Goal: Information Seeking & Learning: Find specific fact

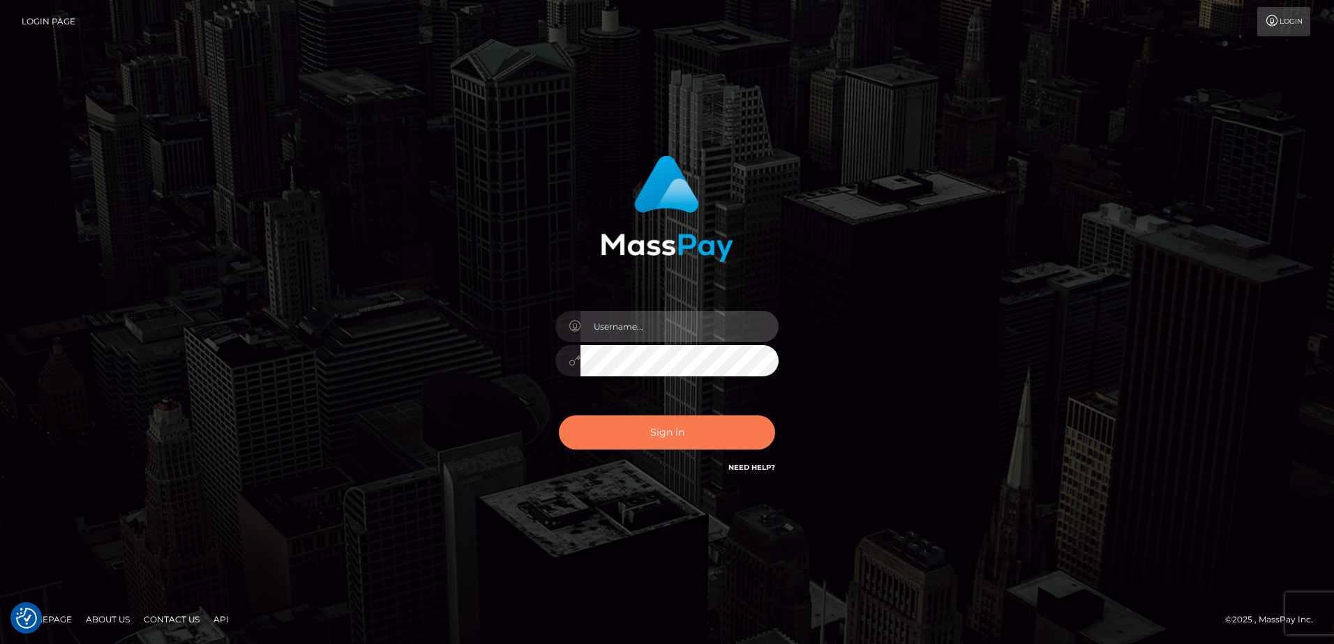
type input "Dan"
click at [642, 444] on button "Sign in" at bounding box center [667, 433] width 216 height 34
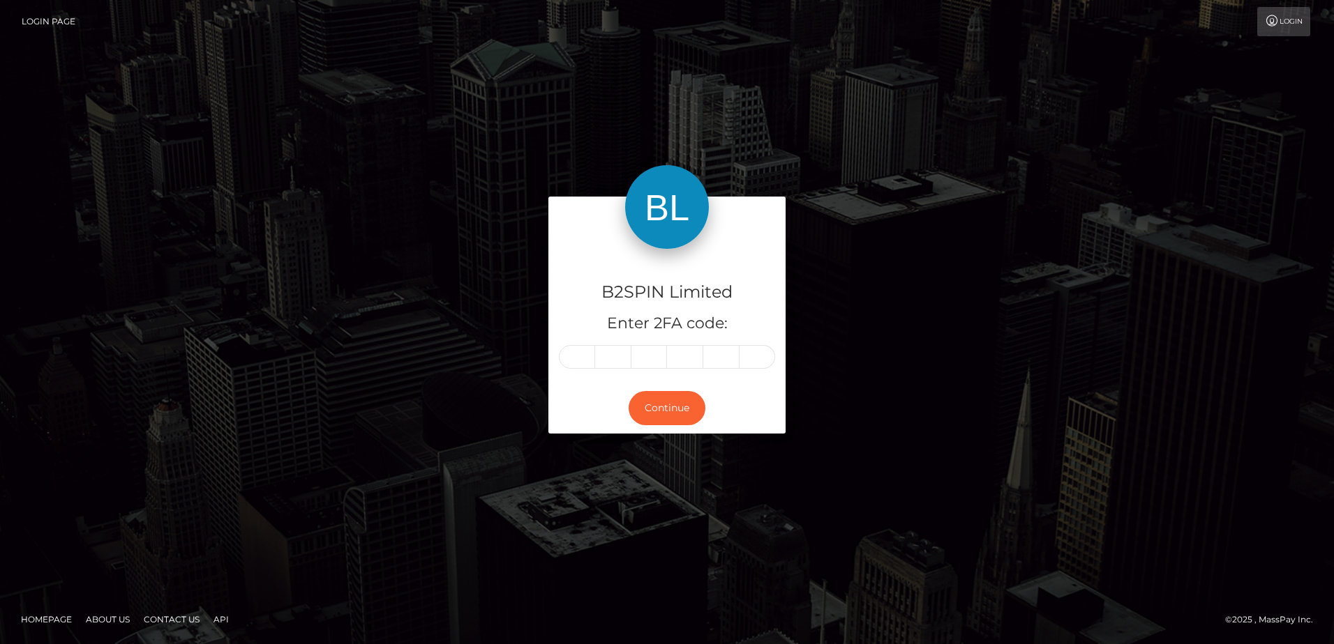
click at [877, 414] on div "B2SPIN Limited Enter 2FA code: Continue" at bounding box center [666, 322] width 795 height 250
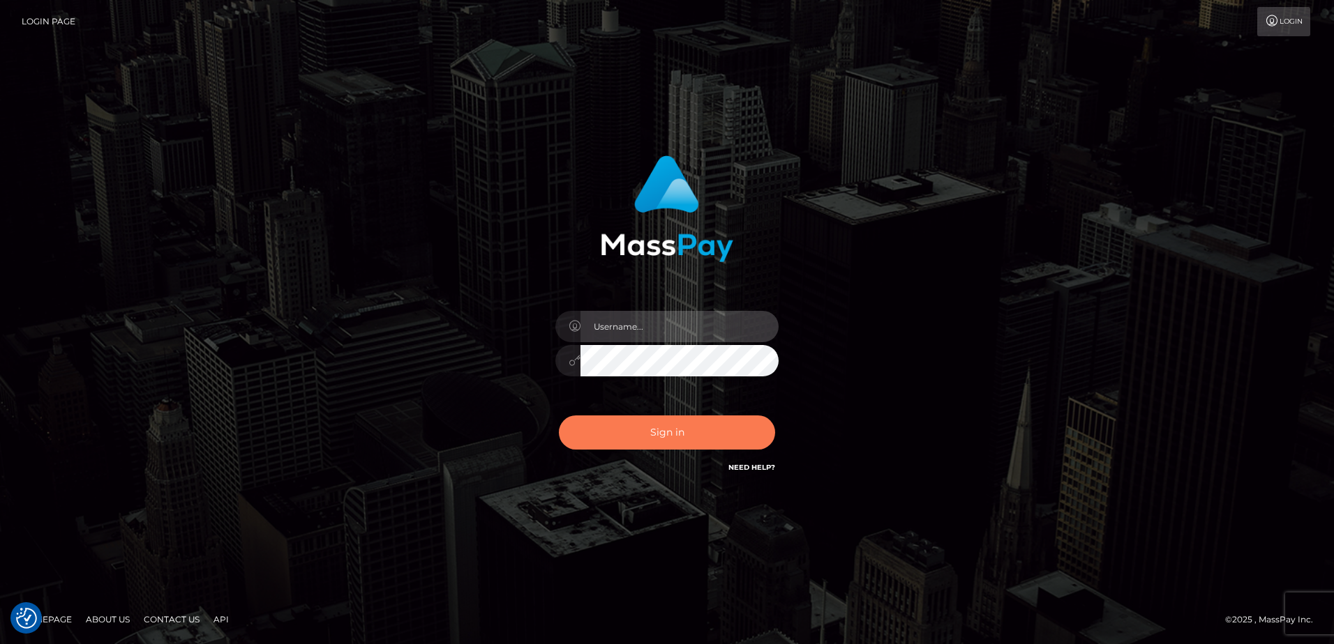
type input "[PERSON_NAME]"
click at [668, 427] on button "Sign in" at bounding box center [667, 433] width 216 height 34
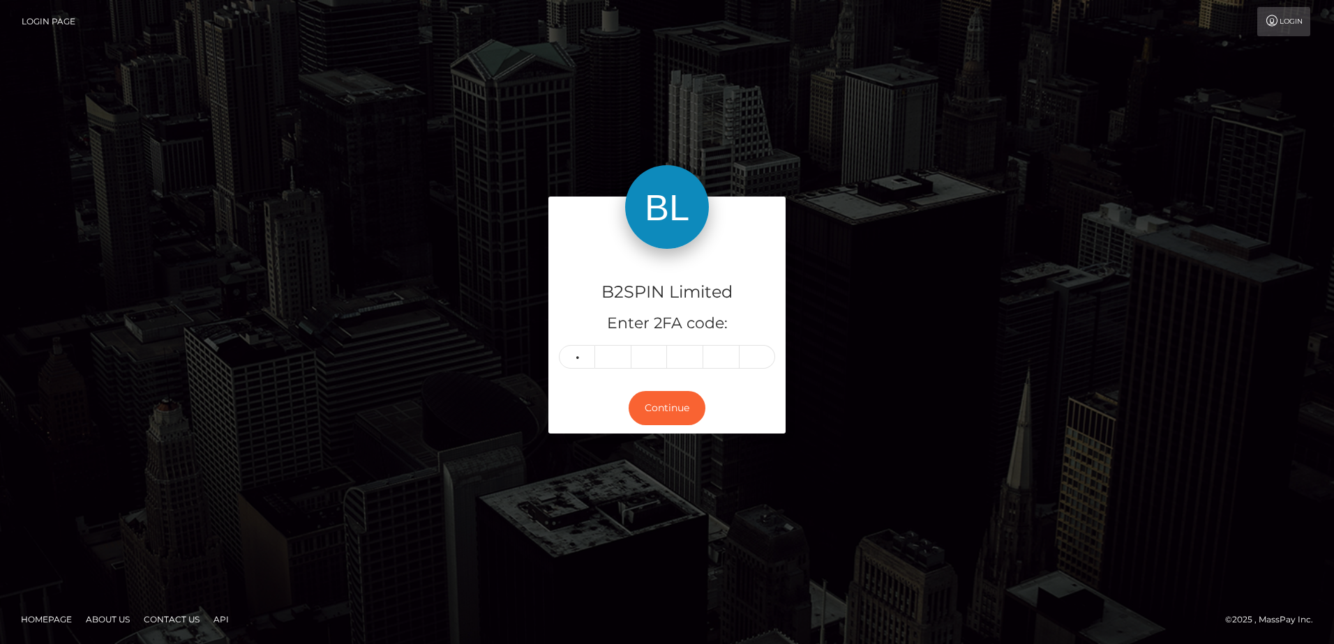
type input "0"
type input "6"
type input "3"
type input "2"
type input "6"
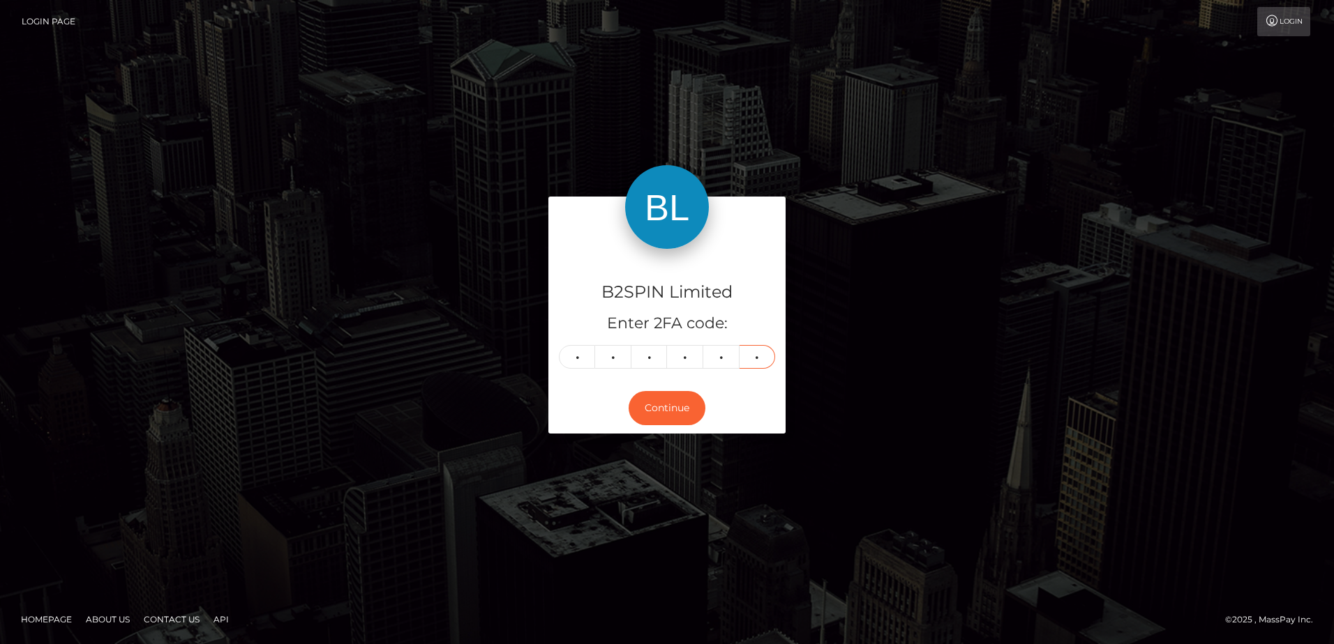
type input "5"
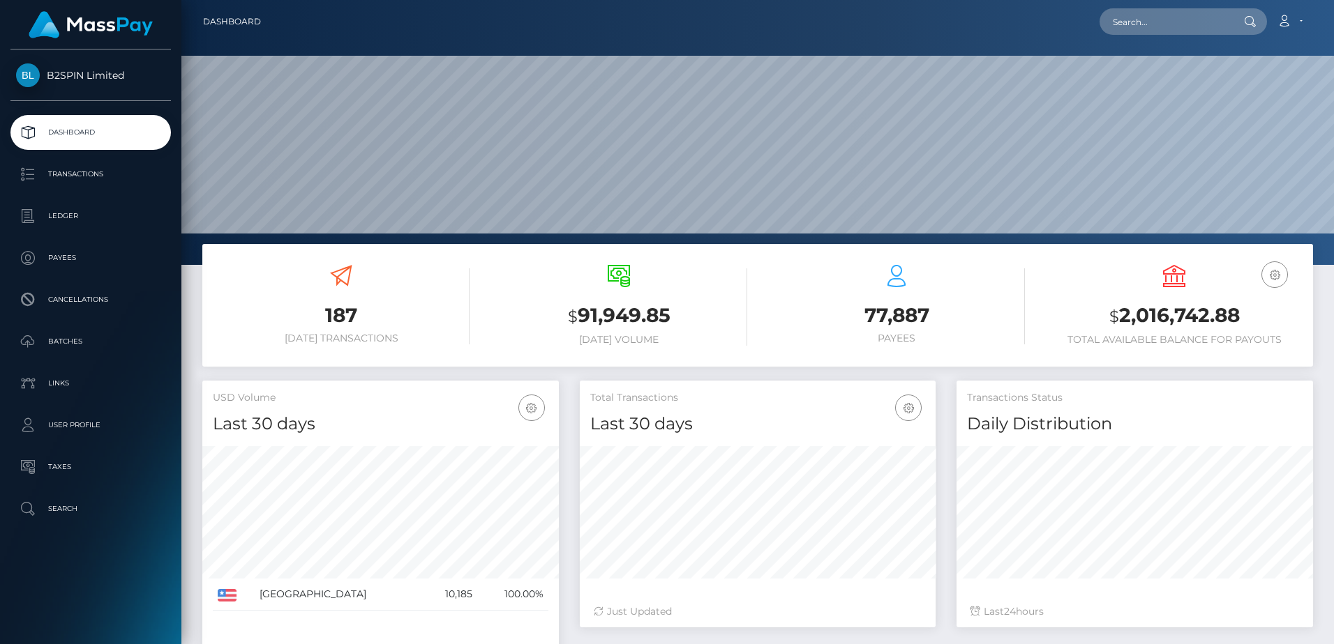
scroll to position [248, 356]
click at [943, 310] on h3 "77,887" at bounding box center [896, 315] width 257 height 27
click at [1162, 20] on input "text" at bounding box center [1164, 21] width 131 height 27
paste input "1406629688"
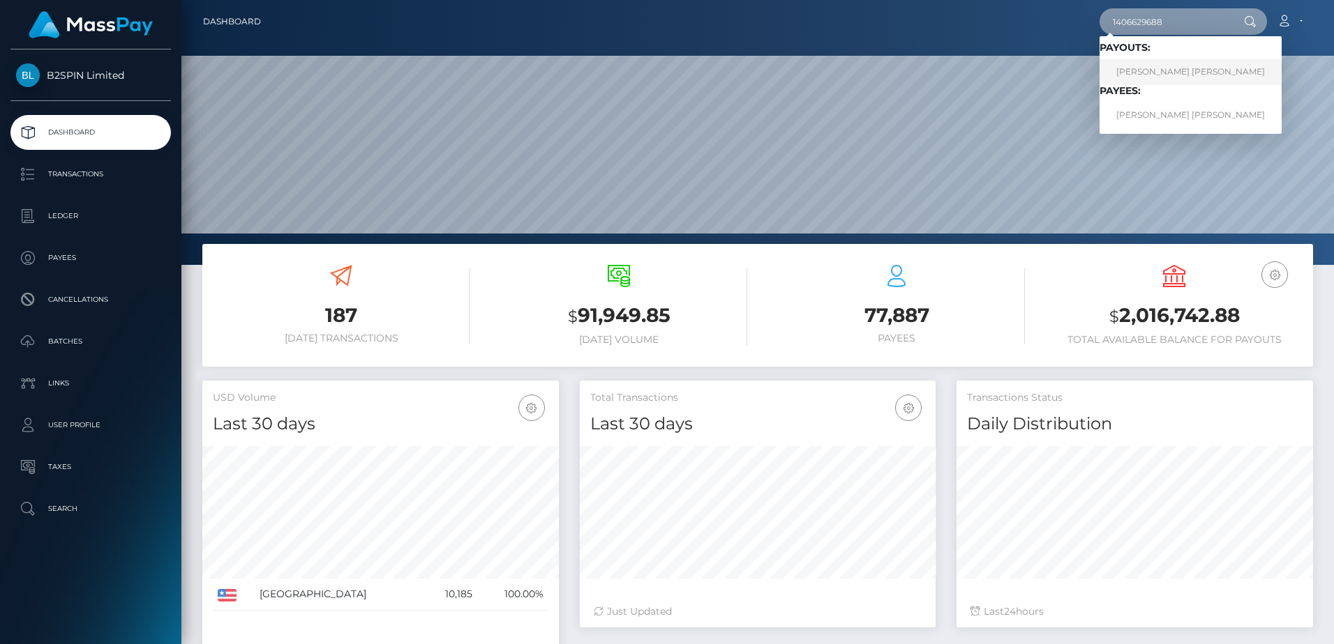
type input "1406629688"
click at [1165, 77] on link "DAWAN JAMAR JR SCOTT" at bounding box center [1190, 72] width 182 height 26
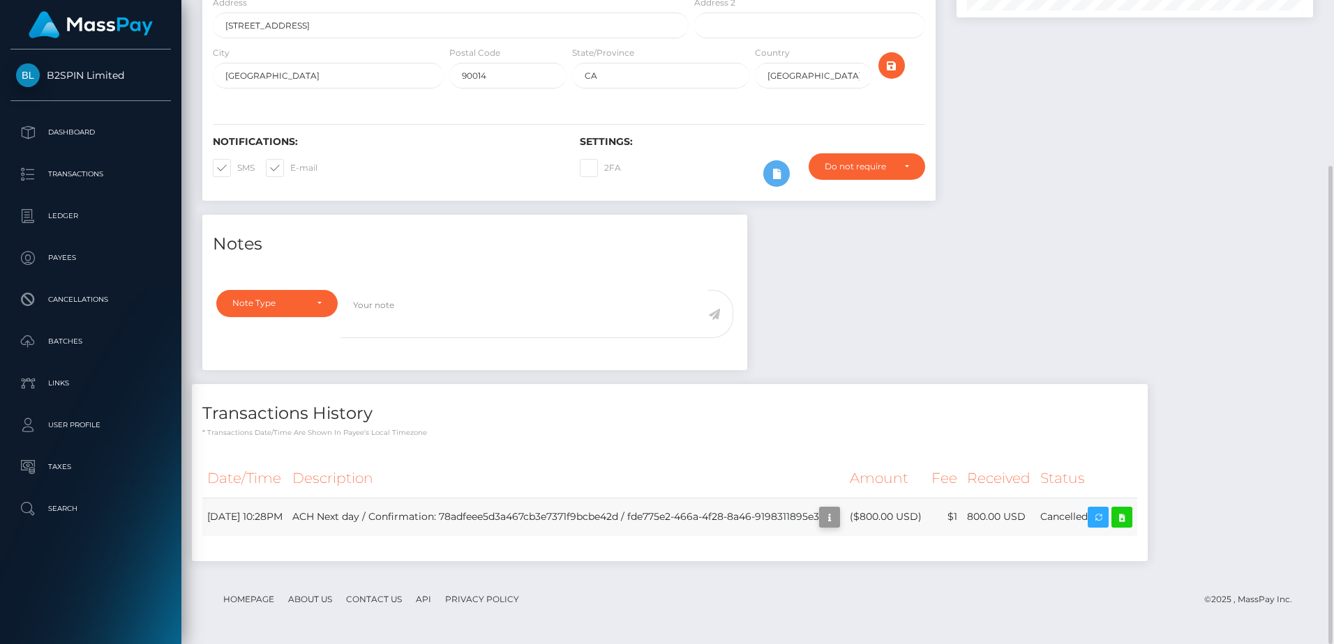
scroll to position [167, 356]
click at [838, 523] on icon "button" at bounding box center [829, 517] width 17 height 17
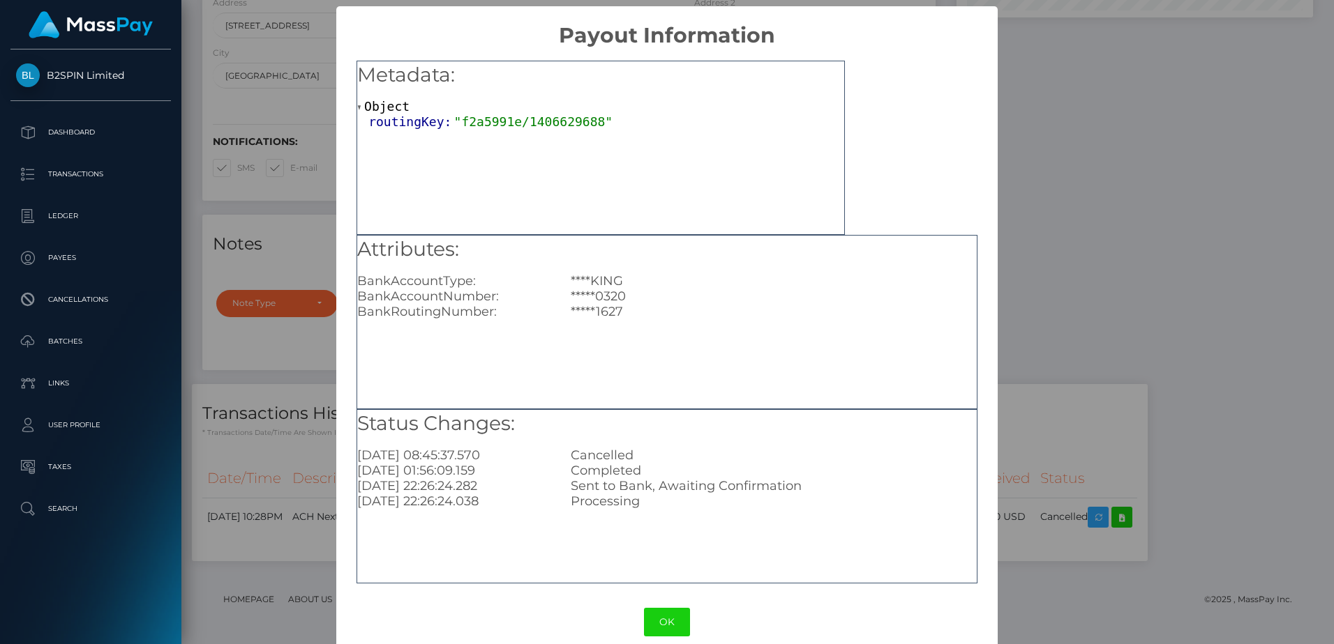
click at [1043, 370] on div "× Payout Information Metadata: Object routingKey: "f2a5991e/1406629688" Attribu…" at bounding box center [667, 322] width 1334 height 644
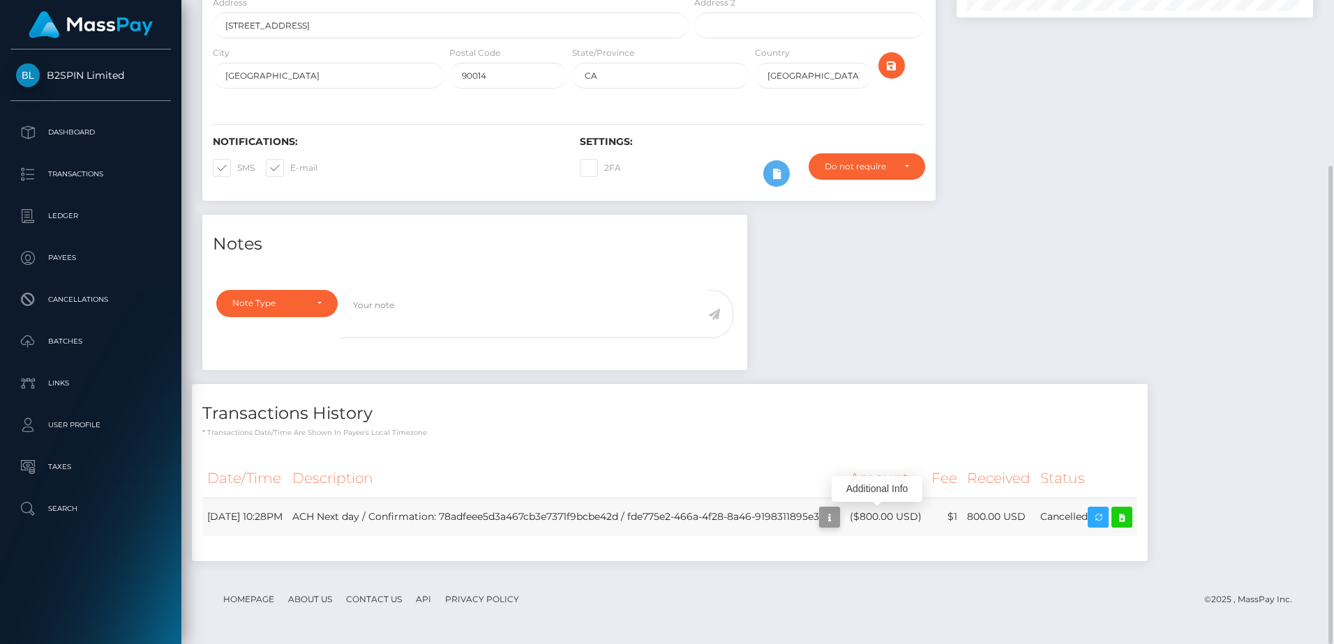
click at [838, 517] on icon "button" at bounding box center [829, 517] width 17 height 17
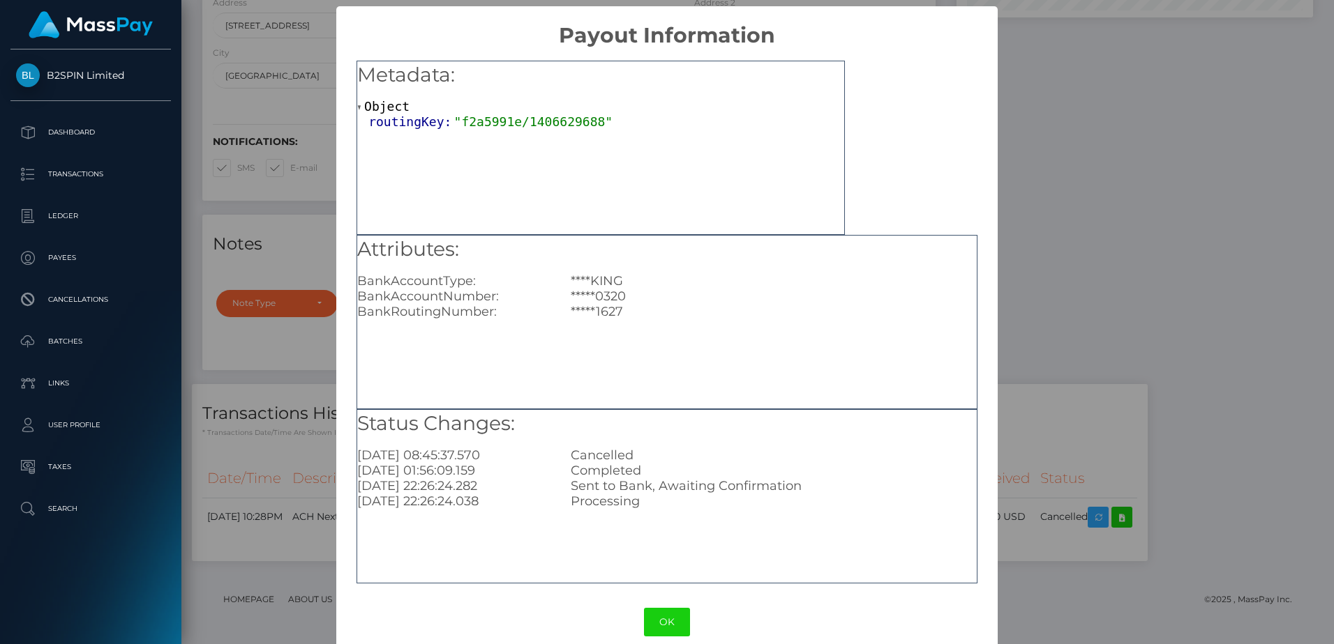
click at [541, 312] on div "BankRoutingNumber:" at bounding box center [453, 311] width 213 height 15
click at [1138, 389] on div "× Payout Information Metadata: Object routingKey: "f2a5991e/1406629688" Attribu…" at bounding box center [667, 322] width 1334 height 644
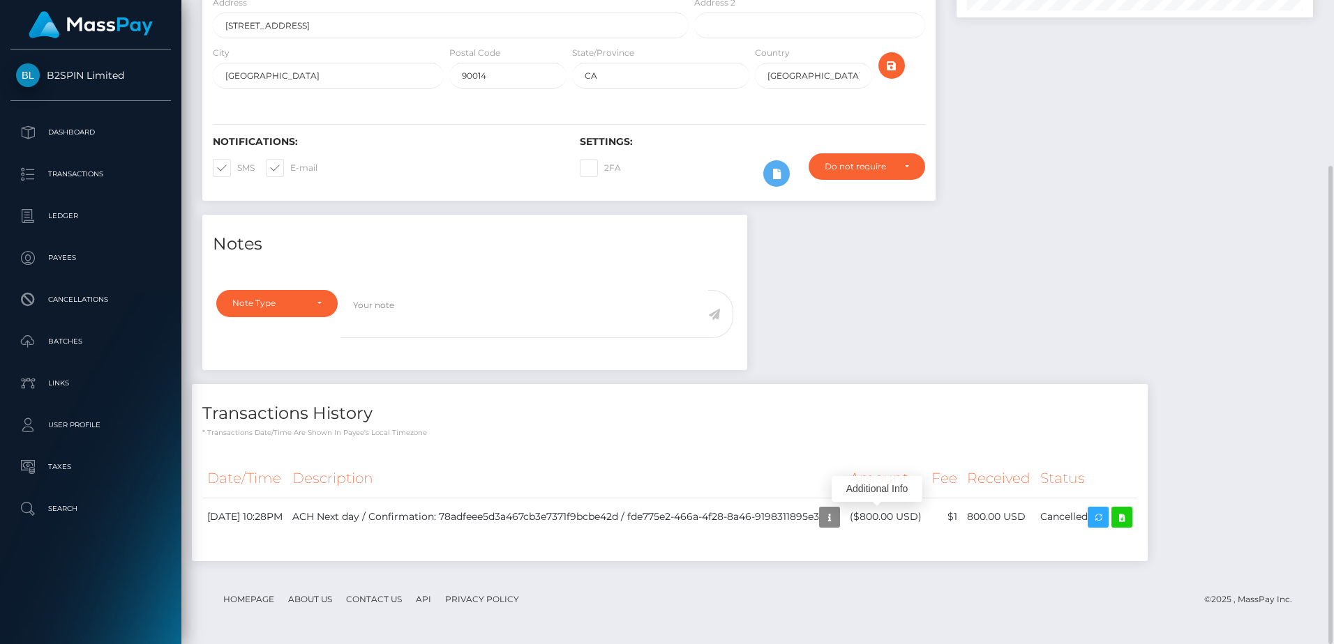
click at [903, 465] on th "Amount" at bounding box center [886, 479] width 82 height 38
click at [924, 350] on div "Notes Note Type Compliance Clear Compliance General Note Type" at bounding box center [757, 395] width 1131 height 361
click at [838, 519] on icon "button" at bounding box center [829, 517] width 17 height 17
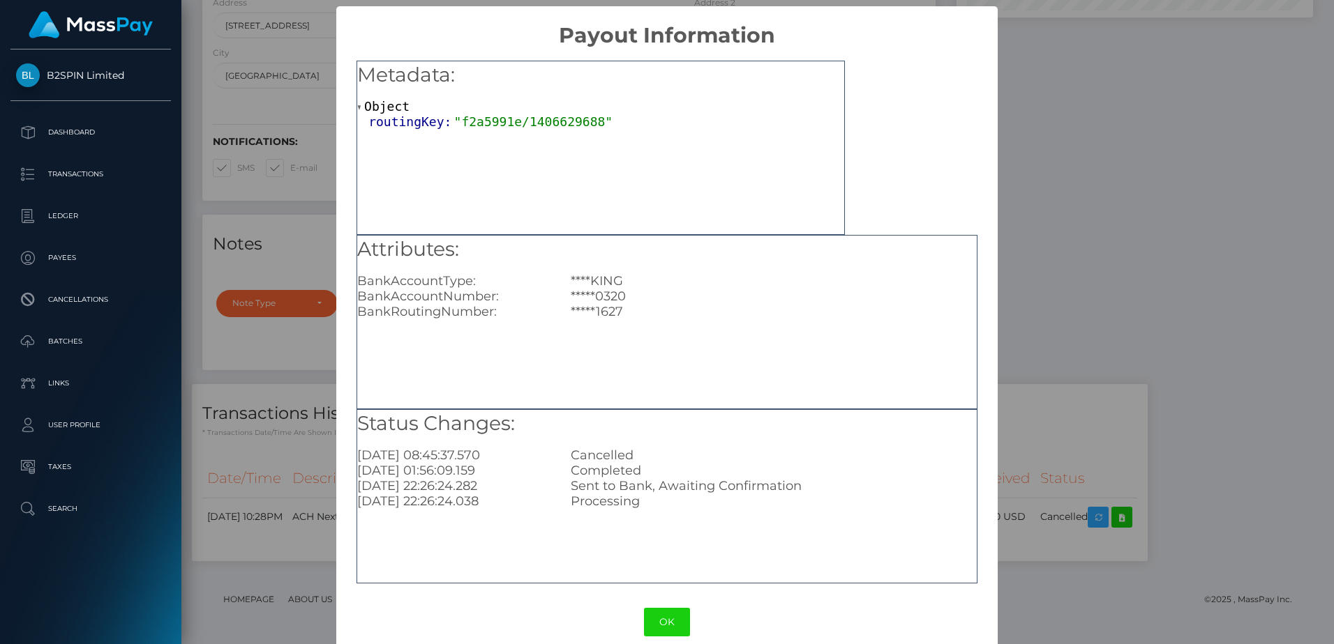
scroll to position [19, 0]
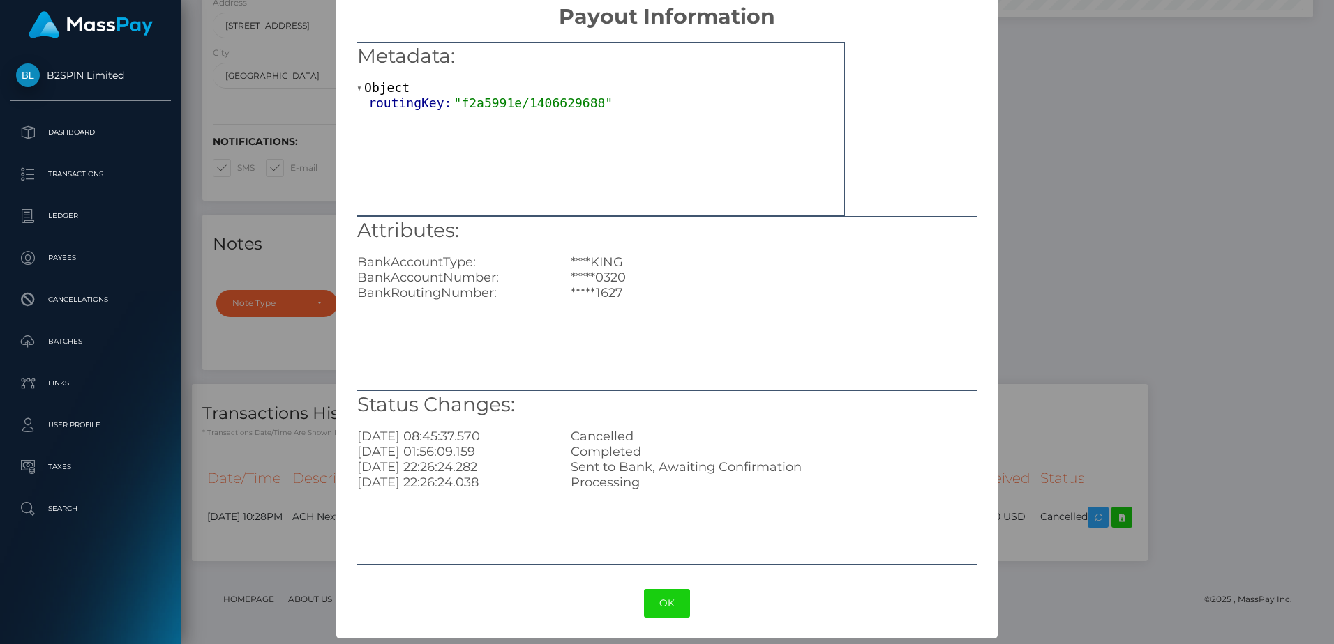
drag, startPoint x: 583, startPoint y: 548, endPoint x: 592, endPoint y: 520, distance: 30.0
click at [583, 548] on div "Status Changes: 2025-08-28 08:45:37.570 Cancelled 2025-08-28 01:56:09.159 Compl…" at bounding box center [666, 478] width 621 height 174
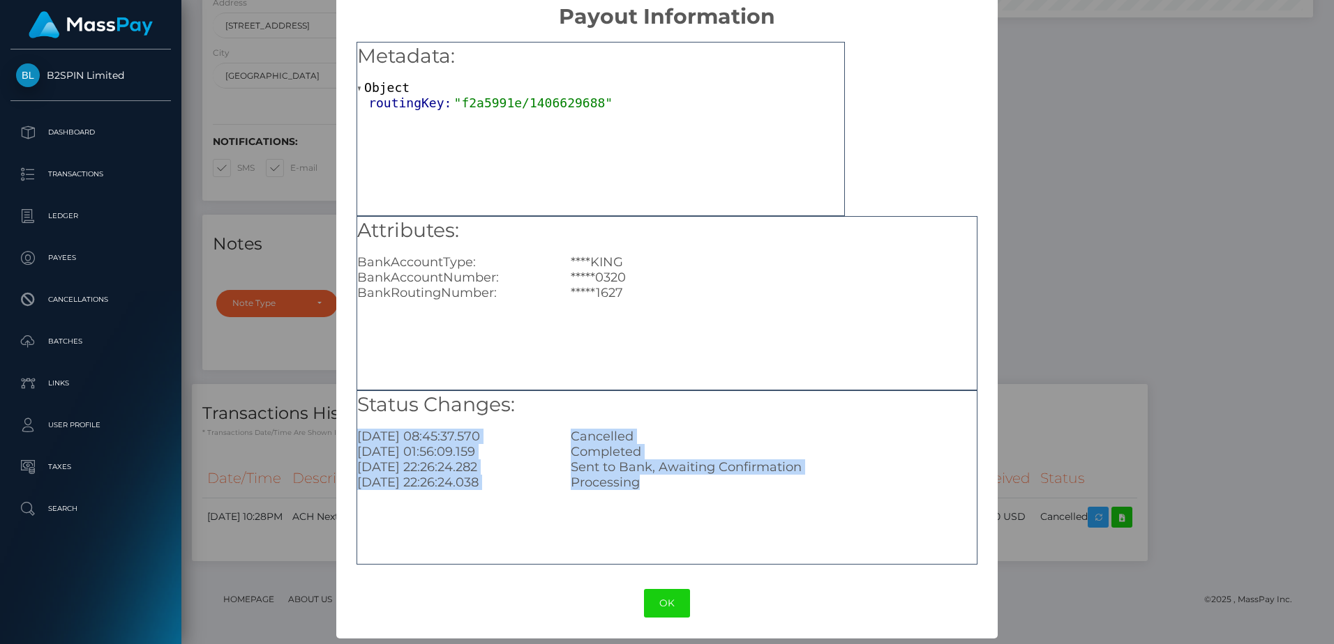
drag, startPoint x: 640, startPoint y: 481, endPoint x: 351, endPoint y: 440, distance: 292.3
click at [351, 440] on div "Metadata: Object routingKey: "f2a5991e/1406629688" Attributes: BankAccountType:…" at bounding box center [666, 298] width 661 height 539
copy div "2025-08-28 08:45:37.570 Cancelled 2025-08-28 01:56:09.159 Completed 2025-08-23 …"
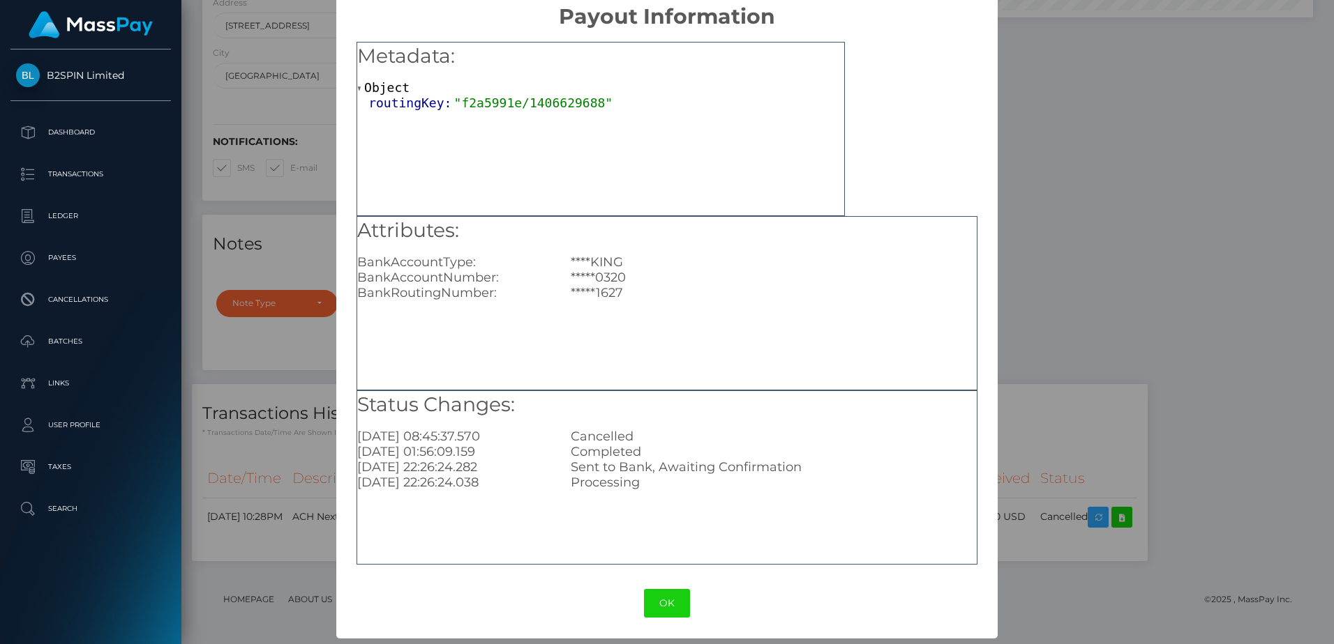
click at [1115, 262] on div "× Payout Information Metadata: Object routingKey: "f2a5991e/1406629688" Attribu…" at bounding box center [667, 322] width 1334 height 644
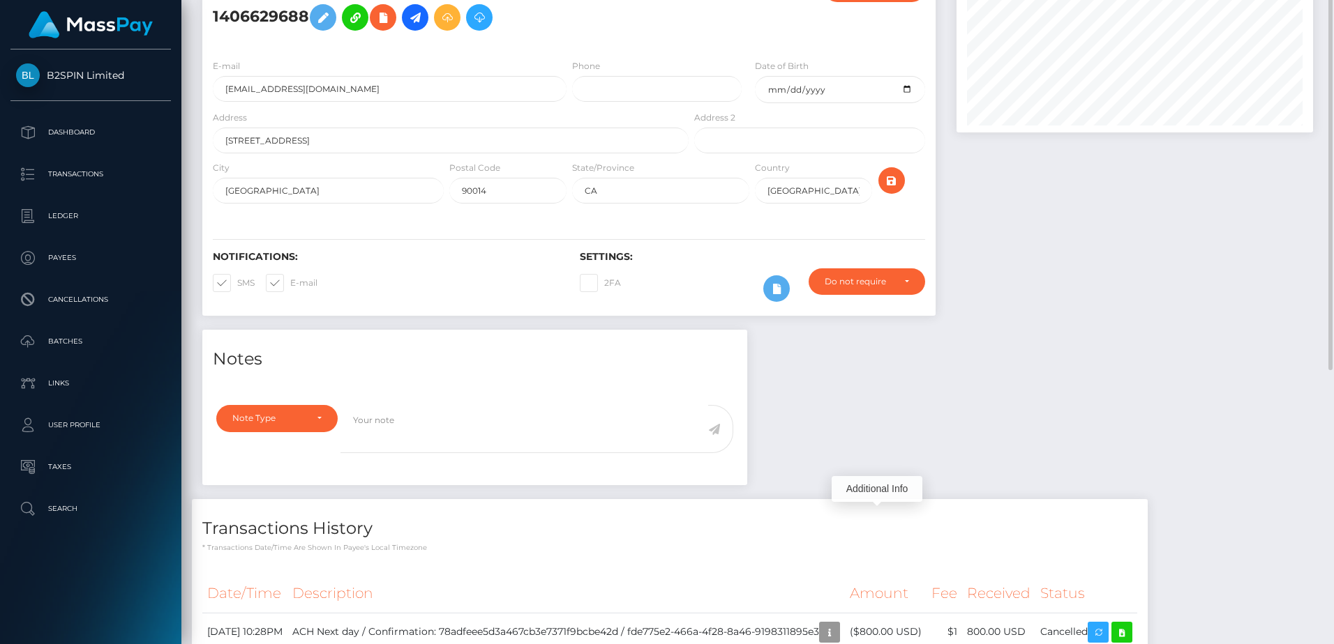
scroll to position [0, 0]
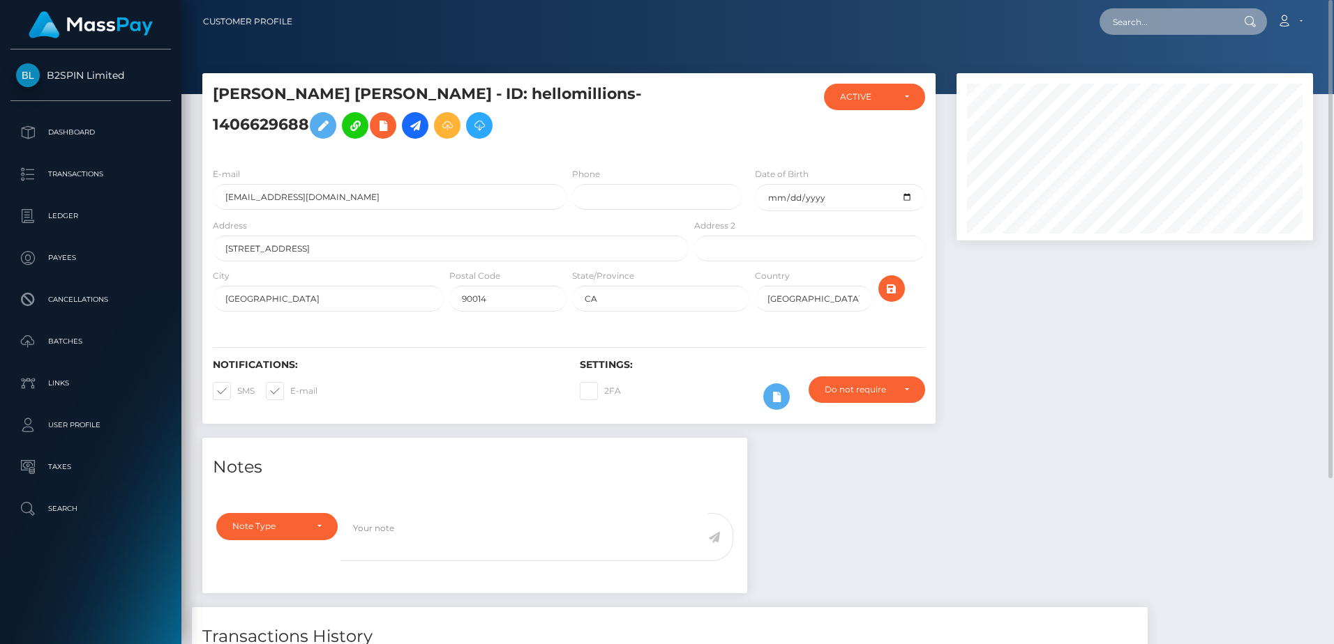
click at [1155, 24] on input "text" at bounding box center [1164, 21] width 131 height 27
paste input "744fb105-3042-404a-a7de-5f7e2ec6baf5"
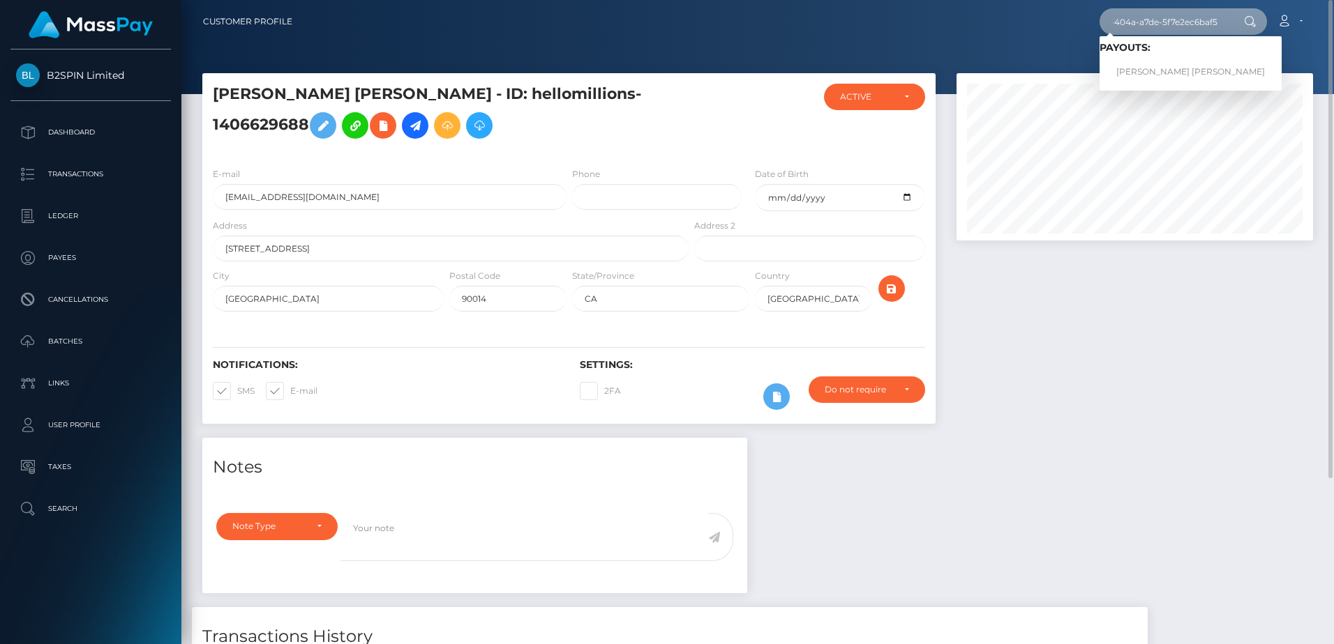
type input "744fb105-3042-404a-a7de-5f7e2ec6baf5"
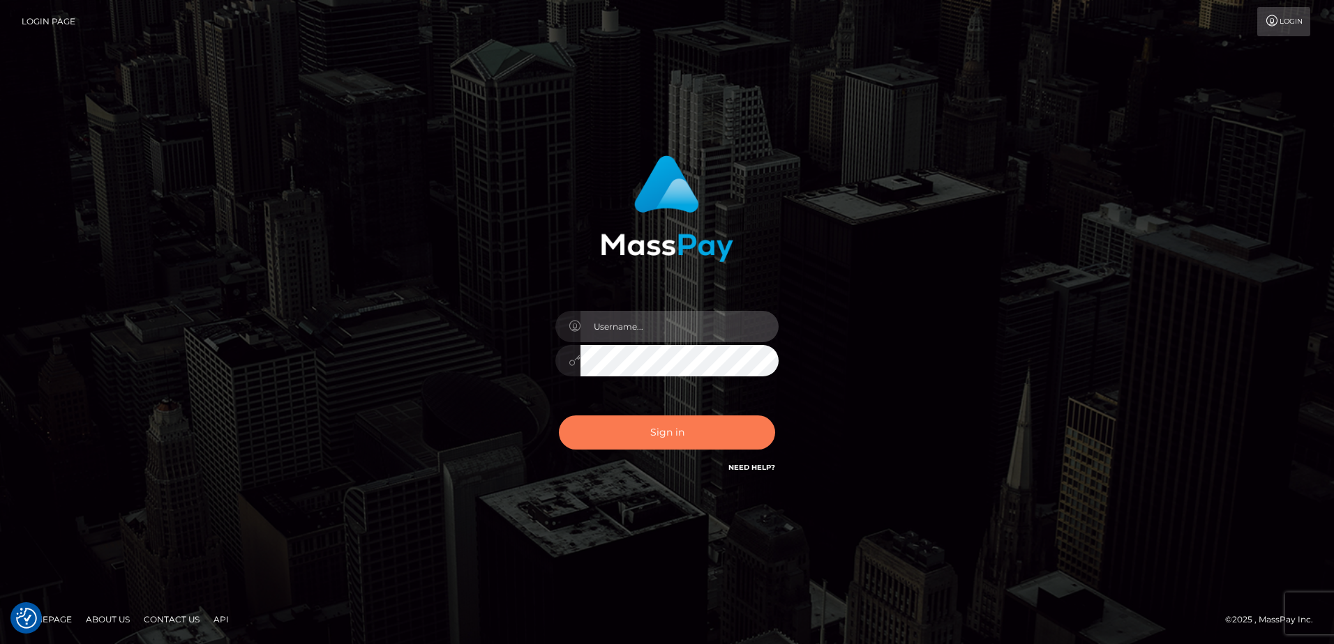
type input "Dan"
click at [648, 435] on button "Sign in" at bounding box center [667, 433] width 216 height 34
type input "[PERSON_NAME]"
click at [634, 441] on button "Sign in" at bounding box center [667, 433] width 216 height 34
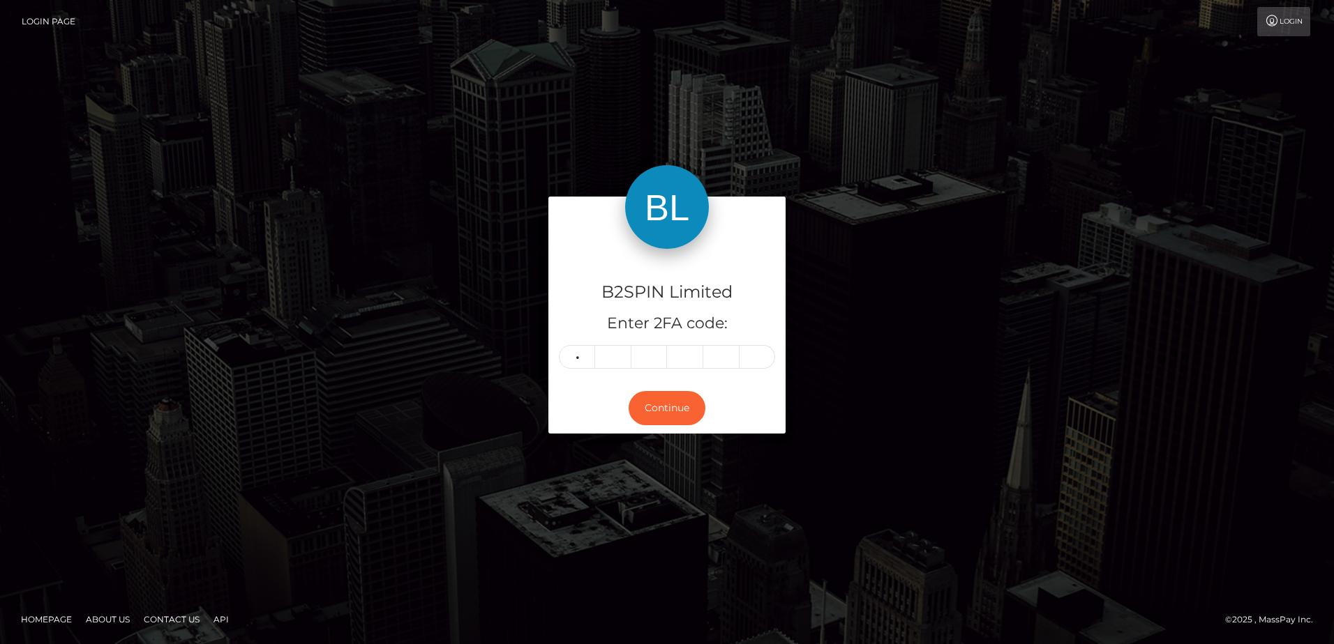
type input "8"
type input "2"
type input "9"
type input "4"
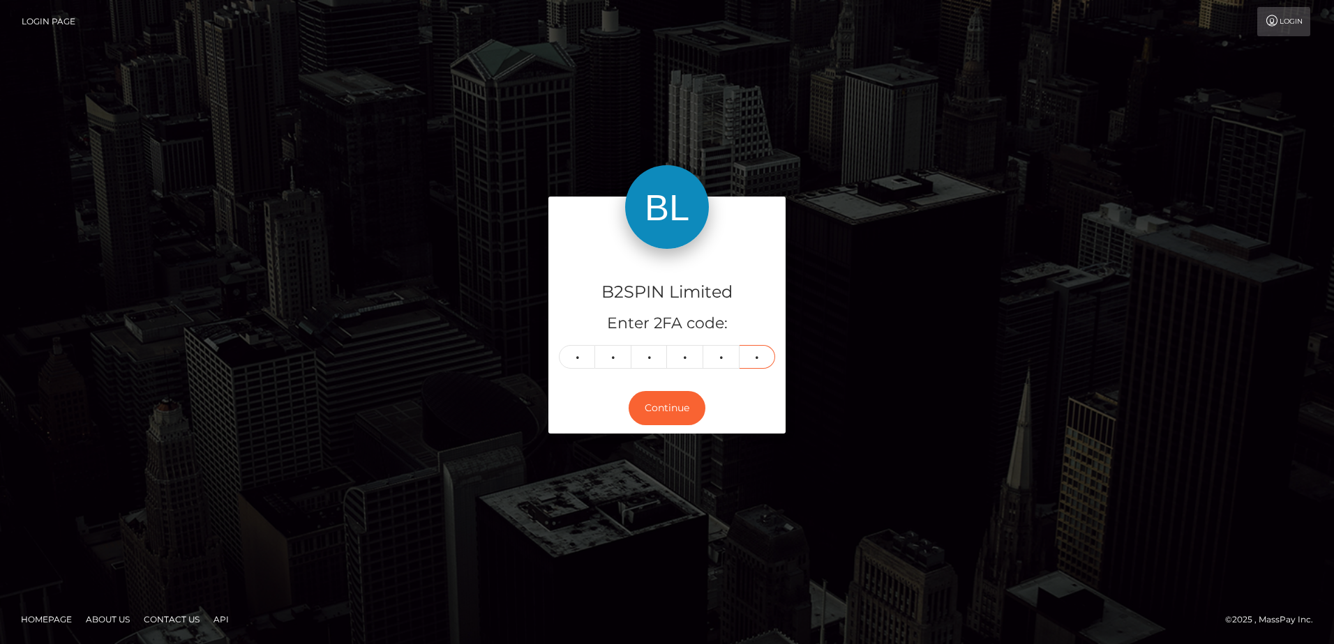
type input "7"
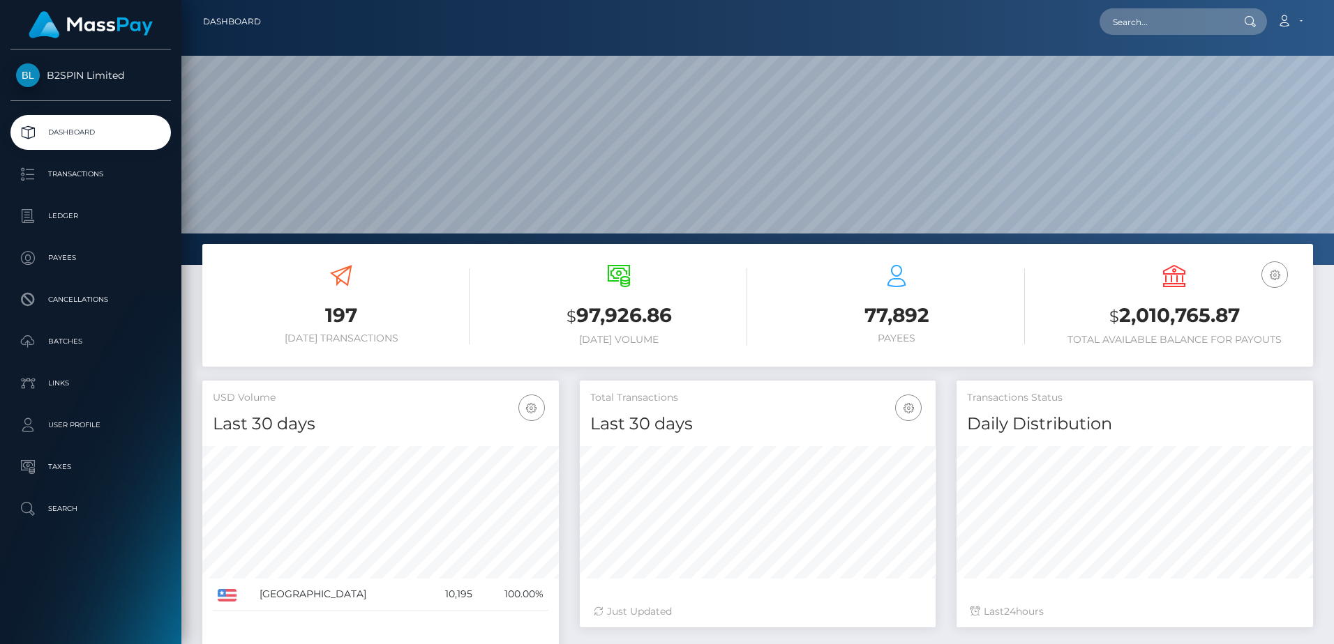
scroll to position [248, 356]
click at [1163, 27] on input "text" at bounding box center [1164, 21] width 131 height 27
paste input "b0f3c1bc-158b-4f04-a0a0-34889f9ba7b8"
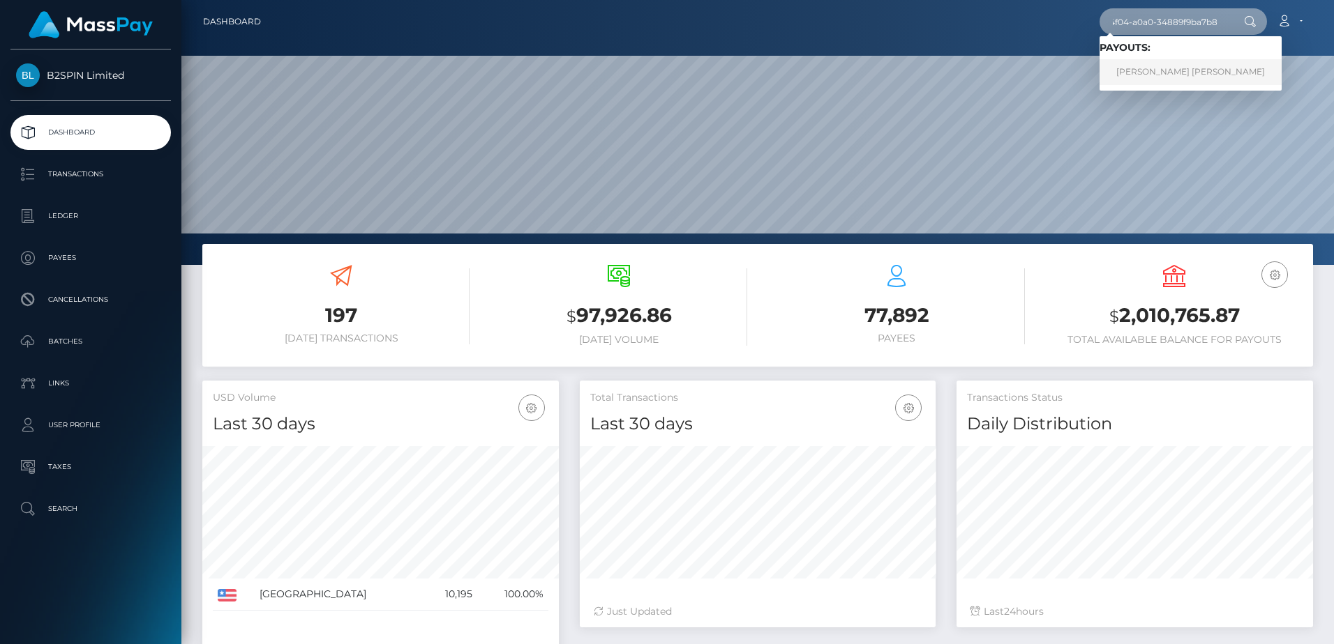
type input "b0f3c1bc-158b-4f04-a0a0-34889f9ba7b8"
click at [1145, 80] on link "CHANCELOR JAMES GILL" at bounding box center [1190, 72] width 182 height 26
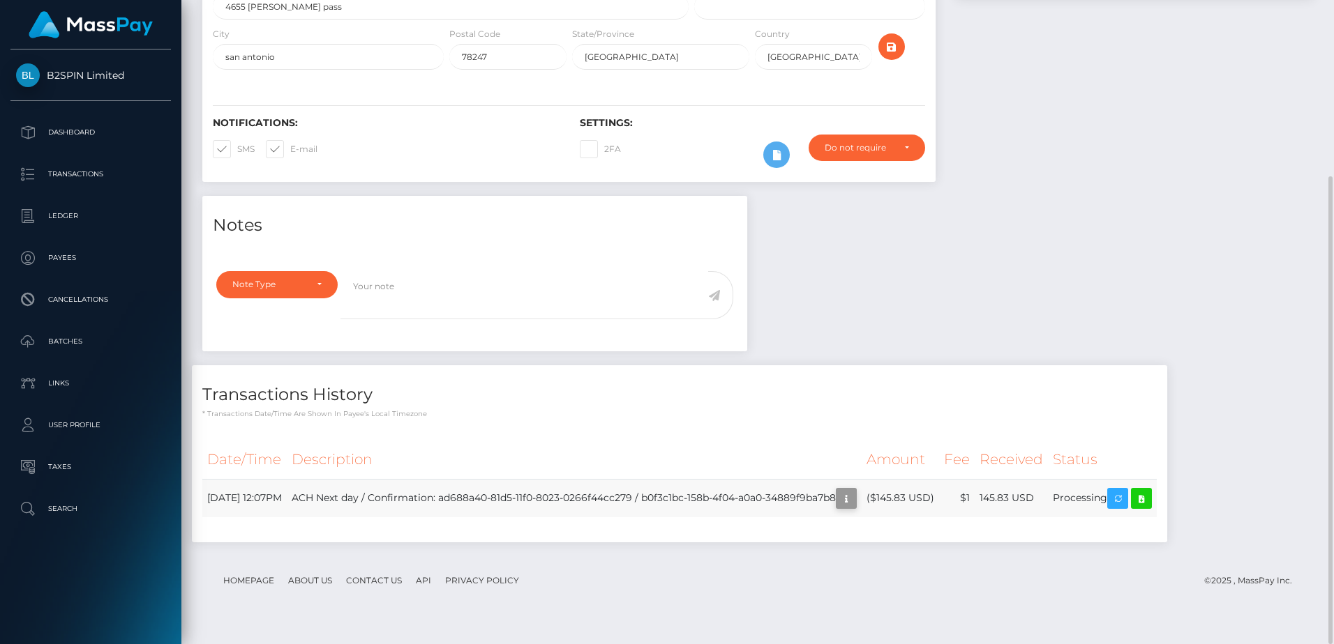
scroll to position [167, 356]
click at [854, 508] on icon "button" at bounding box center [846, 498] width 17 height 17
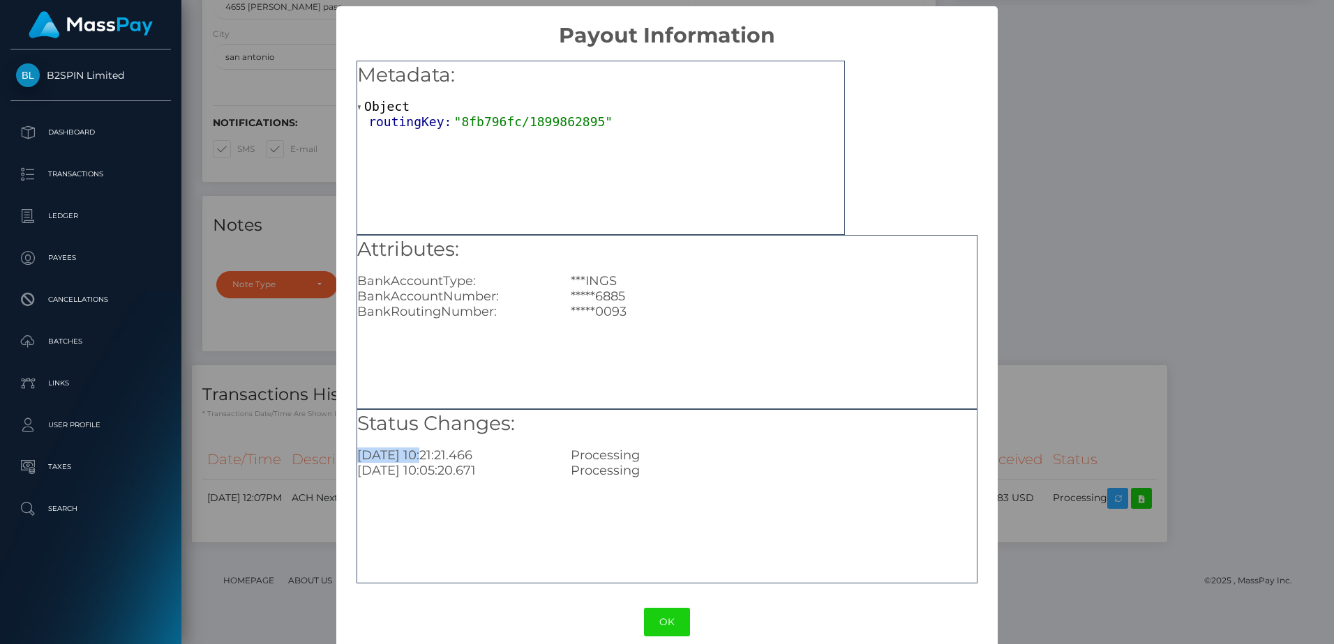
drag, startPoint x: 423, startPoint y: 457, endPoint x: 349, endPoint y: 457, distance: 73.9
click at [349, 457] on div "Metadata: Object routingKey: "8fb796fc/1899862895" Attributes: BankAccountType:…" at bounding box center [666, 317] width 661 height 539
copy div "2025-08-25"
click at [1015, 179] on div "× Payout Information Metadata: Object routingKey: "8fb796fc/1899862895" Attribu…" at bounding box center [667, 322] width 1334 height 644
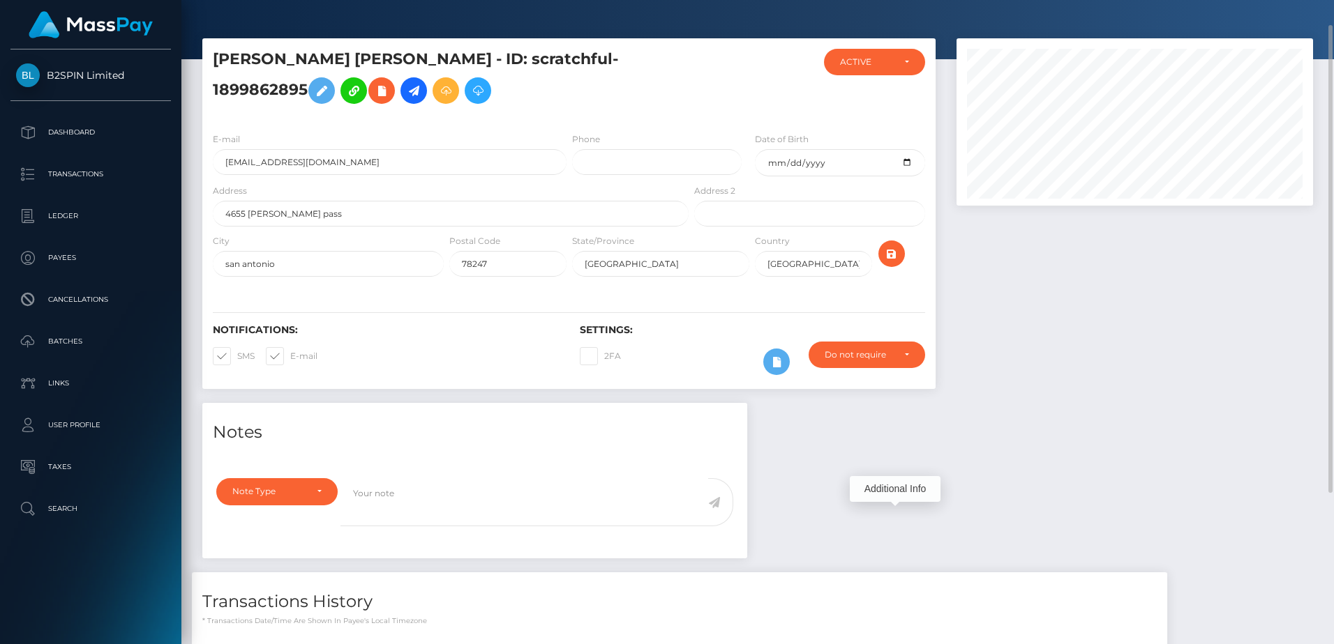
scroll to position [0, 0]
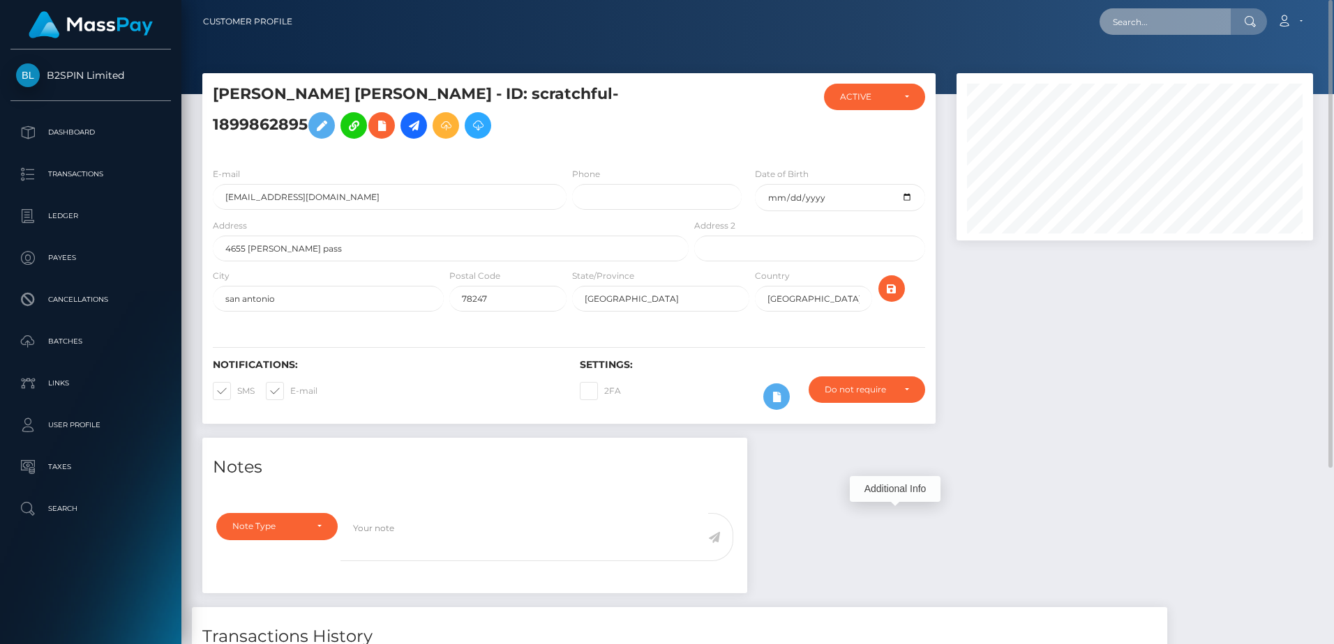
click at [1154, 24] on input "text" at bounding box center [1164, 21] width 131 height 27
paste input "d7702143-09fc-42b5-9c8e-db866e6300af"
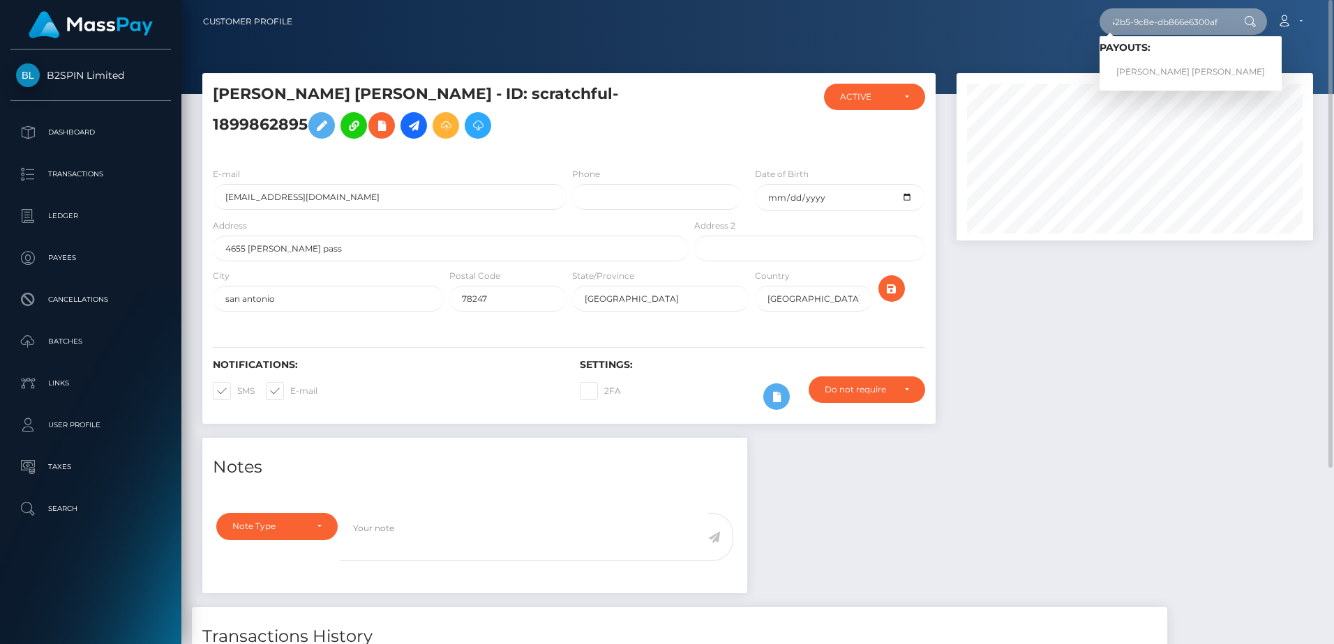
type input "d7702143-09fc-42b5-9c8e-db866e6300af"
click at [1161, 69] on link "PERRY JOSEPH HOOPER" at bounding box center [1190, 72] width 182 height 26
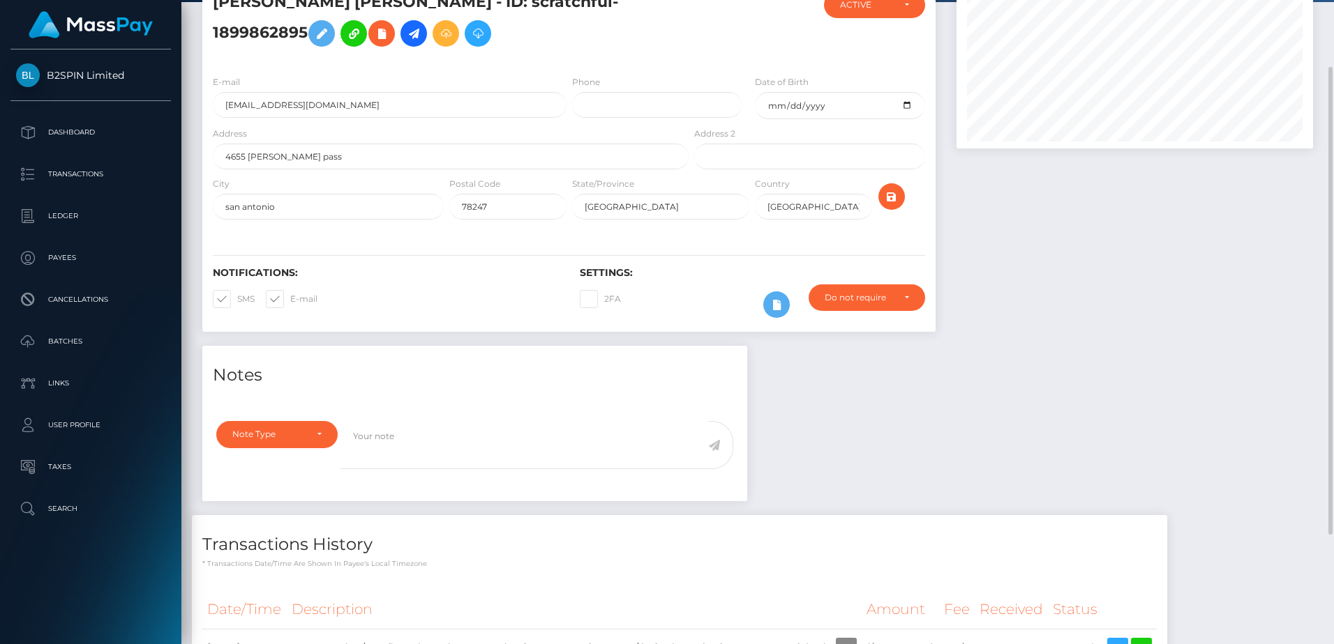
scroll to position [231, 0]
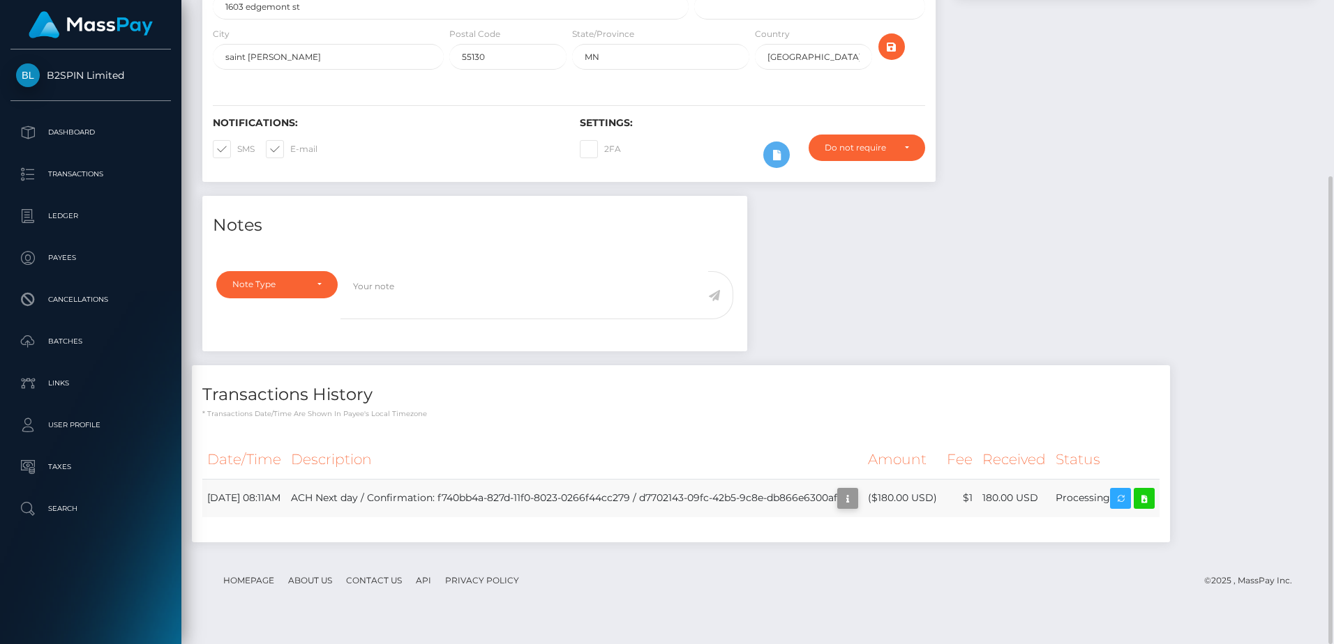
scroll to position [167, 356]
click at [856, 508] on icon "button" at bounding box center [847, 498] width 17 height 17
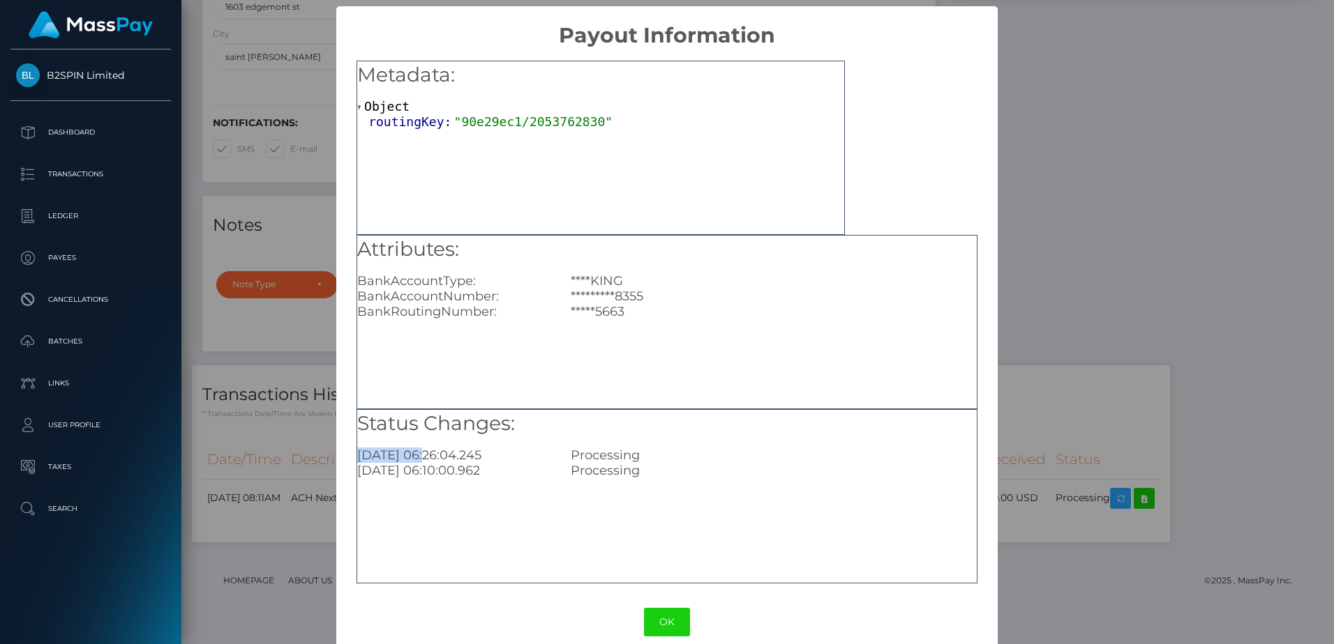
drag, startPoint x: 424, startPoint y: 455, endPoint x: 356, endPoint y: 462, distance: 67.9
click at [356, 462] on div "2025-08-26 06:26:04.245" at bounding box center [453, 455] width 213 height 15
copy div "2025-08-26"
click at [1055, 205] on div "× Payout Information Metadata: Object routingKey: "90e29ec1/2053762830" Attribu…" at bounding box center [667, 322] width 1334 height 644
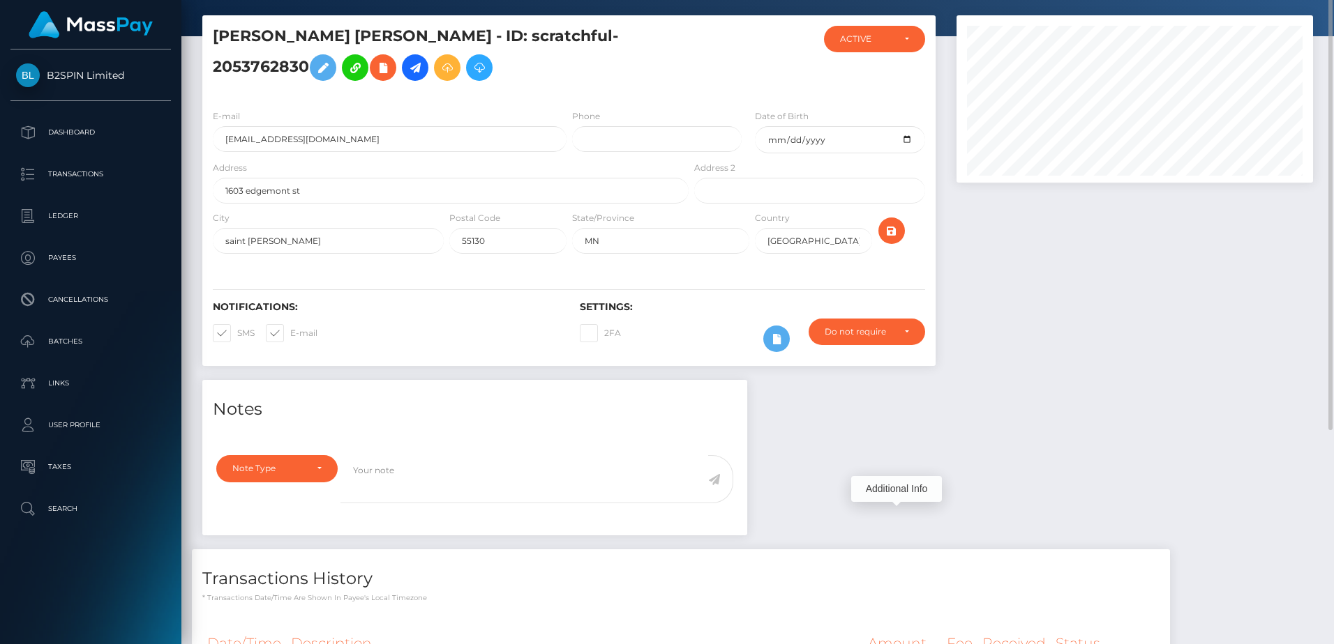
scroll to position [0, 0]
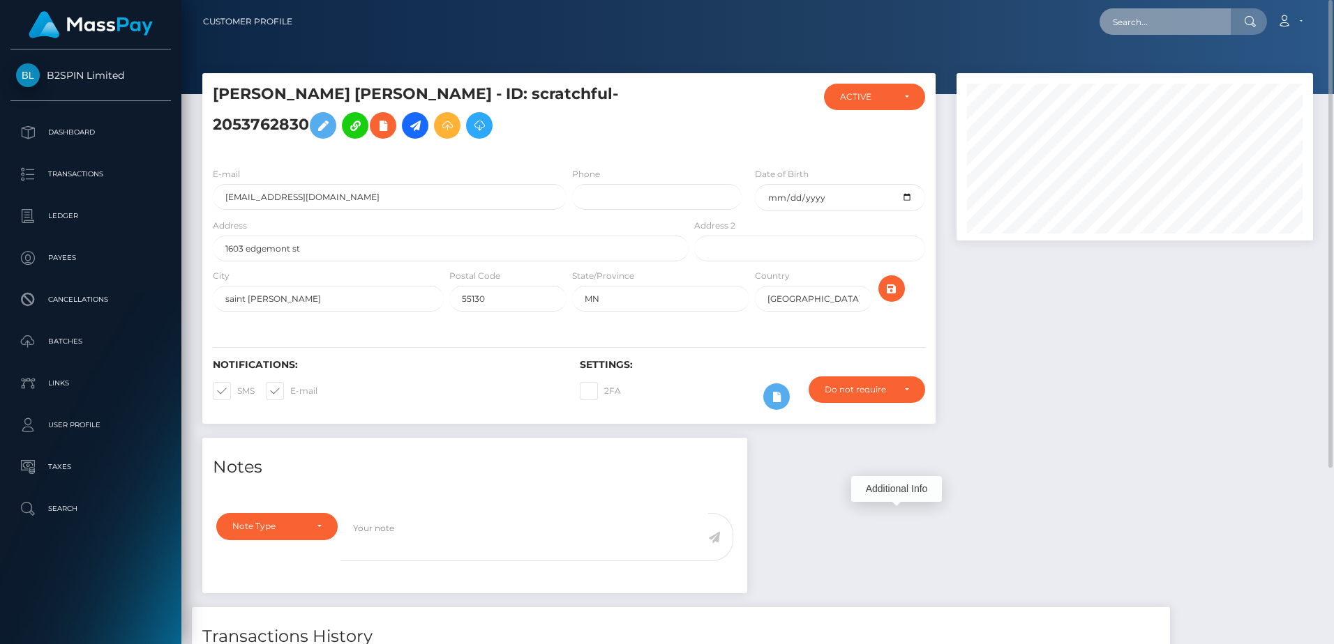
click at [1146, 24] on input "text" at bounding box center [1164, 21] width 131 height 27
paste input "22ebd15b-be14-4dcf-aab4-f270bf1696a3"
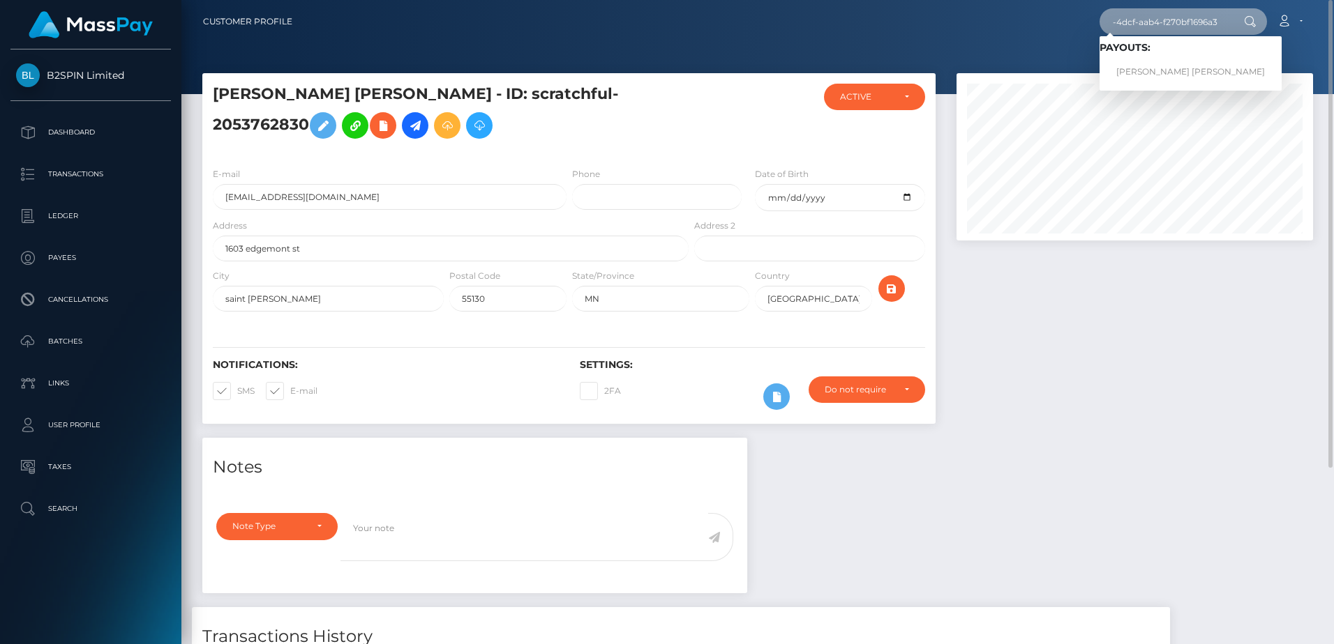
type input "22ebd15b-be14-4dcf-aab4-f270bf1696a3"
click at [1142, 66] on link "JULIO CESAR JR ACEVES" at bounding box center [1190, 72] width 182 height 26
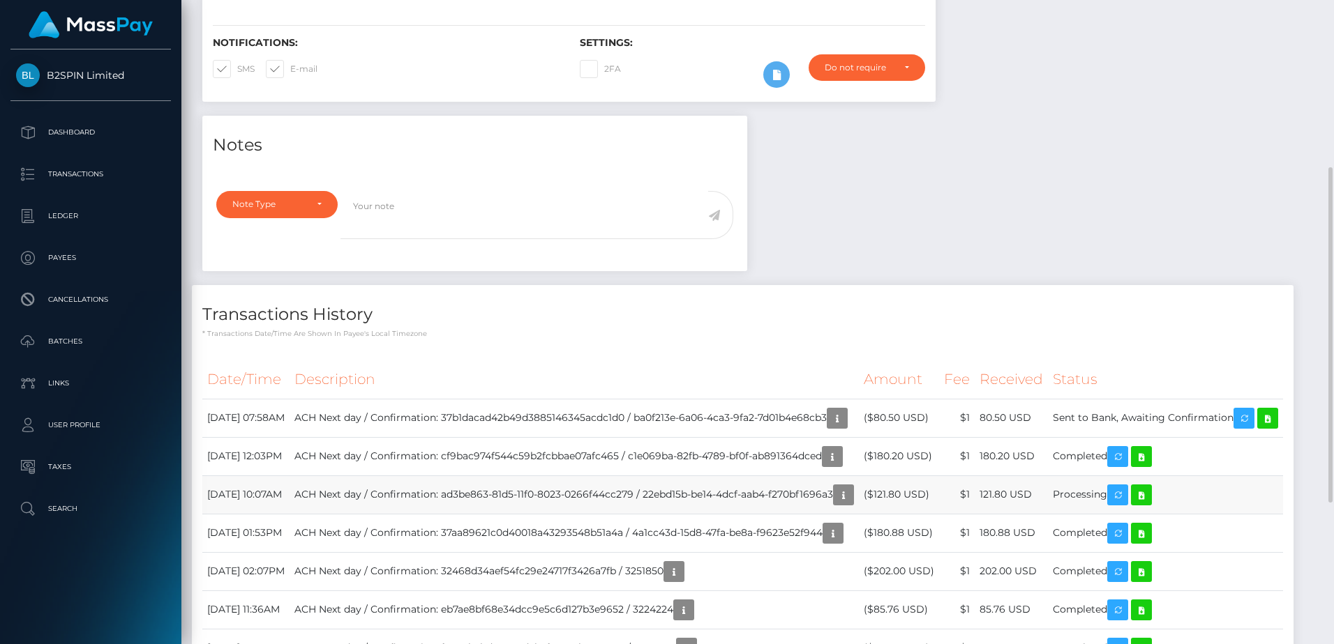
scroll to position [368, 0]
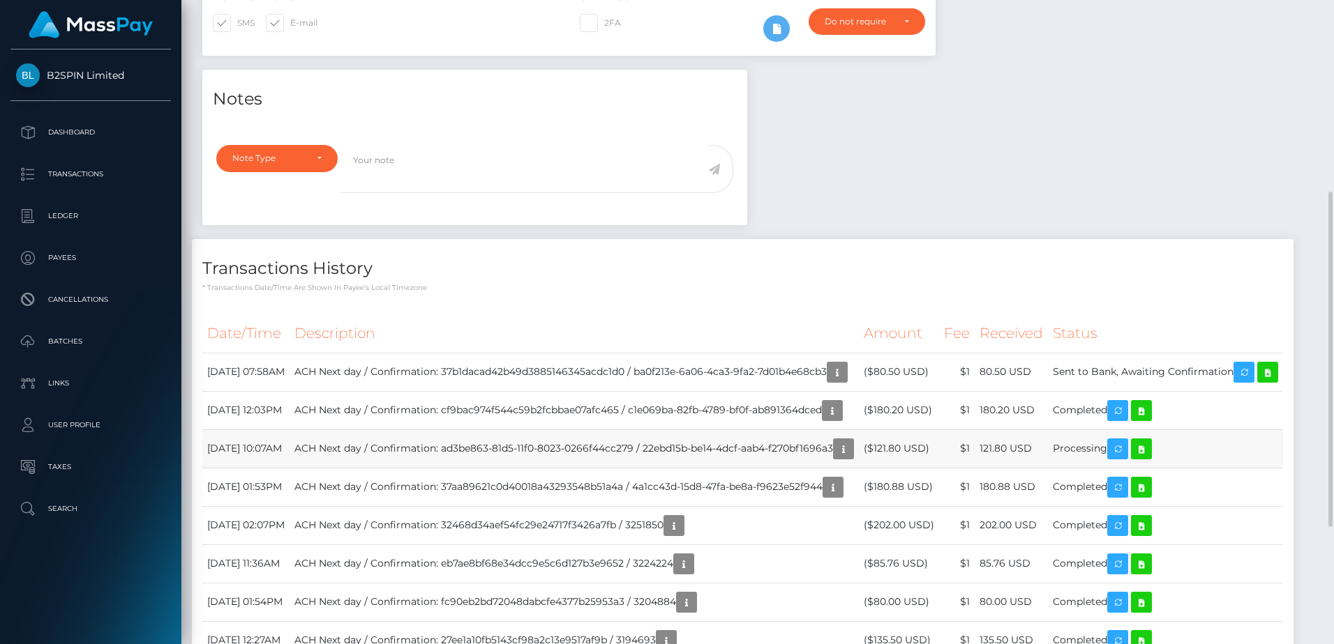
click at [604, 468] on td "ACH Next day / Confirmation: ad3be863-81d5-11f0-8023-0266f44cc279 / 22ebd15b-be…" at bounding box center [573, 449] width 569 height 38
drag, startPoint x: 490, startPoint y: 501, endPoint x: 612, endPoint y: 501, distance: 122.8
click at [491, 468] on td "ACH Next day / Confirmation: ad3be863-81d5-11f0-8023-0266f44cc279 / 22ebd15b-be…" at bounding box center [573, 449] width 569 height 38
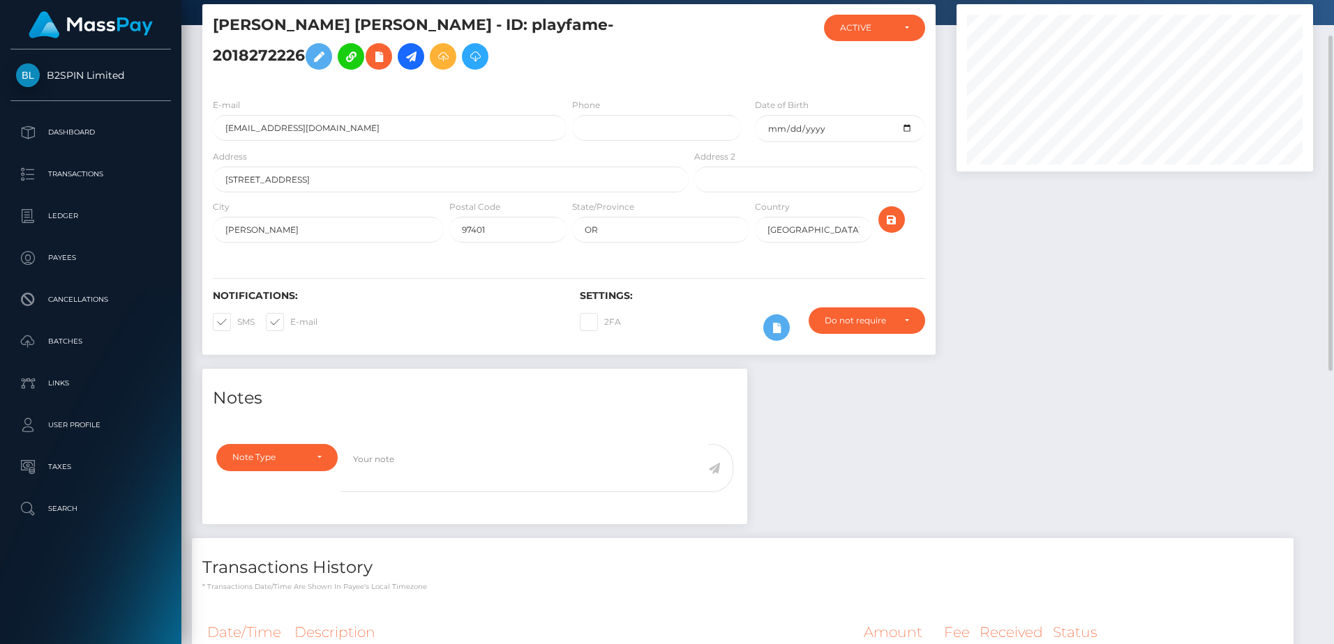
scroll to position [0, 0]
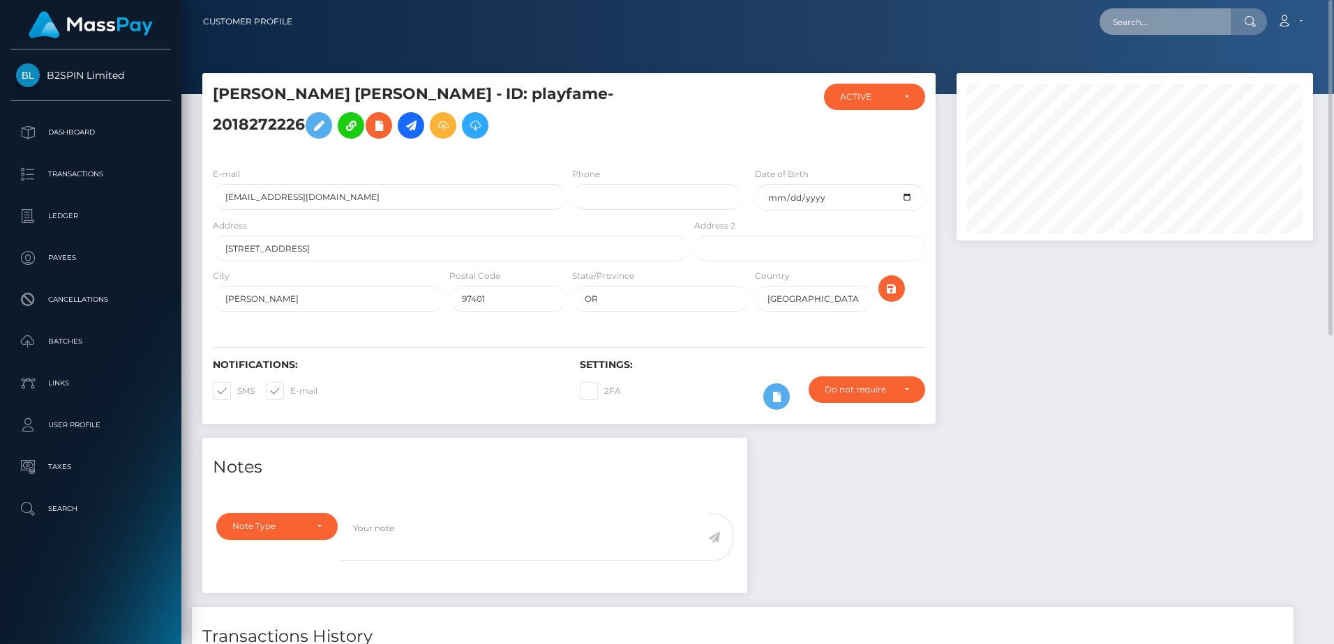
click at [1147, 30] on input "text" at bounding box center [1164, 21] width 131 height 27
paste input "744fb105-3042-404a-a7de-5f7e2ec6baf5"
type input "744fb105-3042-404a-a7de-5f7e2ec6baf5"
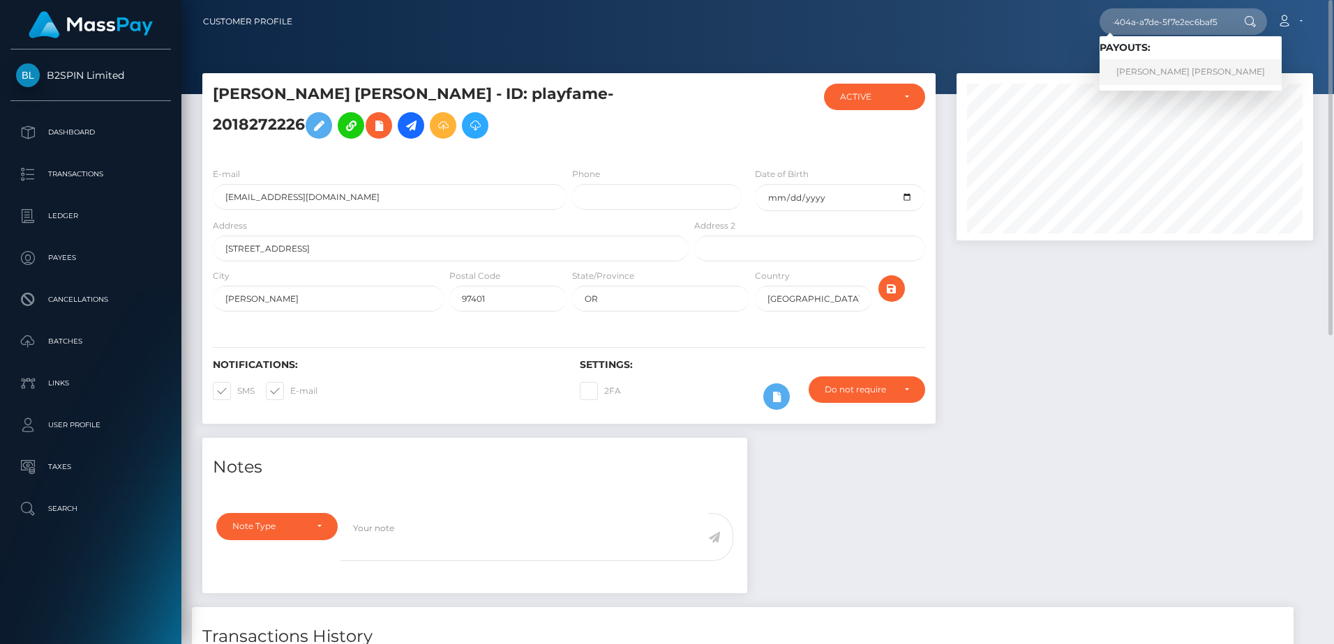
click at [1152, 72] on link "[PERSON_NAME] [PERSON_NAME]" at bounding box center [1190, 72] width 182 height 26
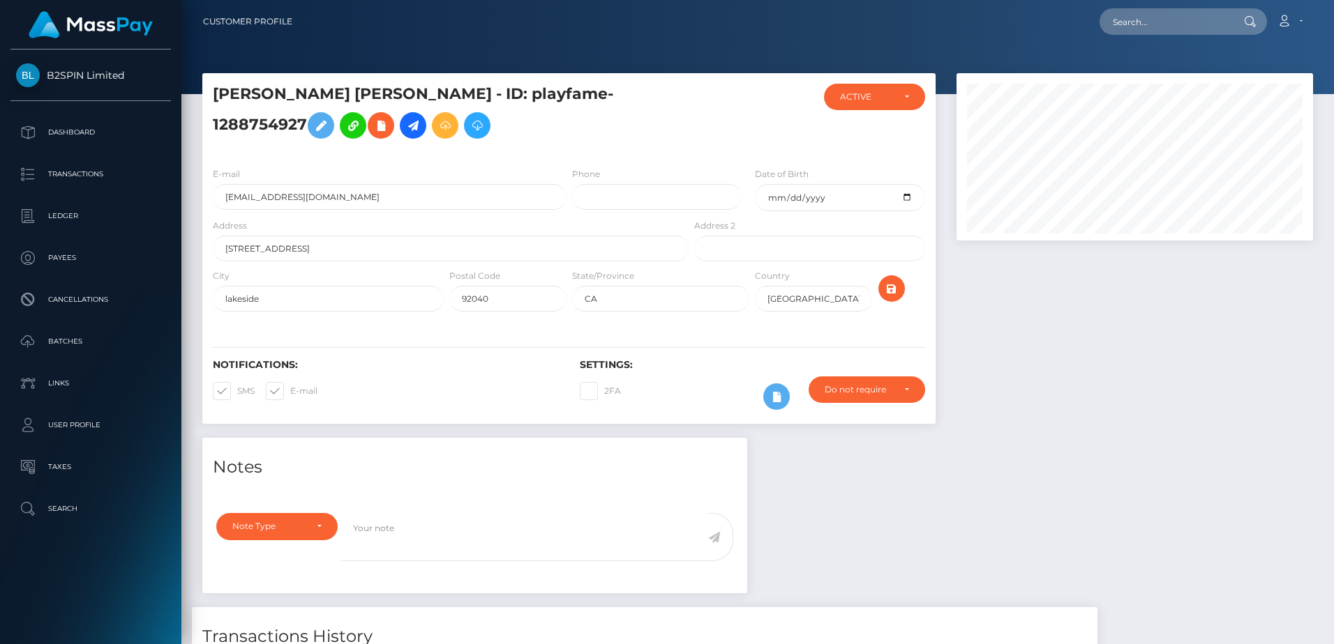
scroll to position [167, 356]
click at [1232, 319] on div at bounding box center [1134, 255] width 377 height 365
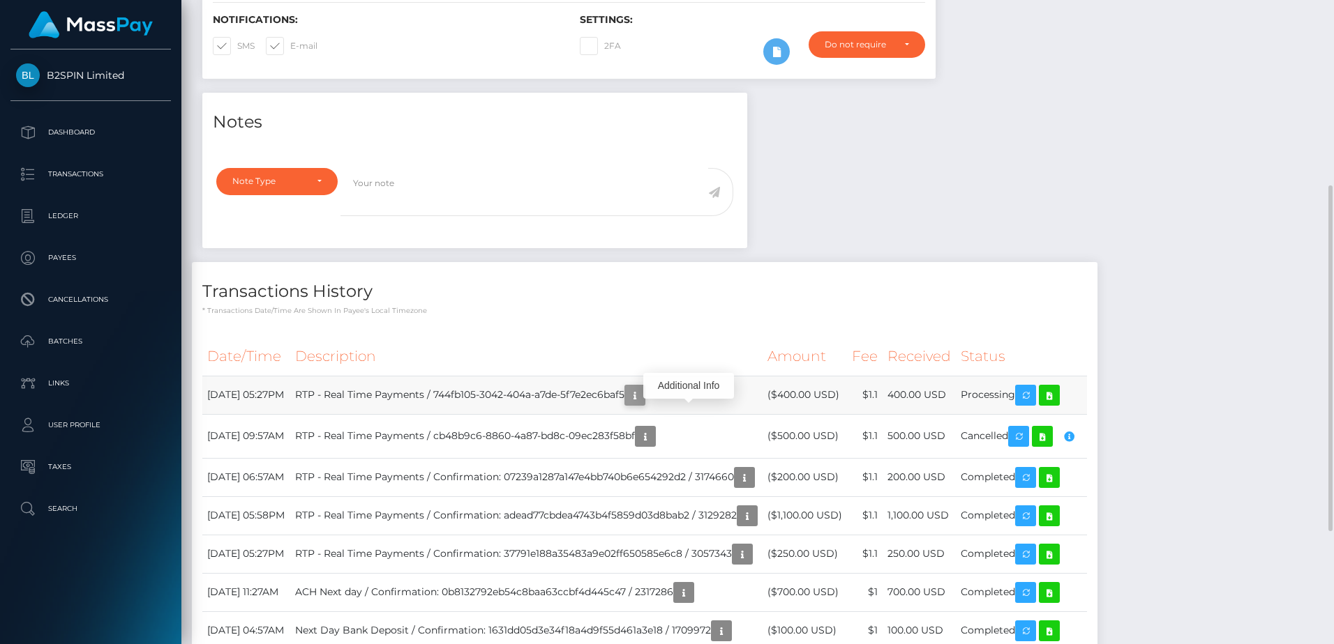
click at [643, 405] on icon "button" at bounding box center [634, 395] width 17 height 17
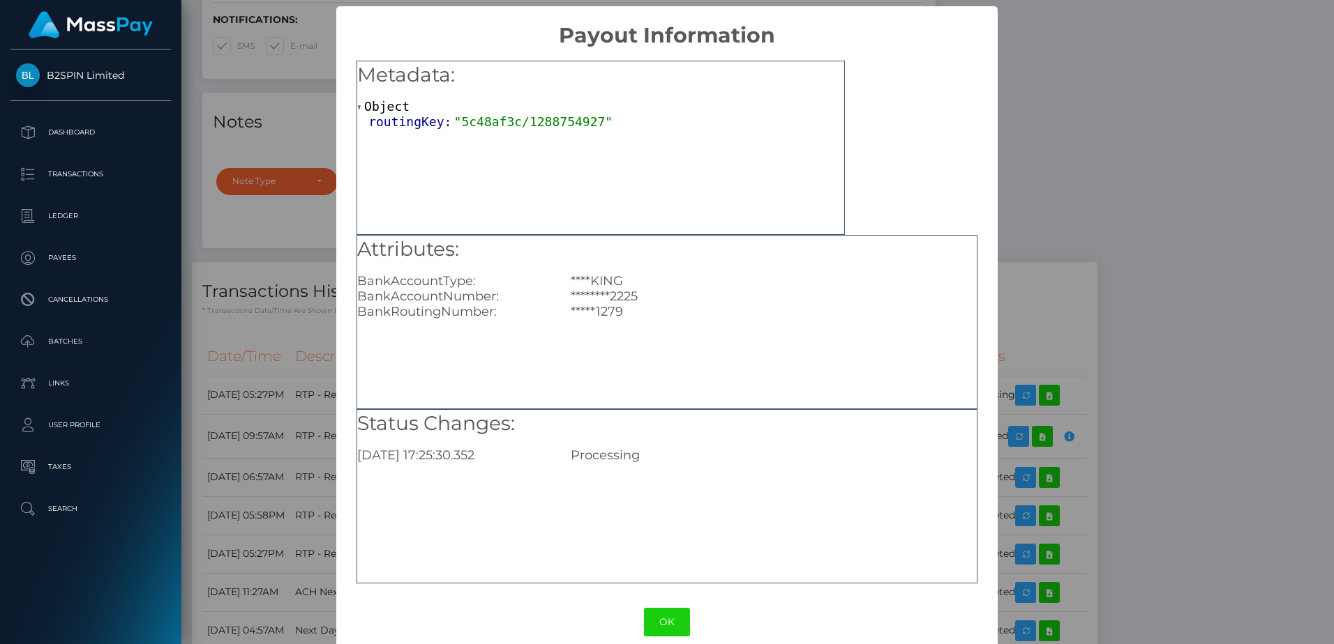
click at [998, 272] on div "× Payout Information Metadata: Object routingKey: "5c48af3c/1288754927" Attribu…" at bounding box center [667, 322] width 1334 height 644
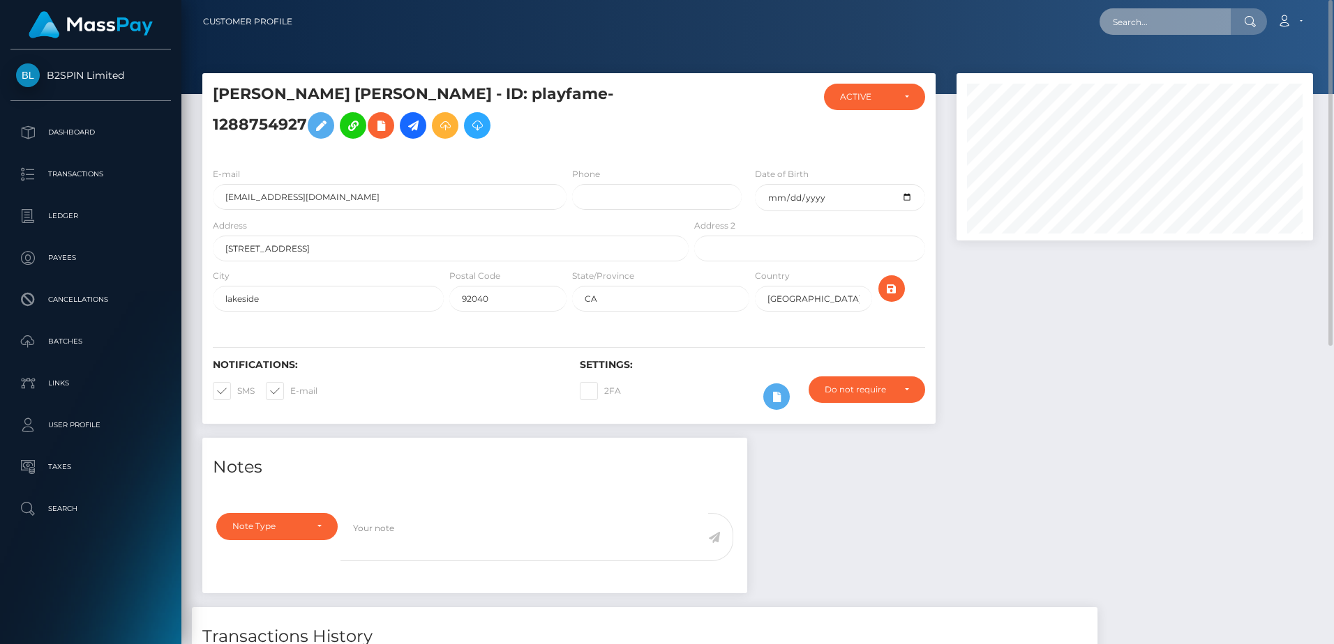
scroll to position [697340, 697151]
click at [1179, 17] on input "text" at bounding box center [1164, 21] width 131 height 27
paste input "c0dea9ed-8a84-49b2-b0b6-47fe3e2800ee"
type input "c0dea9ed-8a84-49b2-b0b6-47fe3e2800ee"
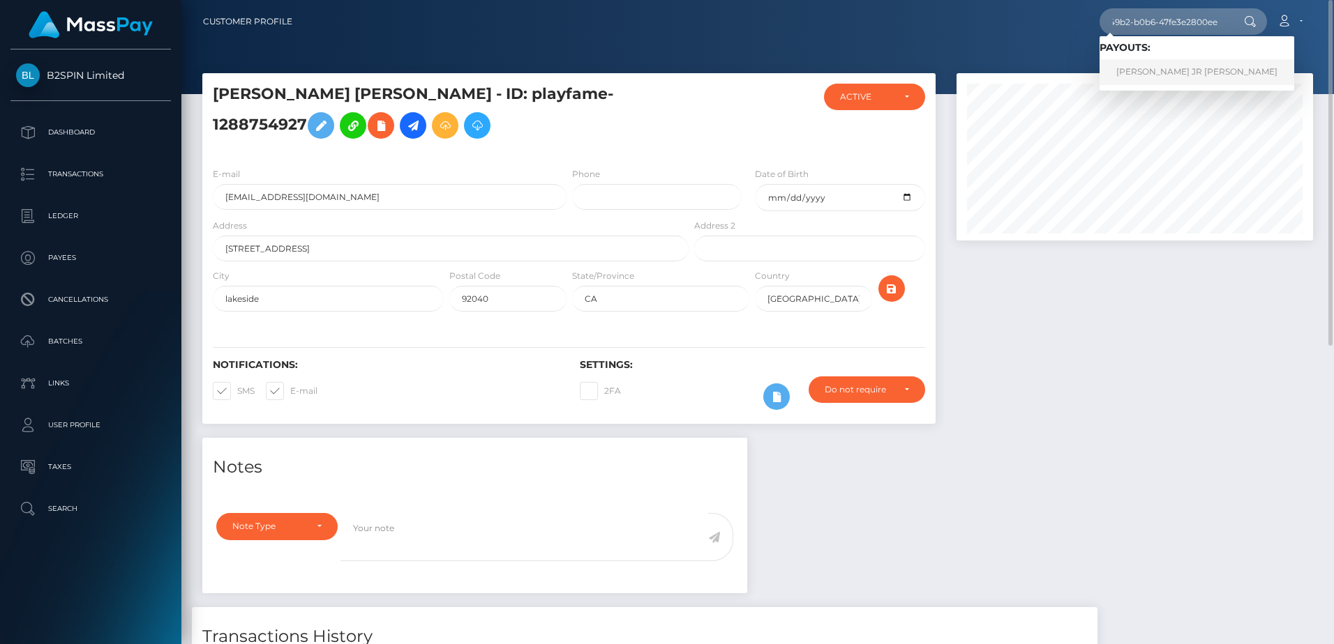
click at [1163, 72] on link "EDWARD LEE JR HENDRICKS" at bounding box center [1196, 72] width 195 height 26
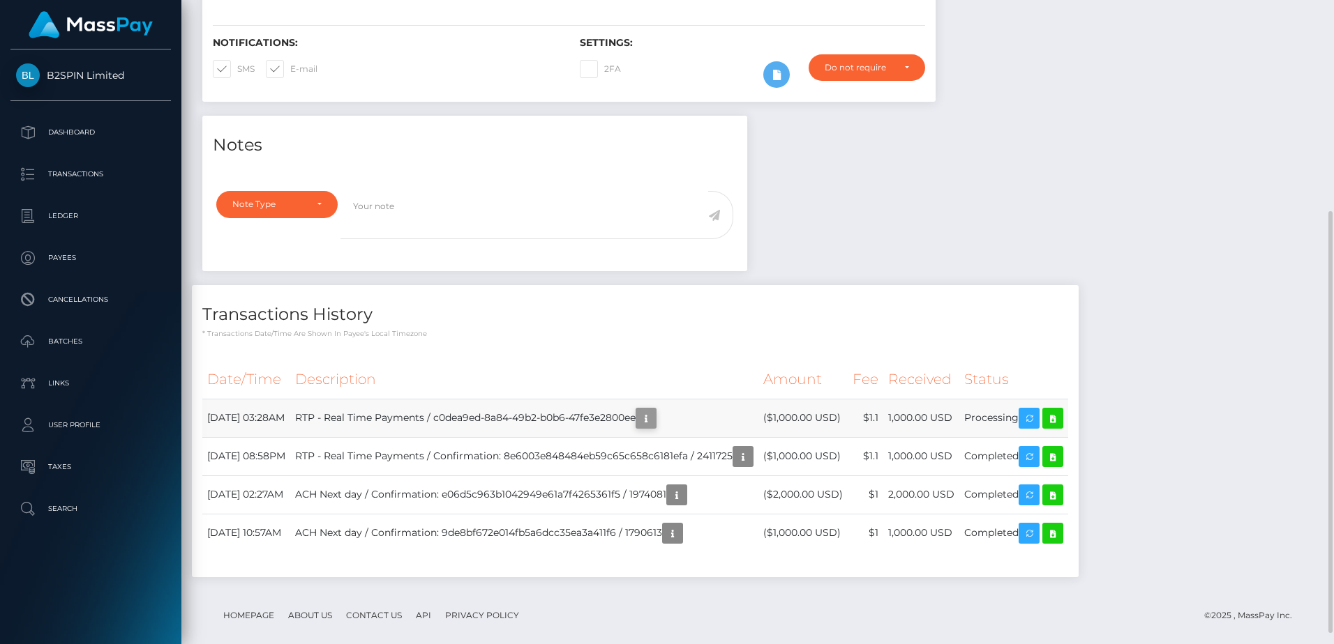
scroll to position [167, 356]
click at [654, 422] on icon "button" at bounding box center [646, 418] width 17 height 17
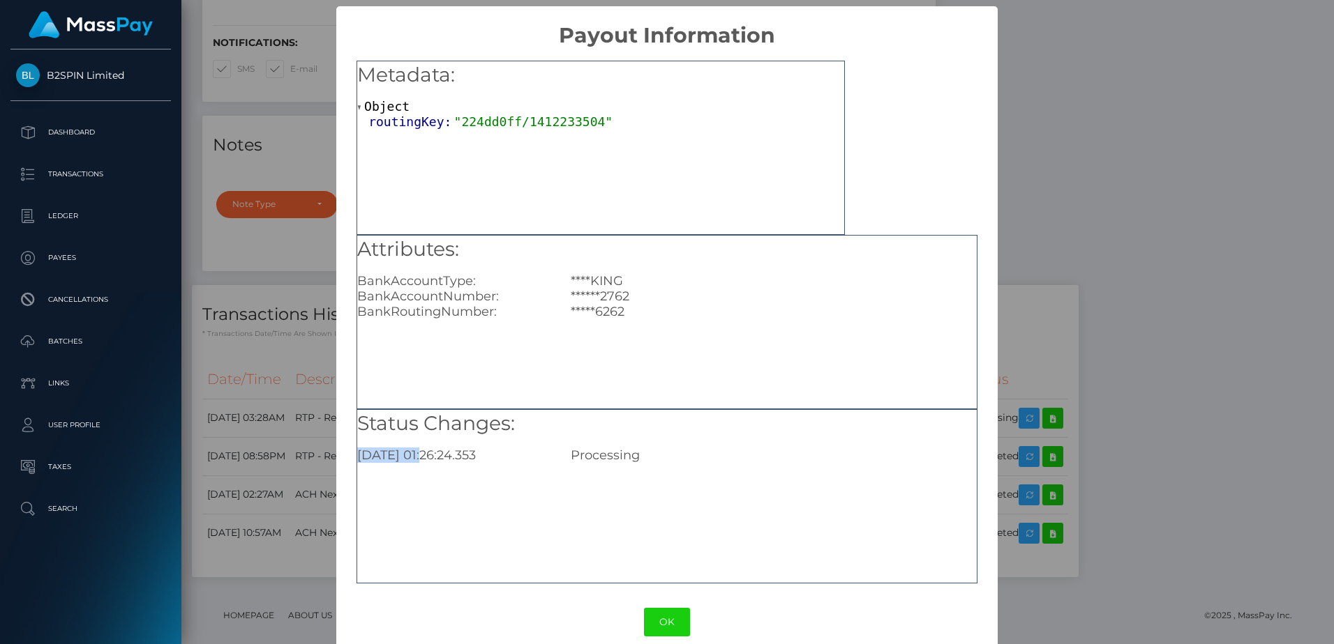
drag, startPoint x: 421, startPoint y: 455, endPoint x: 356, endPoint y: 455, distance: 65.6
click at [356, 455] on div "2025-08-27 01:26:24.353" at bounding box center [453, 455] width 213 height 15
copy div "2025-08-27"
drag, startPoint x: 944, startPoint y: 134, endPoint x: 955, endPoint y: 138, distance: 11.9
click at [944, 134] on div "Metadata: Object routingKey: "224dd0ff/1412233504" Attributes: BankAccountType:…" at bounding box center [666, 317] width 661 height 539
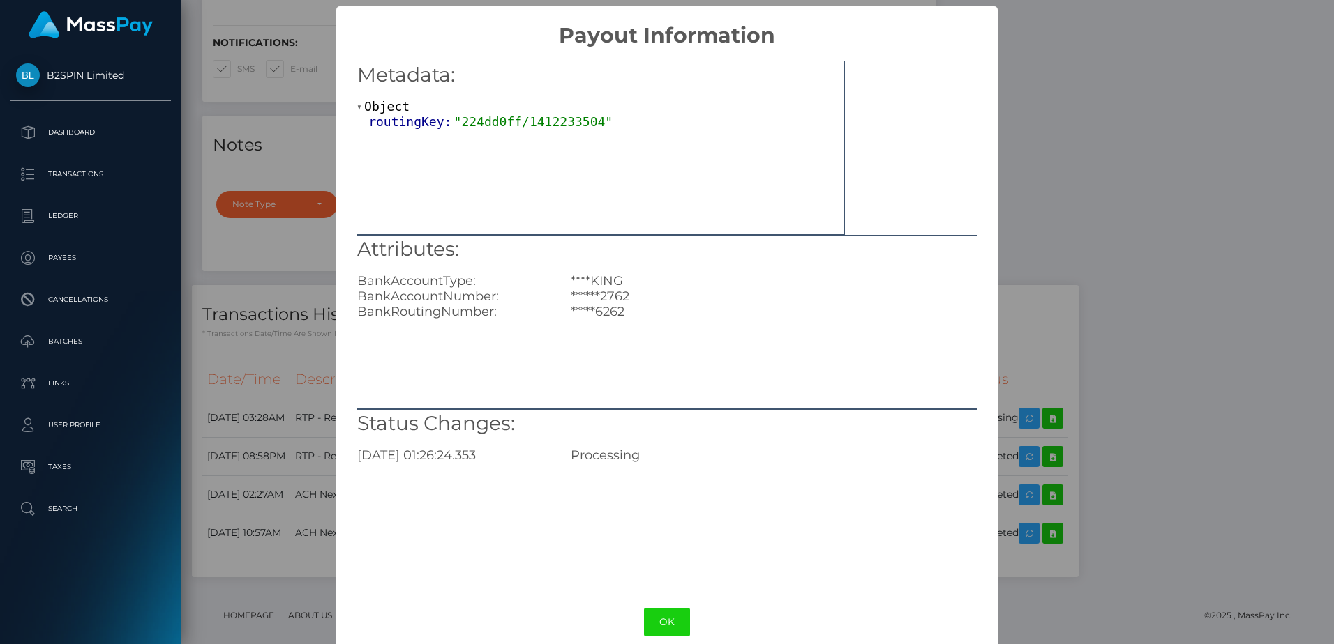
click at [1110, 204] on div "× Payout Information Metadata: Object routingKey: "224dd0ff/1412233504" Attribu…" at bounding box center [667, 322] width 1334 height 644
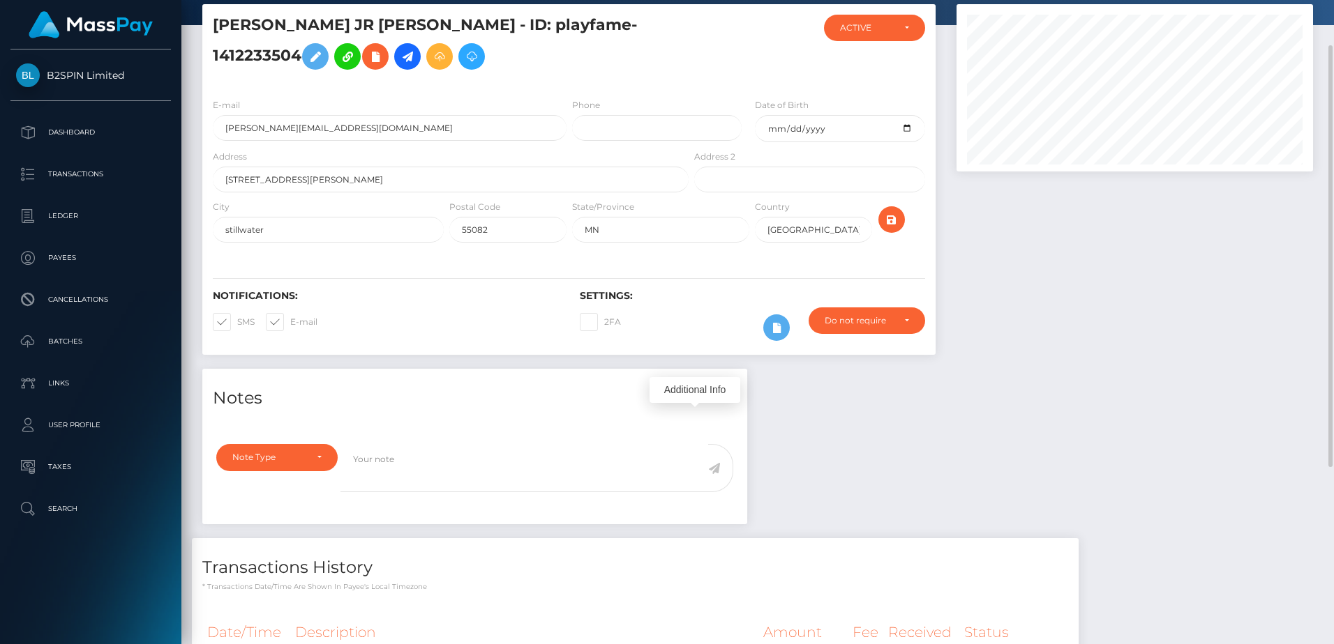
scroll to position [0, 0]
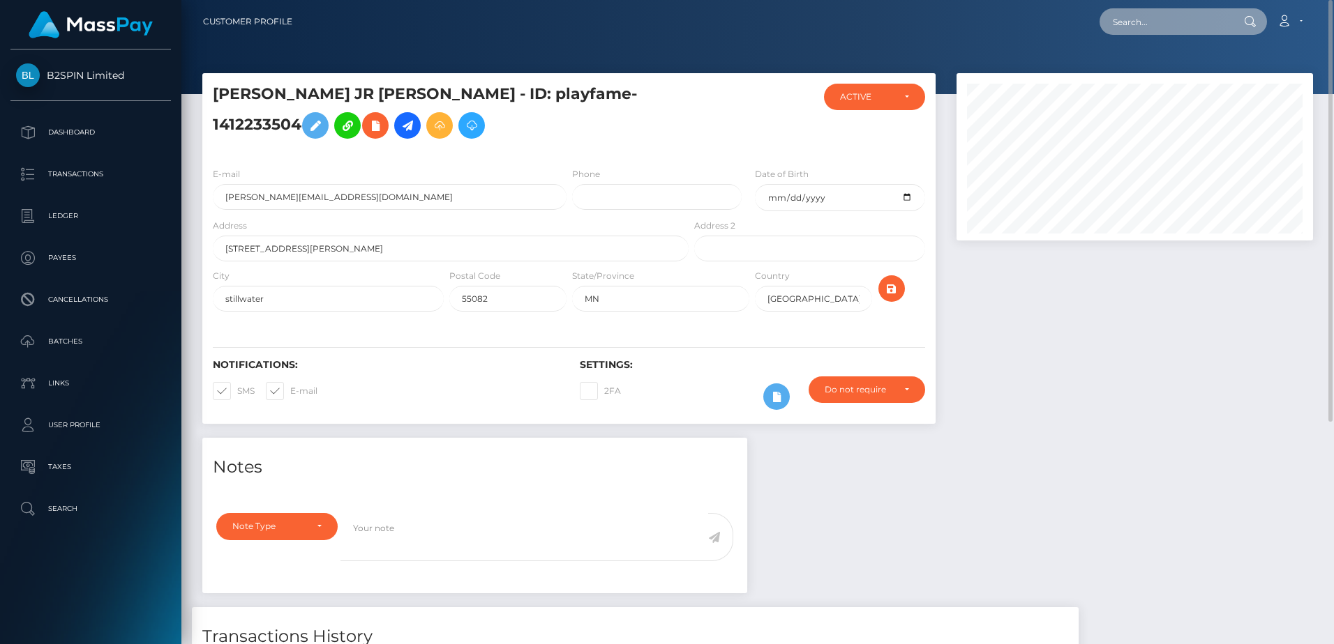
click at [1159, 18] on input "text" at bounding box center [1164, 21] width 131 height 27
paste input "dd4059ff-0930-4374-9359-f953ec069059"
type input "dd4059ff-0930-4374-9359-f953ec069059"
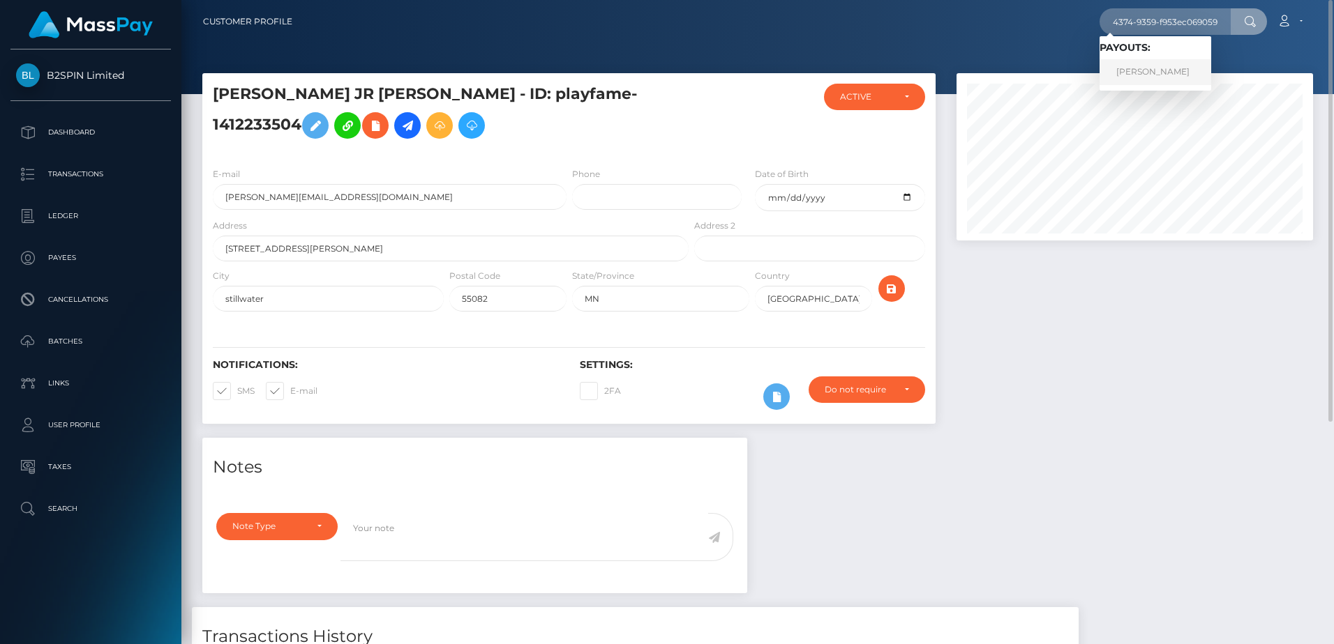
click at [1150, 73] on link "JASON THOMAS MAJOR" at bounding box center [1155, 72] width 112 height 26
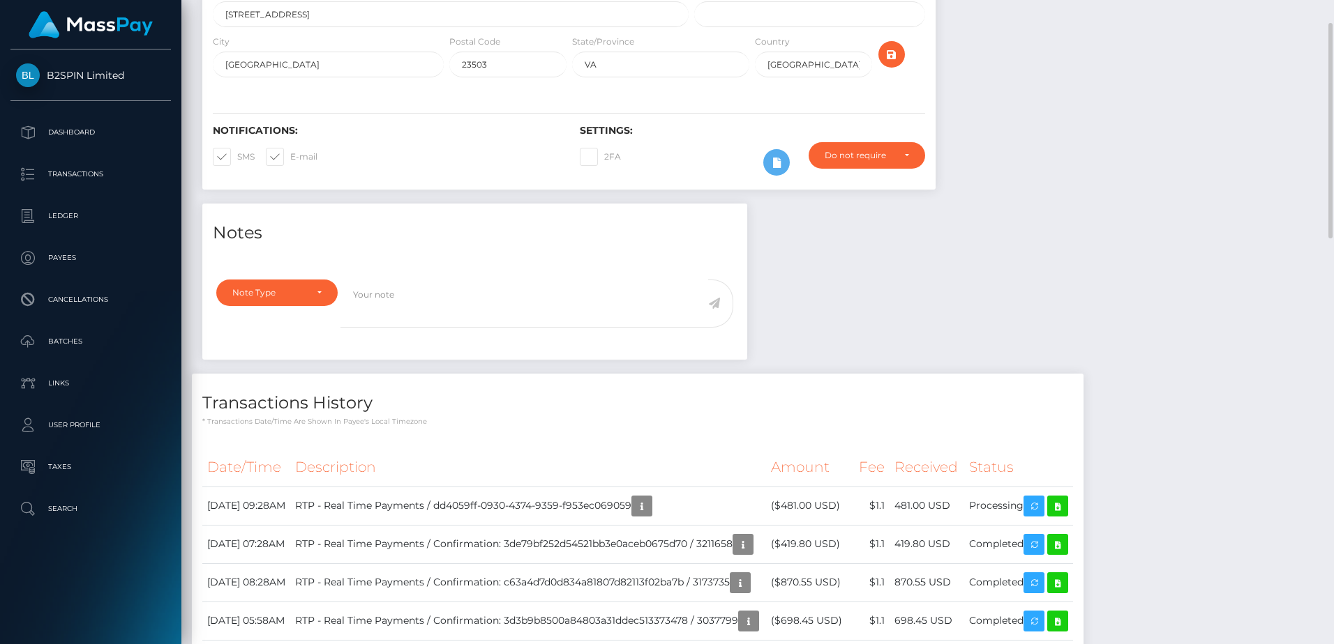
scroll to position [299, 0]
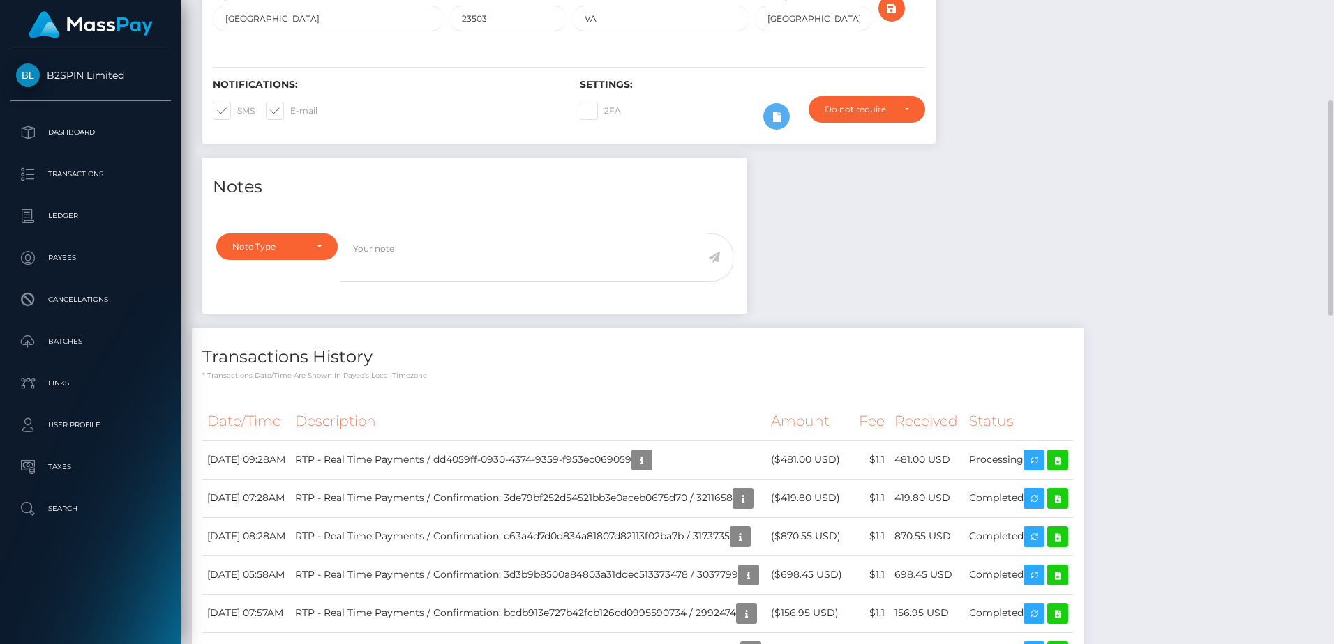
drag, startPoint x: 1004, startPoint y: 273, endPoint x: 894, endPoint y: 306, distance: 115.5
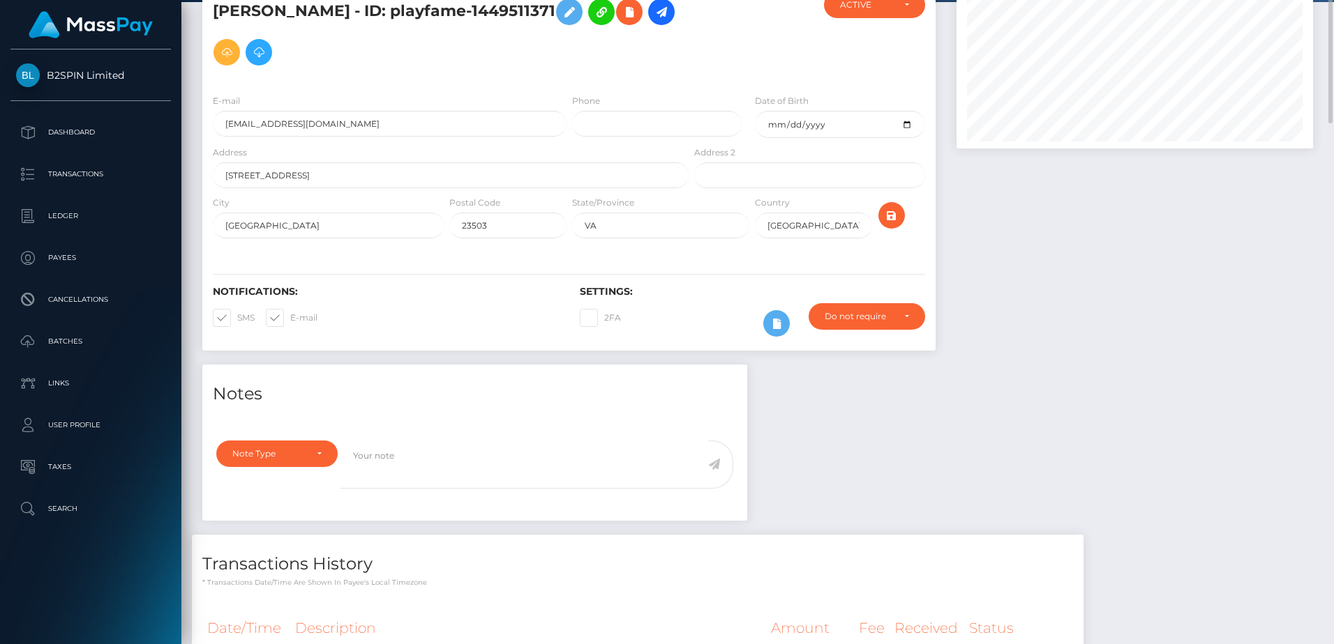
scroll to position [0, 0]
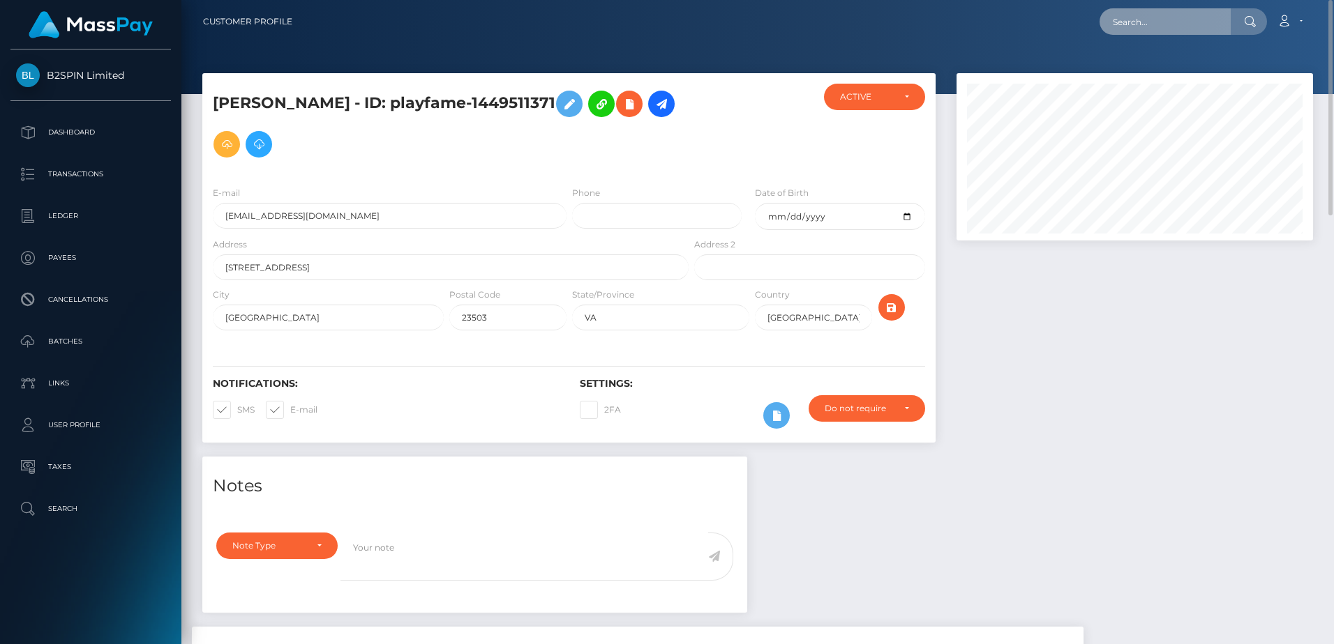
click at [1175, 27] on input "text" at bounding box center [1164, 21] width 131 height 27
paste input "0d5d29cb-2f35-408c-aee2-1d894329616a"
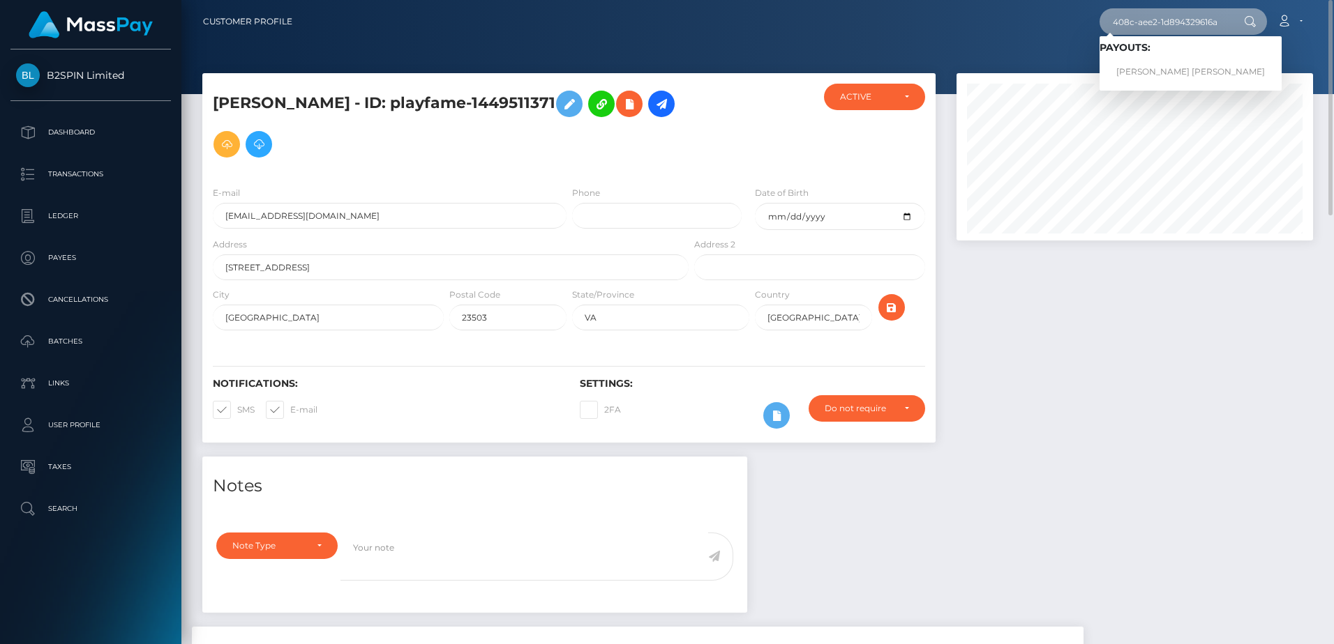
type input "0d5d29cb-2f35-408c-aee2-1d894329616a"
click at [1167, 68] on link "WESLEY DAVID WISE" at bounding box center [1190, 72] width 182 height 26
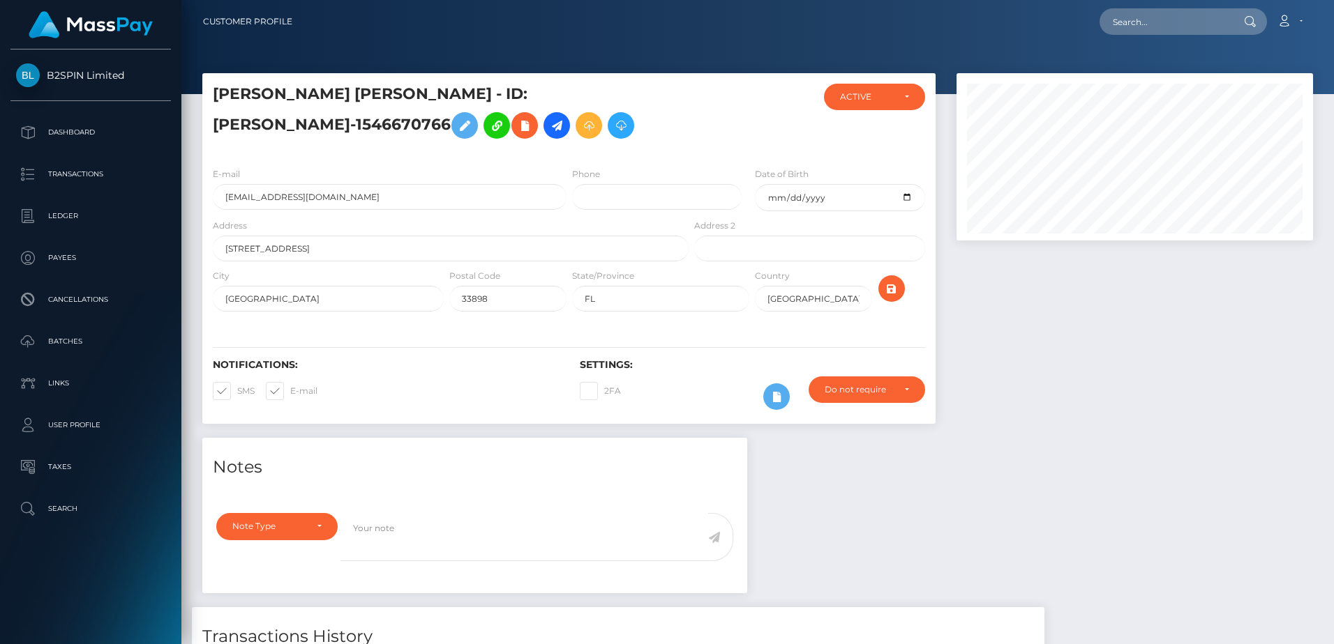
scroll to position [167, 356]
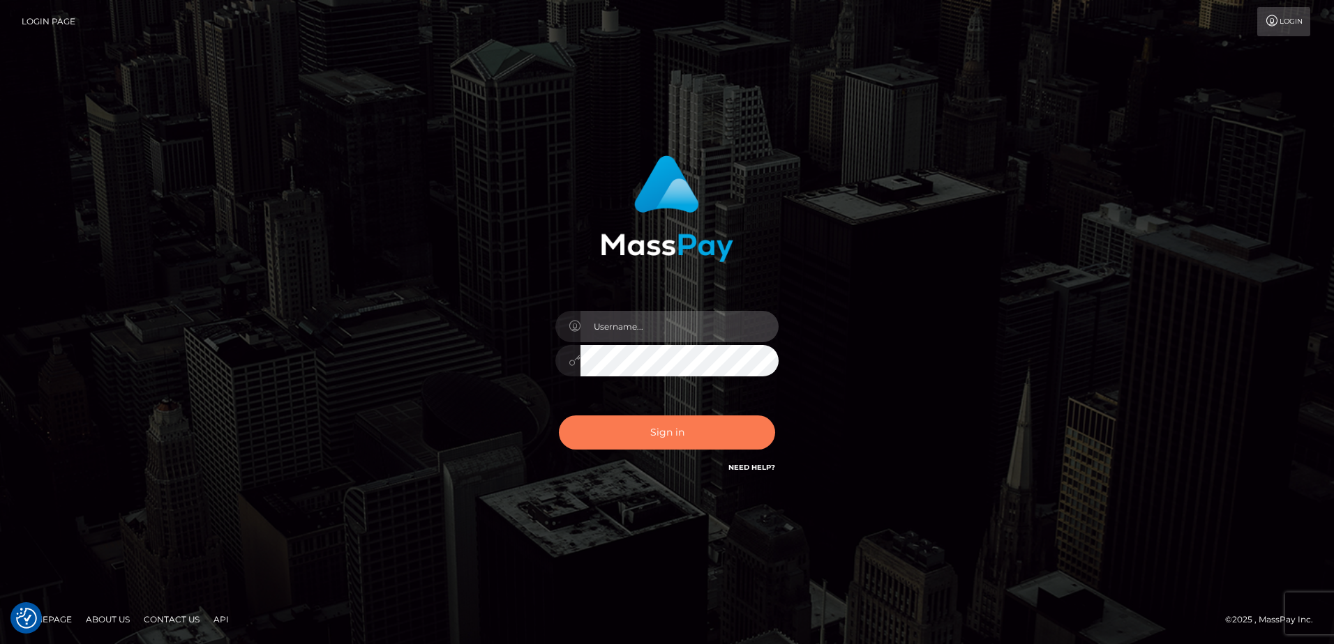
type input "[PERSON_NAME]"
click at [671, 437] on button "Sign in" at bounding box center [667, 433] width 216 height 34
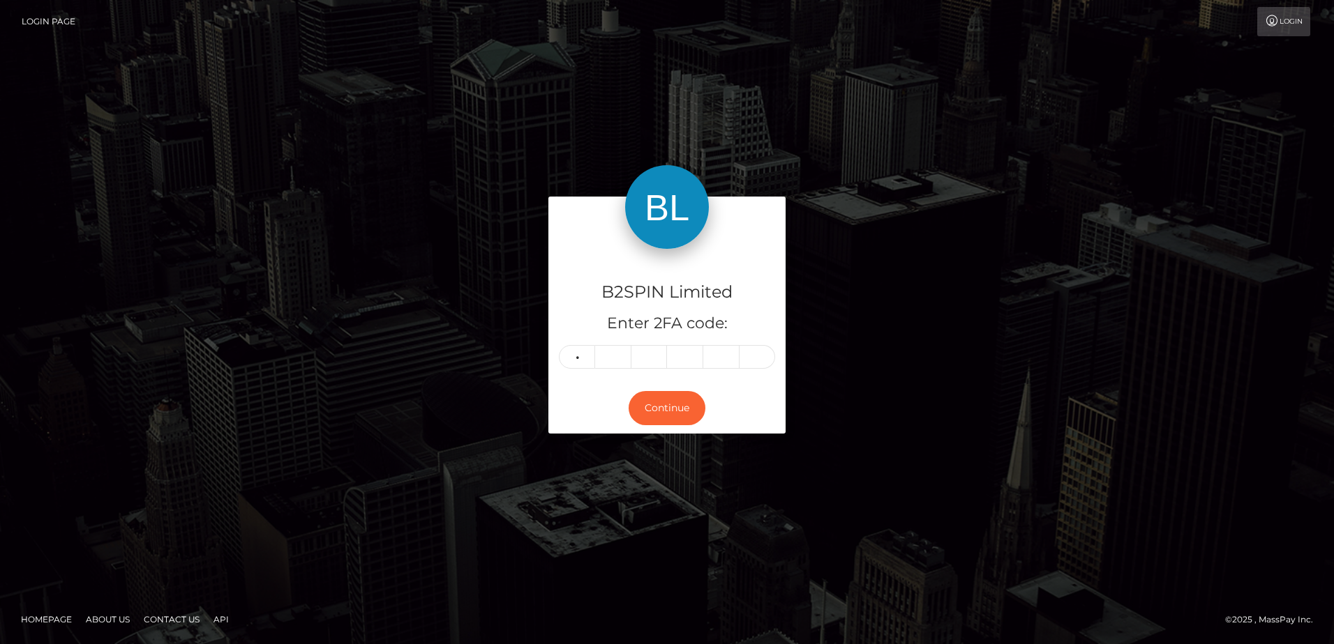
type input "8"
type input "6"
type input "5"
type input "8"
type input "3"
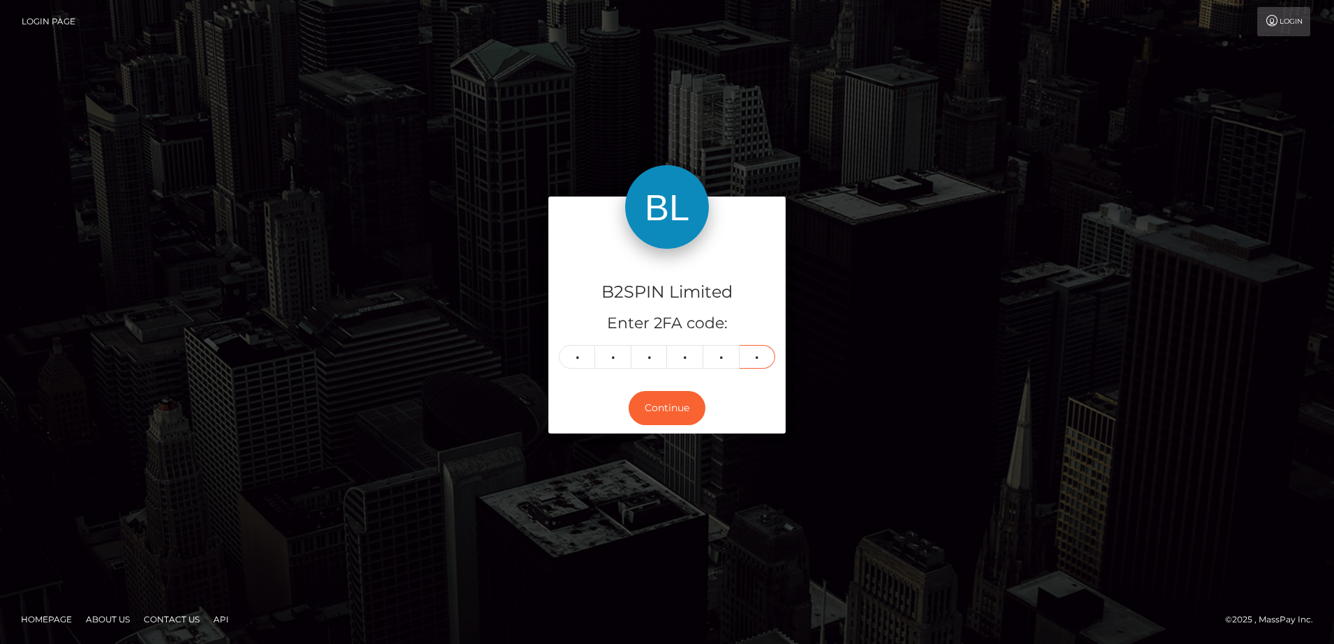
type input "7"
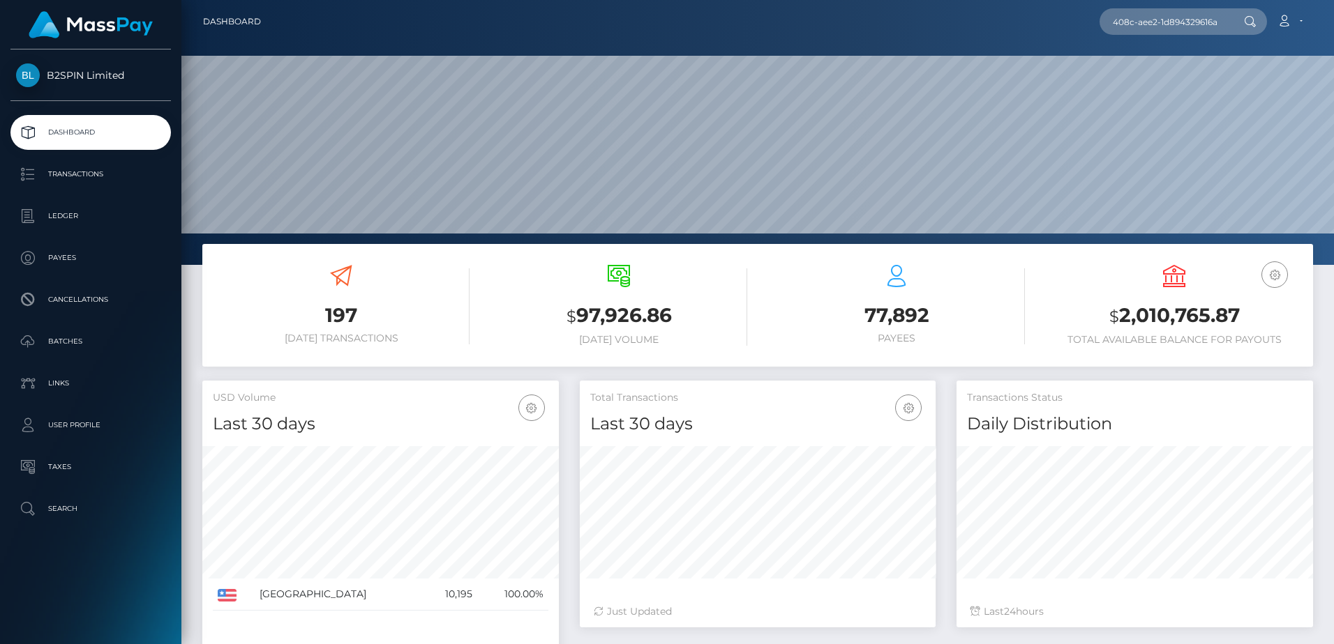
scroll to position [248, 356]
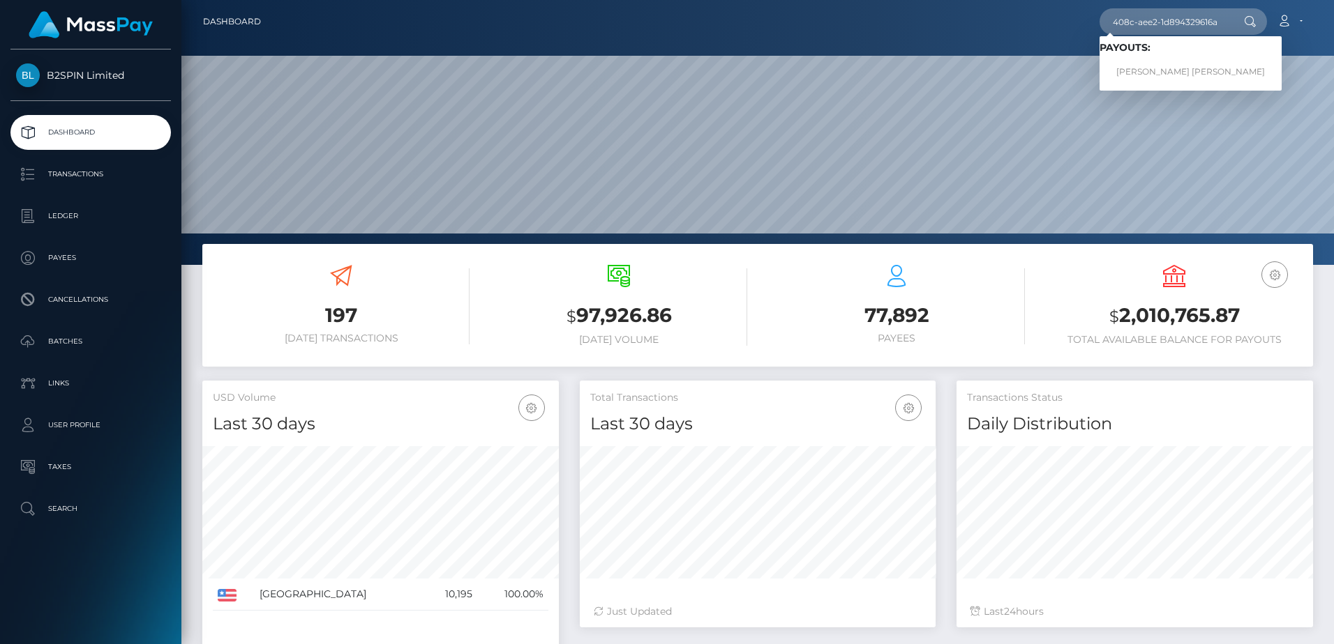
type input "0d5d29cb-2f35-408c-aee2-1d894329616a"
click at [1150, 62] on link "WESLEY DAVID WISE" at bounding box center [1190, 72] width 182 height 26
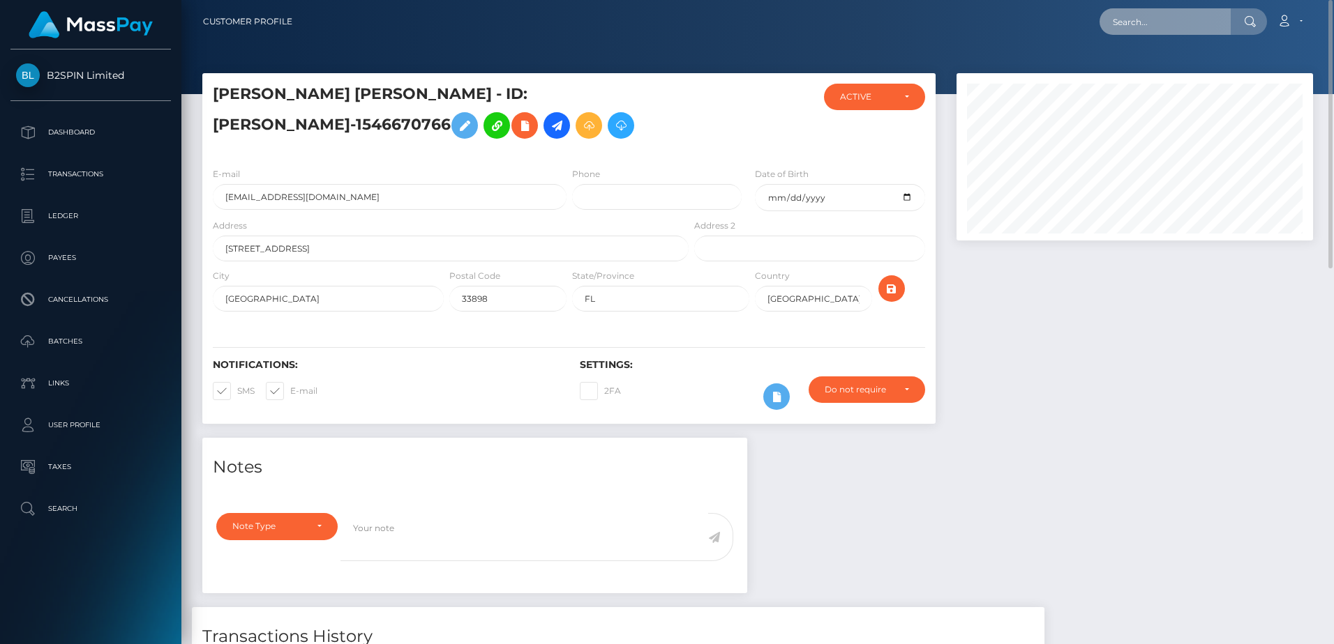
click at [1166, 24] on input "text" at bounding box center [1164, 21] width 131 height 27
paste input "5610b495-895b-47bc-943c-5de03342b28a"
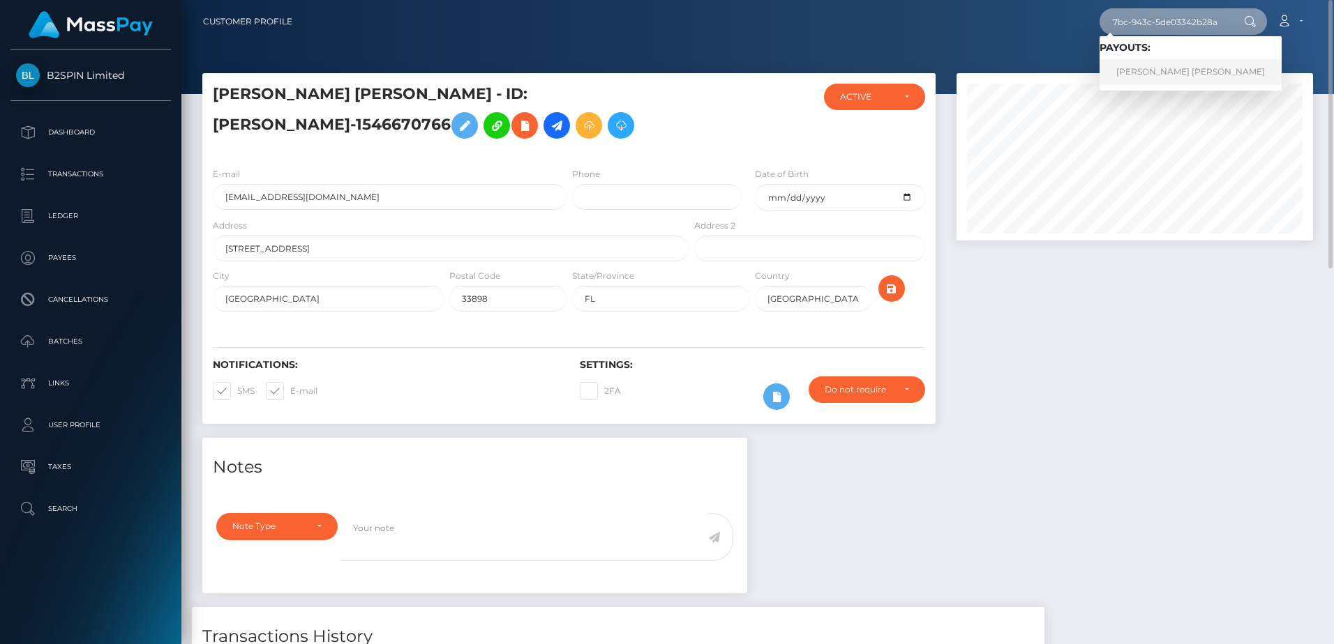
type input "5610b495-895b-47bc-943c-5de03342b28a"
click at [1142, 74] on link "WILLIAM MICHAEL COOK" at bounding box center [1190, 72] width 182 height 26
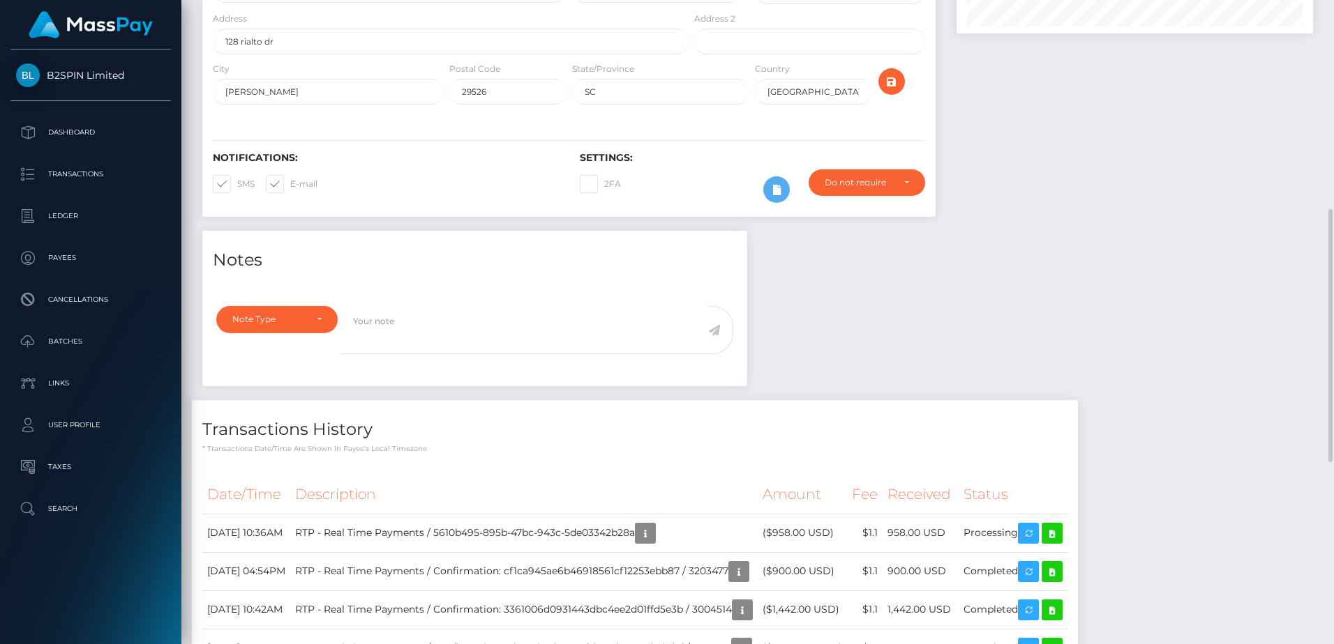
scroll to position [299, 0]
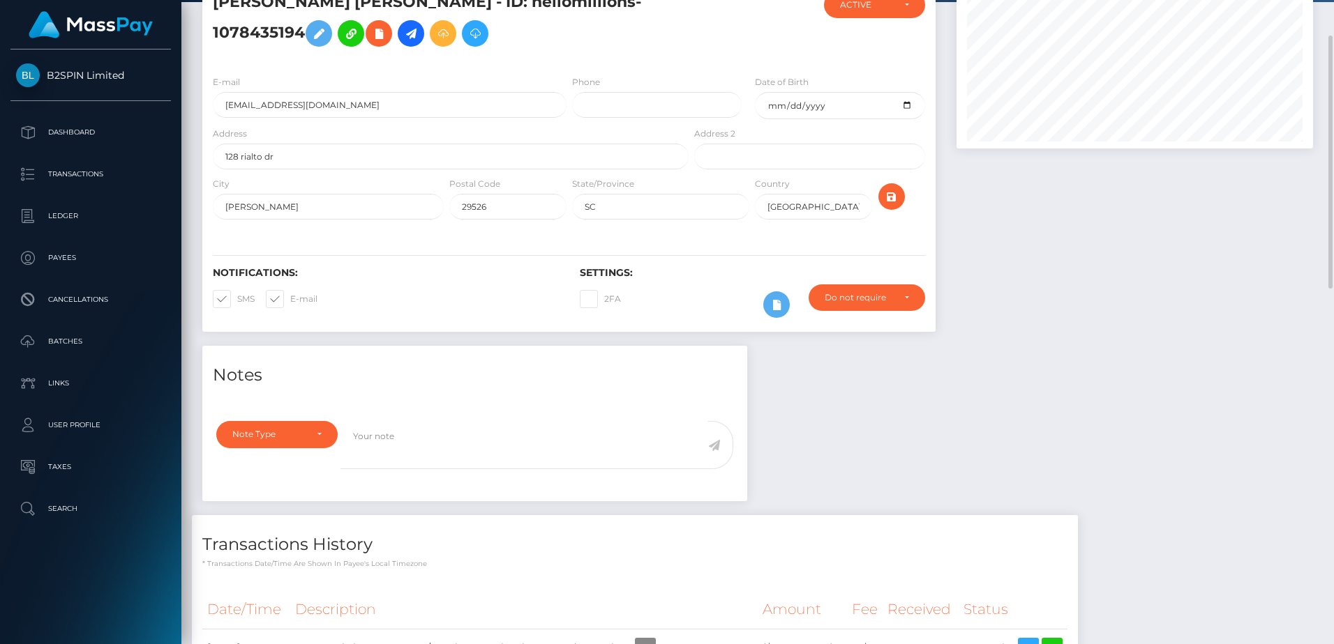
scroll to position [0, 0]
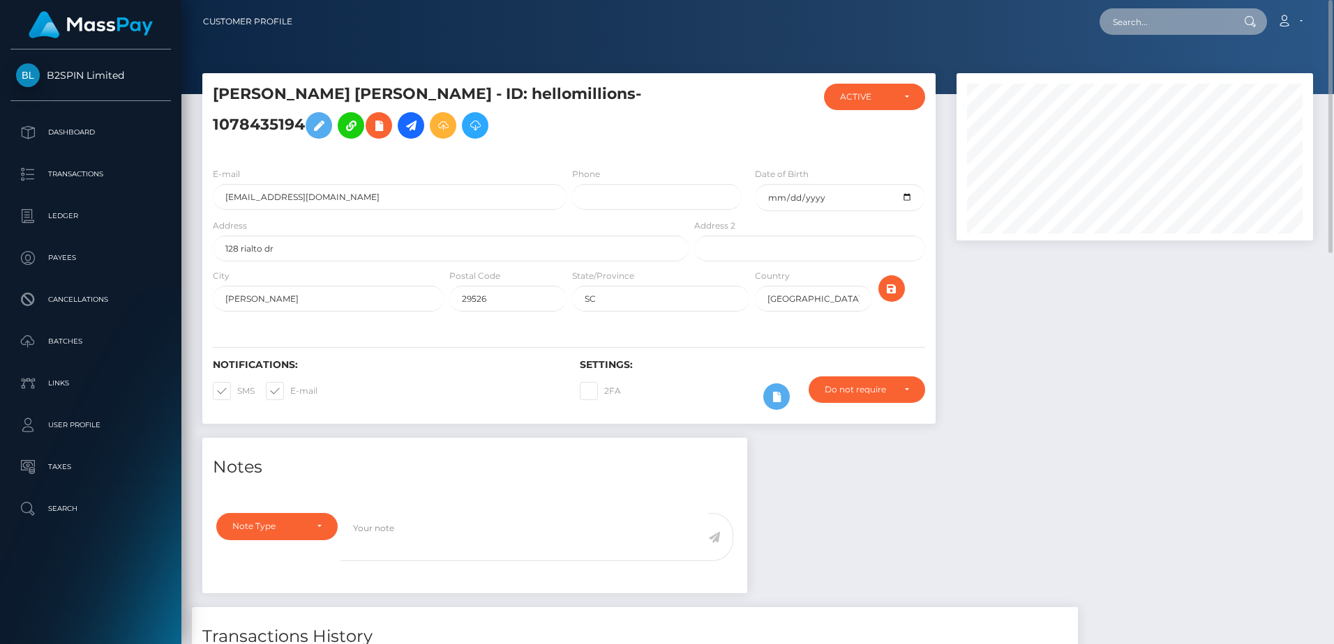
click at [1163, 27] on input "text" at bounding box center [1164, 21] width 131 height 27
paste input "048760fa-f9fd-4a87-adaa-d7e1cbeacd9e"
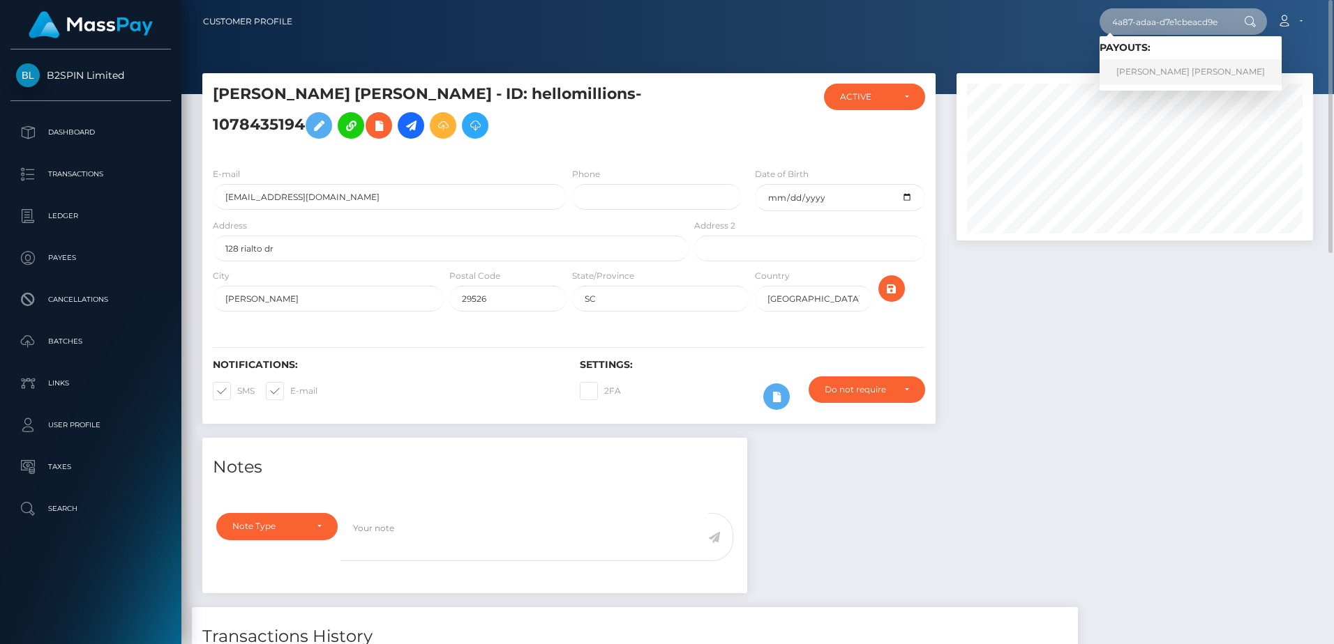
type input "048760fa-f9fd-4a87-adaa-d7e1cbeacd9e"
click at [1153, 78] on link "[PERSON_NAME] [PERSON_NAME]" at bounding box center [1190, 72] width 182 height 26
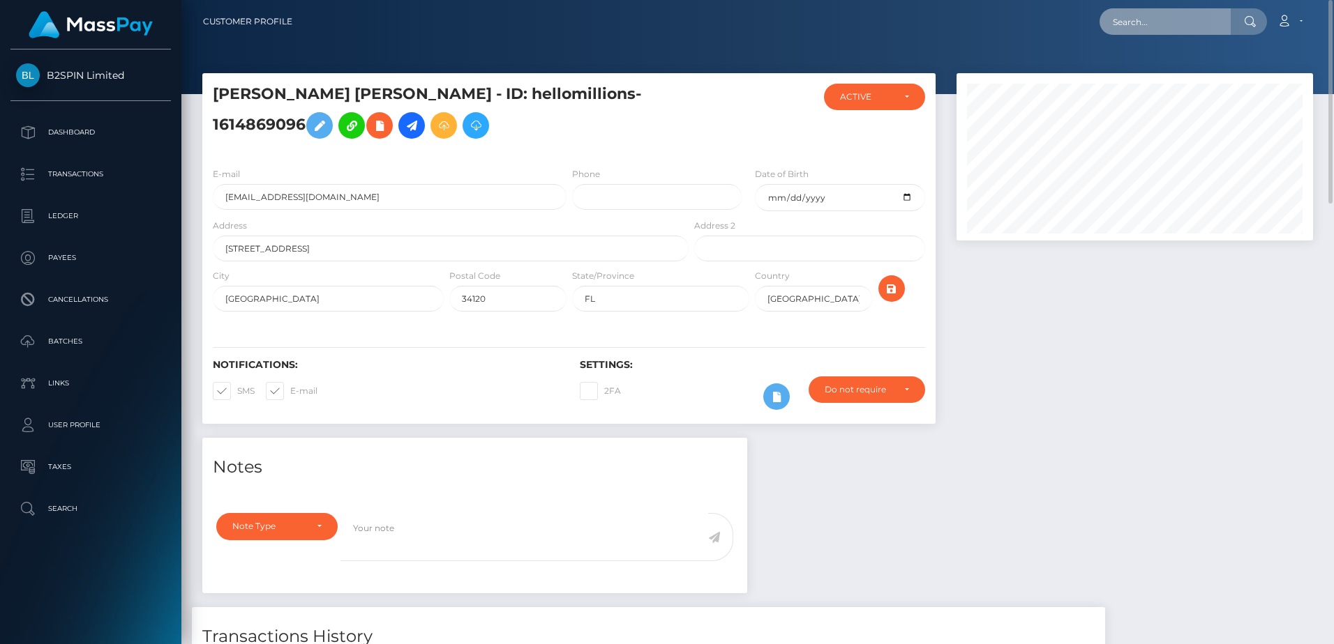
click at [1170, 22] on input "text" at bounding box center [1164, 21] width 131 height 27
paste input "0009a586-68a4-4252-b75c-20f34cfd233b"
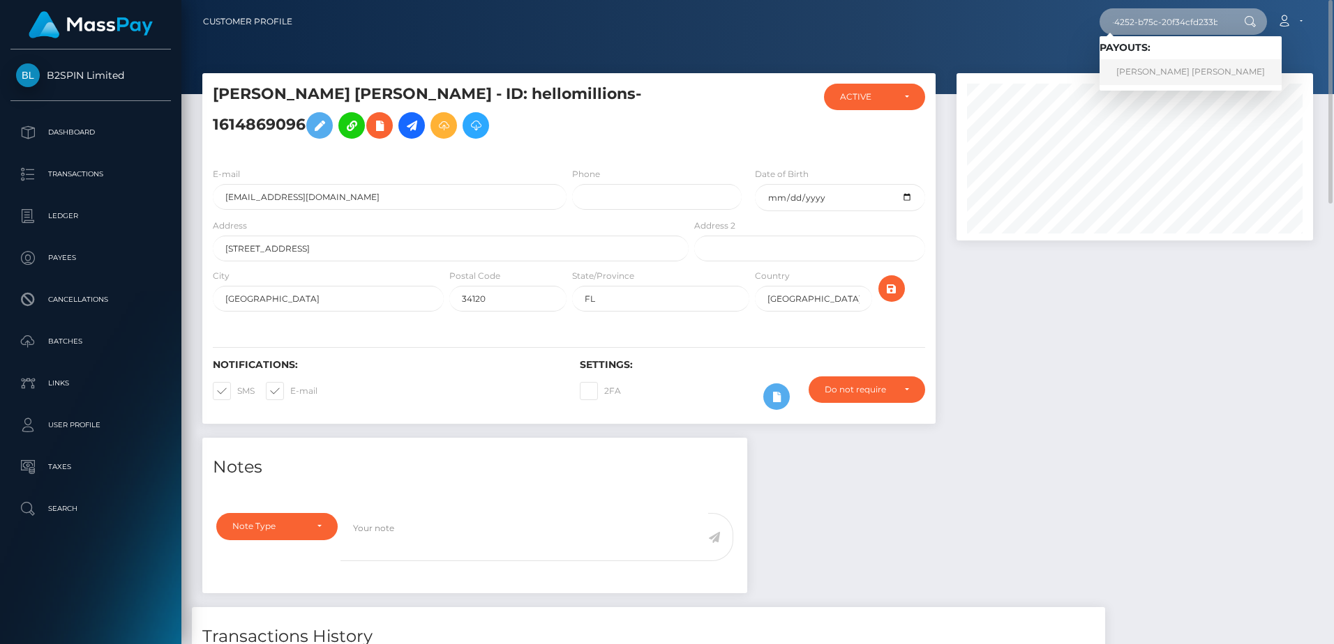
type input "0009a586-68a4-4252-b75c-20f34cfd233b"
click at [1149, 76] on link "CARLOS JAVIER SALGADO DIAZ" at bounding box center [1190, 72] width 182 height 26
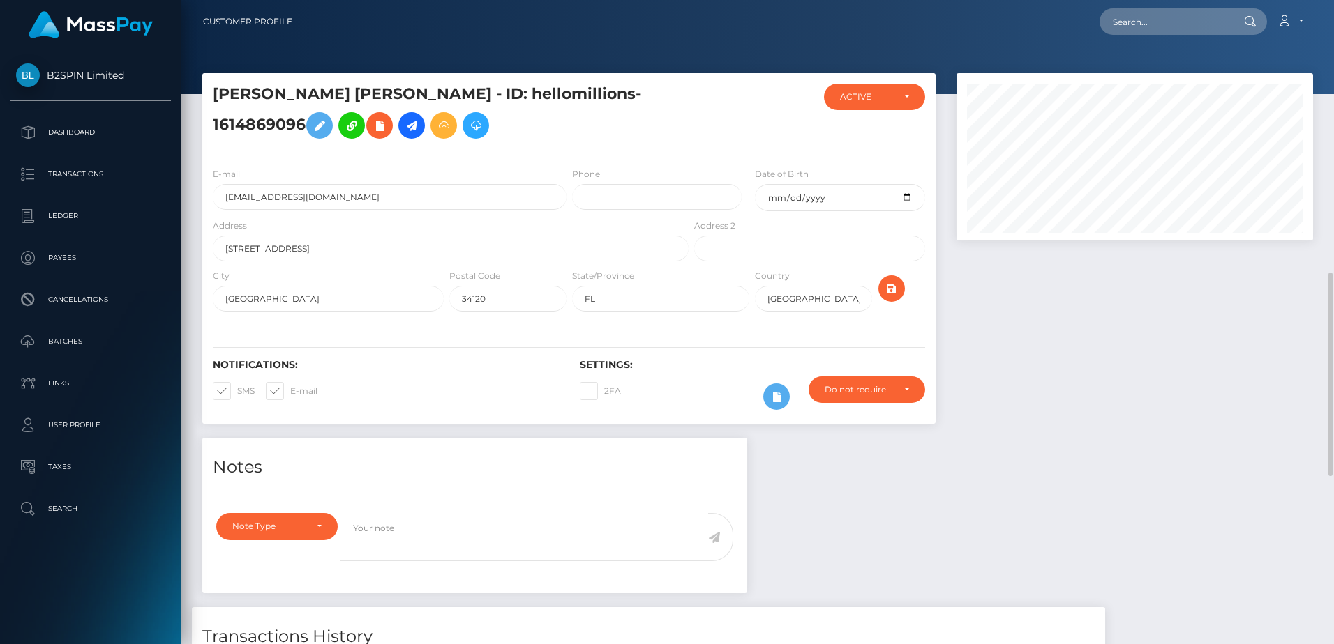
scroll to position [167, 356]
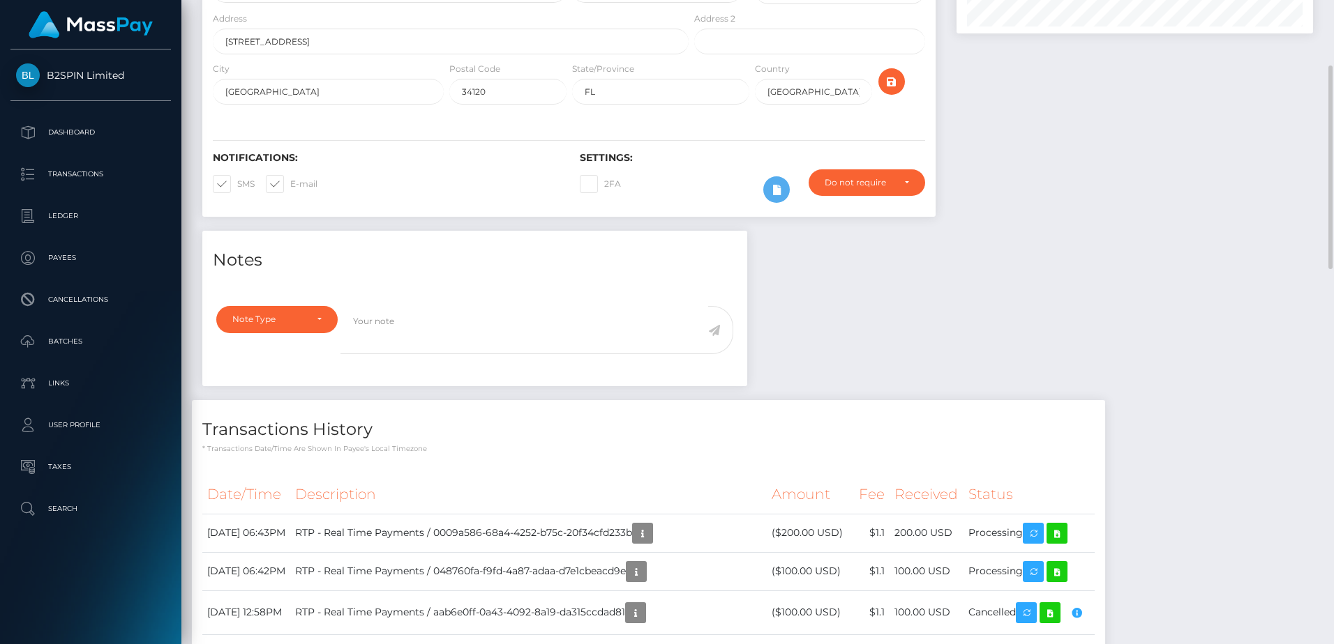
click at [651, 538] on icon "button" at bounding box center [642, 533] width 17 height 17
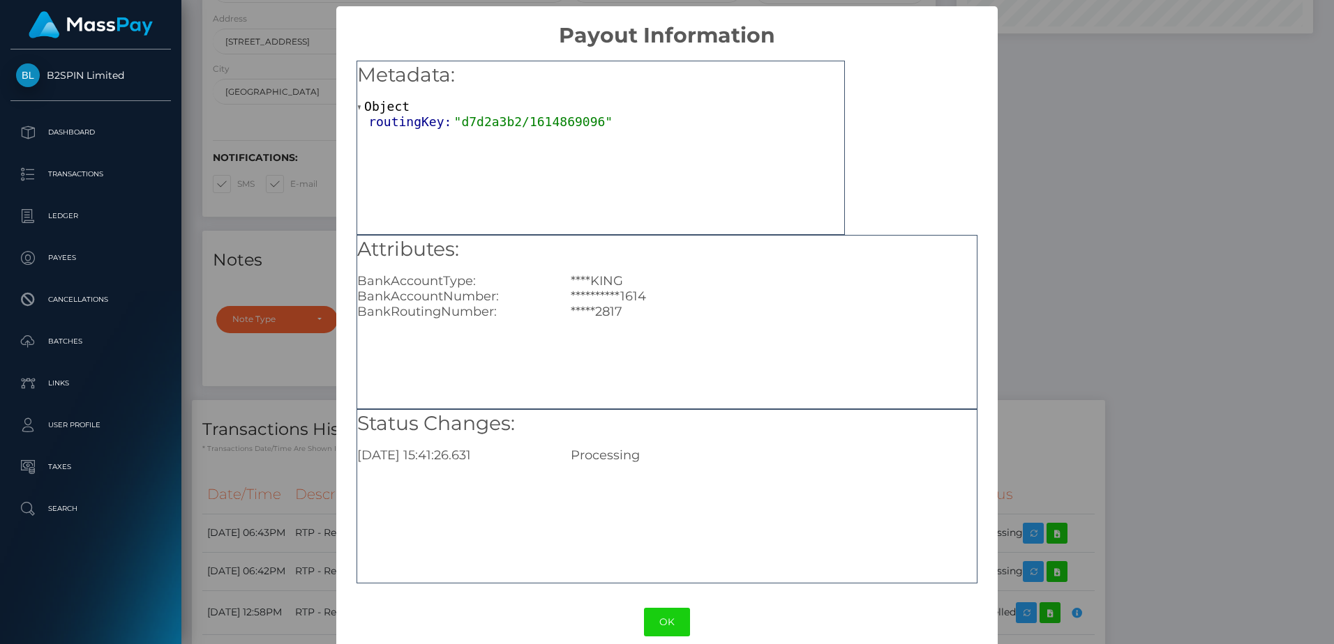
click at [1123, 352] on div "**********" at bounding box center [667, 322] width 1334 height 644
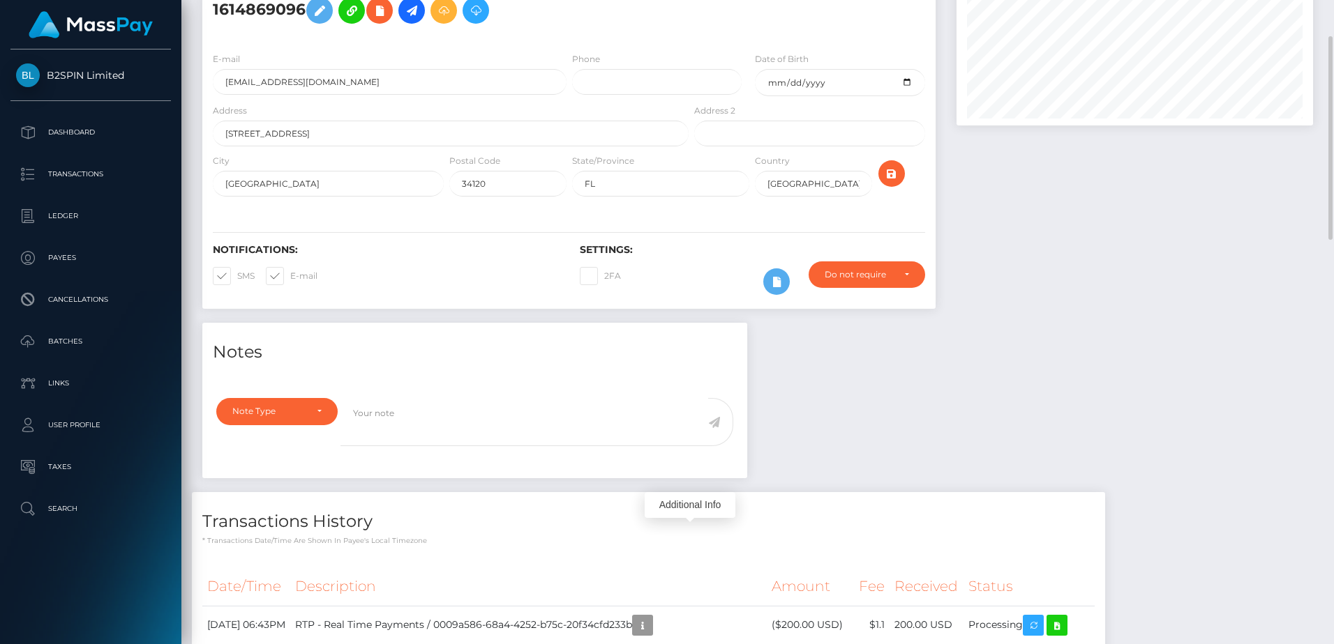
scroll to position [0, 0]
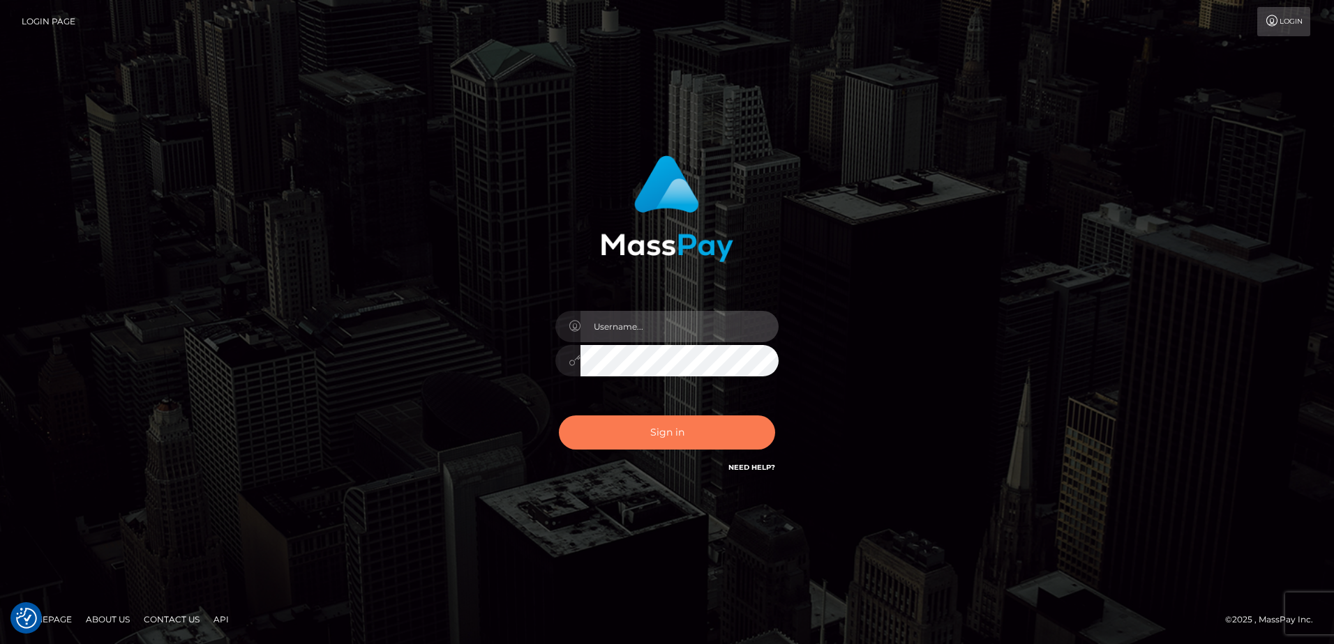
type input "Dan"
click at [655, 439] on button "Sign in" at bounding box center [667, 433] width 216 height 34
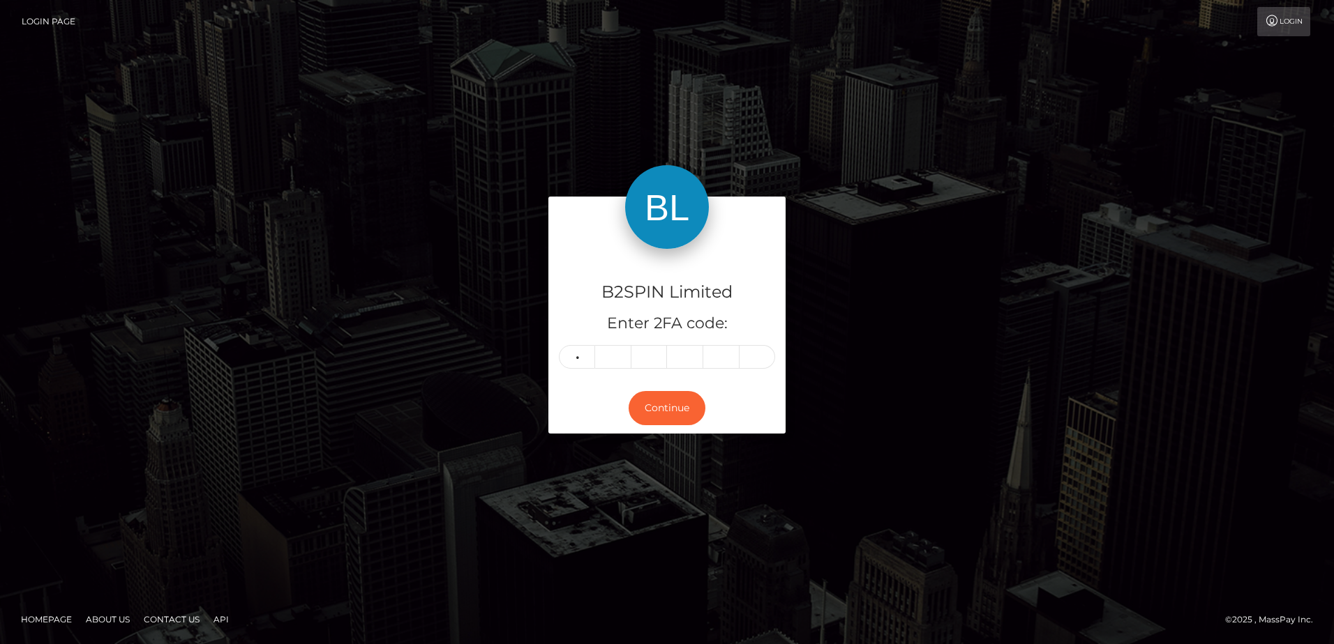
type input "4"
type input "1"
type input "2"
type input "6"
type input "7"
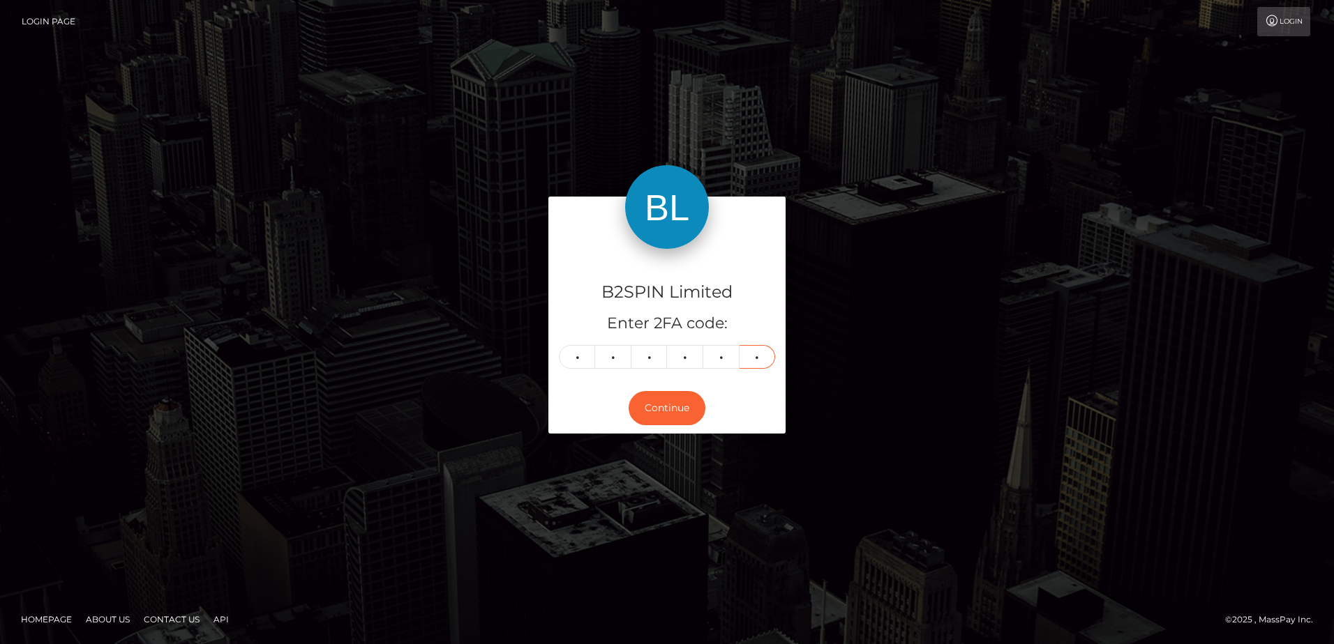
type input "6"
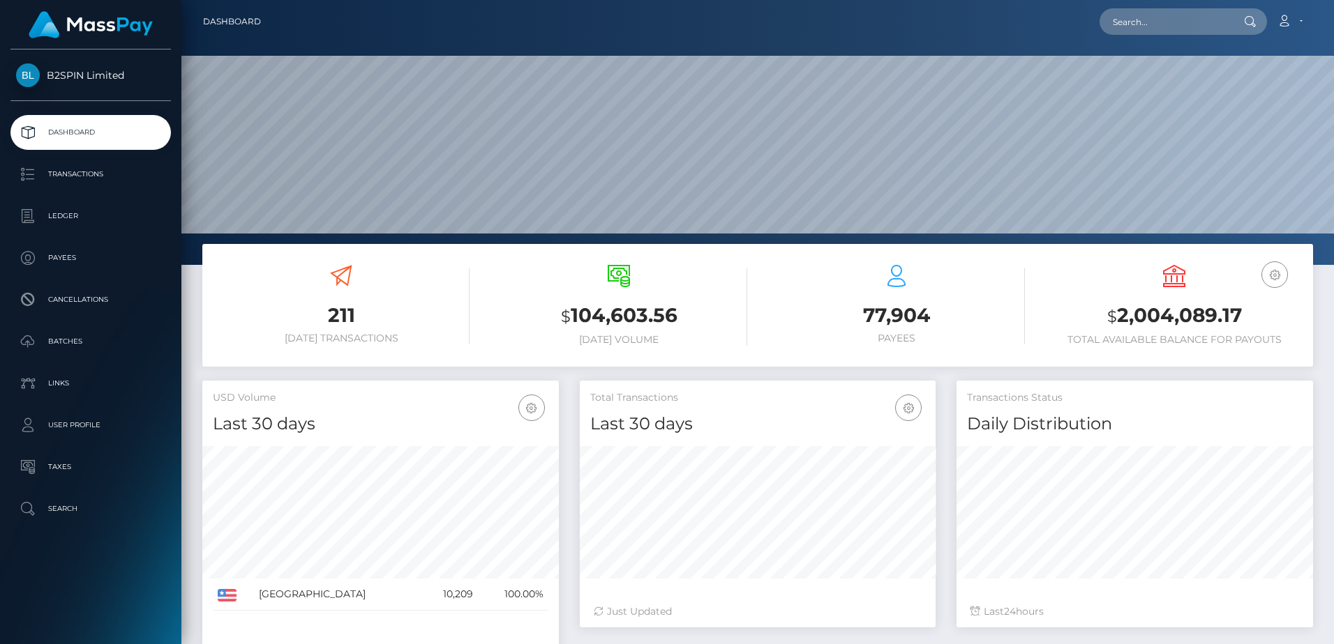
scroll to position [248, 356]
click at [1163, 27] on input "text" at bounding box center [1164, 21] width 131 height 27
paste input "744fb105-3042-404a-a7de-5f7e2ec6baf5"
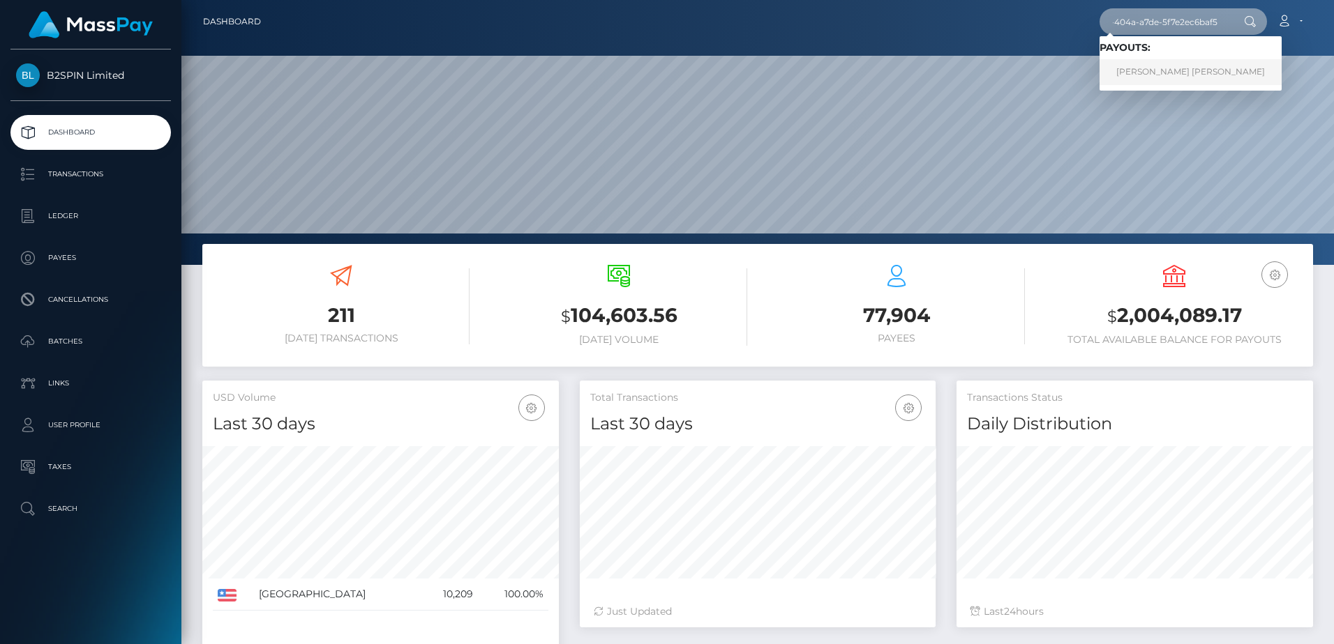
type input "744fb105-3042-404a-a7de-5f7e2ec6baf5"
click at [1155, 75] on link "EILEEN THERESA WILSON" at bounding box center [1190, 72] width 182 height 26
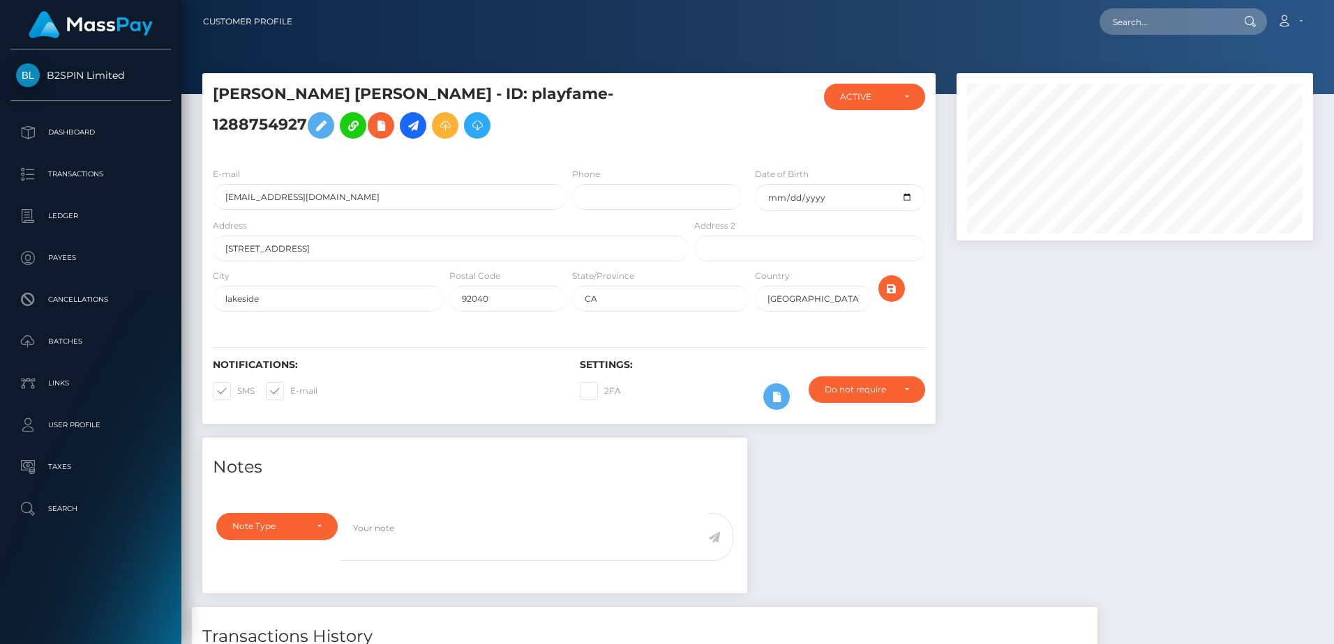
scroll to position [167, 356]
drag, startPoint x: 331, startPoint y: 219, endPoint x: 166, endPoint y: 219, distance: 164.6
click at [166, 219] on div "B2SPIN Limited Dashboard Transactions Ledger Payees Cancellations" at bounding box center [667, 322] width 1334 height 644
drag, startPoint x: 463, startPoint y: 105, endPoint x: 633, endPoint y: 110, distance: 169.5
click at [633, 110] on h5 "EILEEN THERESA WILSON - ID: playfame-1288754927" at bounding box center [447, 115] width 468 height 62
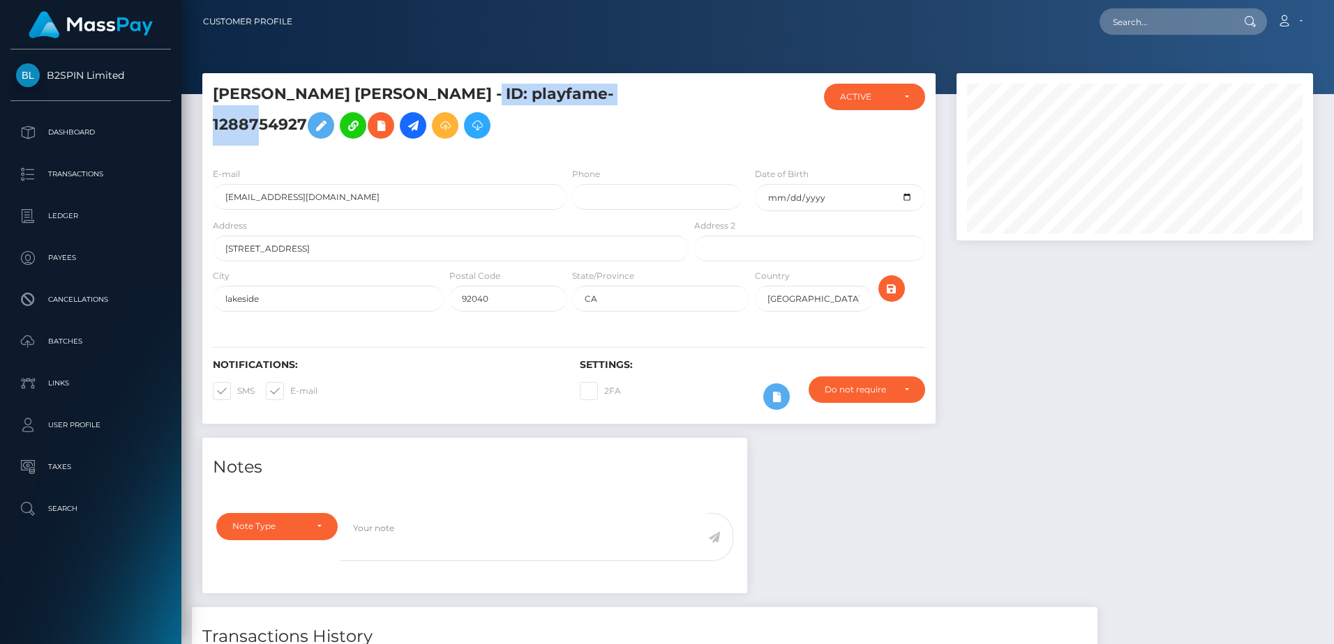
copy h5 "playfame-1288754927"
drag, startPoint x: 419, startPoint y: 107, endPoint x: 213, endPoint y: 107, distance: 206.5
click at [213, 107] on h5 "EILEEN THERESA WILSON - ID: playfame-1288754927" at bounding box center [447, 115] width 468 height 62
copy h5 "EILEEN THERESA WILSON"
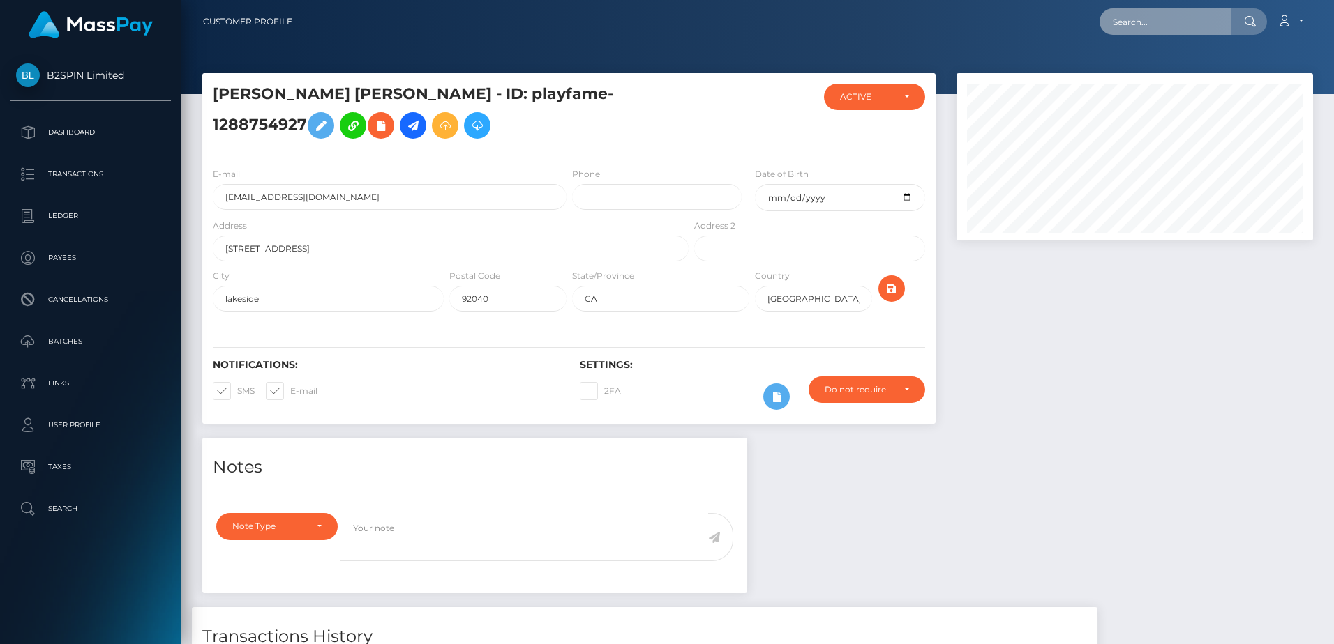
click at [1170, 27] on input "text" at bounding box center [1164, 21] width 131 height 27
paste input "22ebd15b-be14-4dcf-aab4-f270bf1696a3"
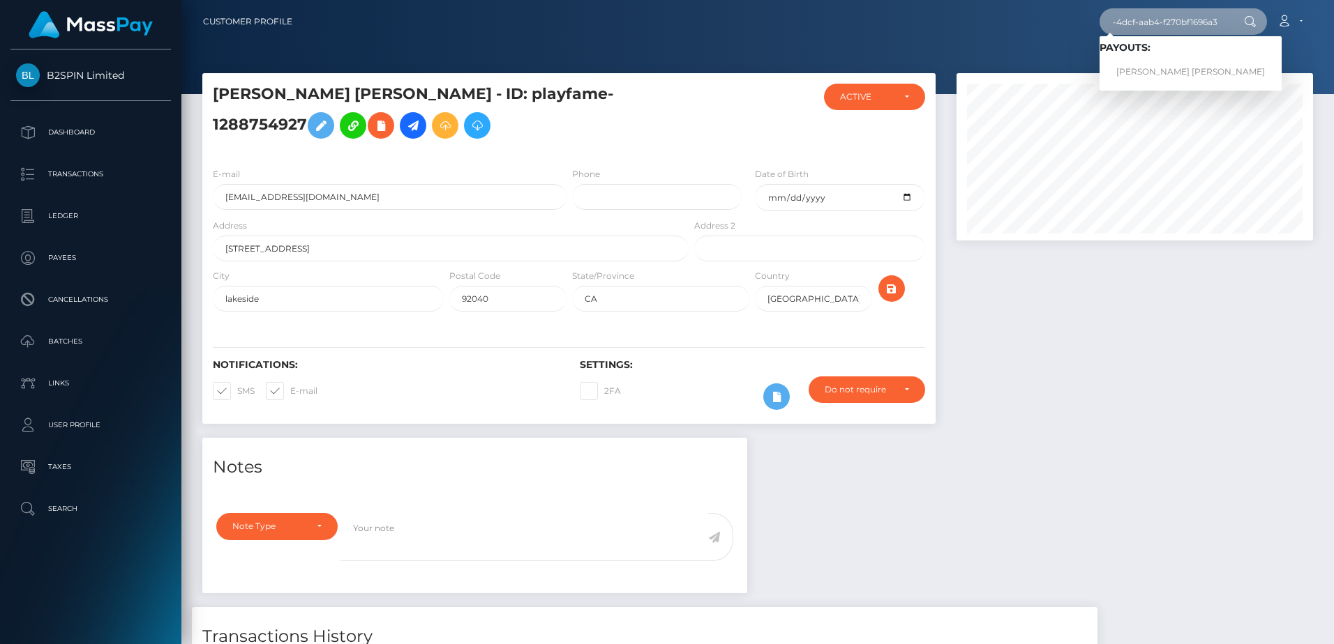
type input "22ebd15b-be14-4dcf-aab4-f270bf1696a3"
drag, startPoint x: 857, startPoint y: 220, endPoint x: 739, endPoint y: 218, distance: 117.9
click at [739, 218] on div "E-mail ewilson47@gmail.com Phone Date of Birth 1981-03-07" at bounding box center [568, 193] width 733 height 52
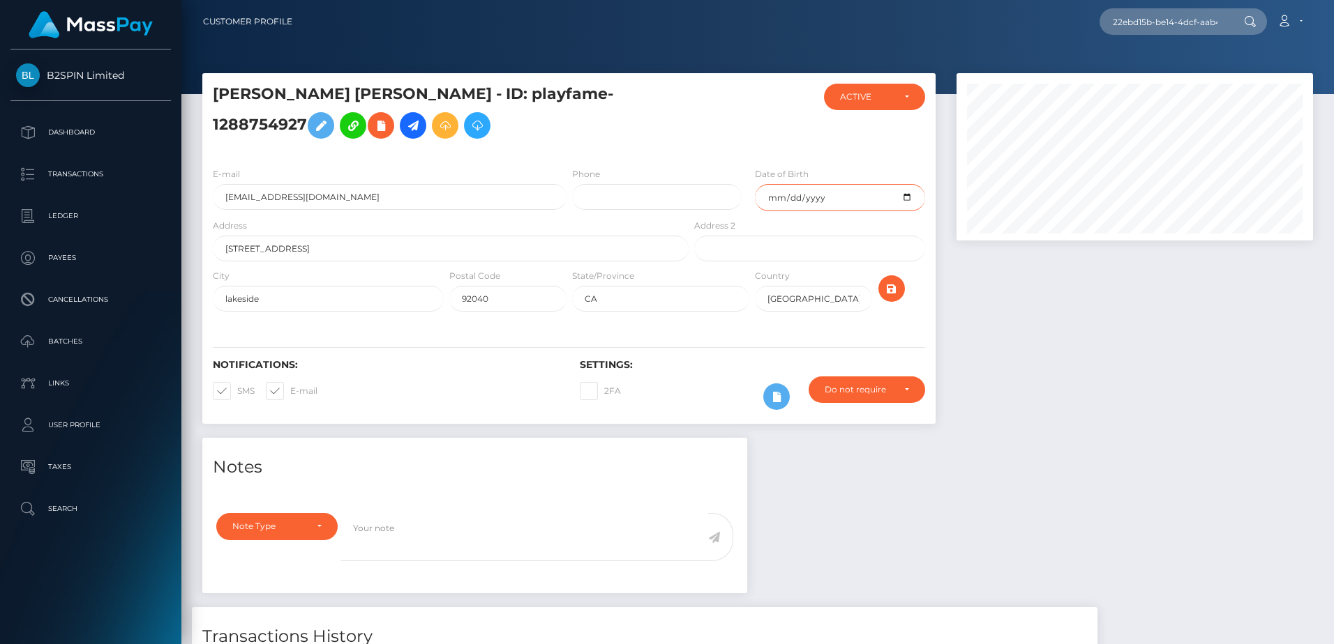
drag, startPoint x: 755, startPoint y: 220, endPoint x: 731, endPoint y: 219, distance: 23.7
click at [731, 218] on div "E-mail ewilson47@gmail.com Phone Date of Birth 1981-03-07" at bounding box center [568, 193] width 733 height 52
click at [794, 211] on input "1981-03-07" at bounding box center [840, 197] width 170 height 27
click at [689, 257] on div "Address 9537 prospect ave" at bounding box center [446, 243] width 489 height 50
click at [1190, 21] on input "22ebd15b-be14-4dcf-aab4-f270bf1696a3" at bounding box center [1164, 21] width 131 height 27
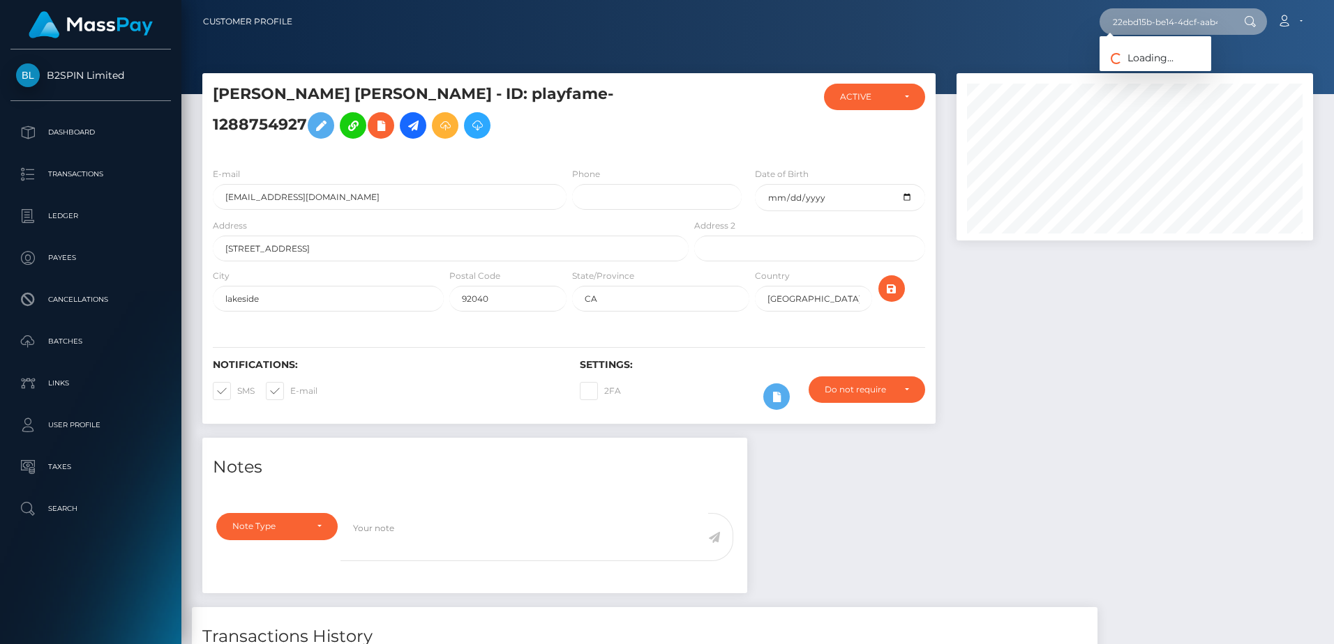
scroll to position [0, 63]
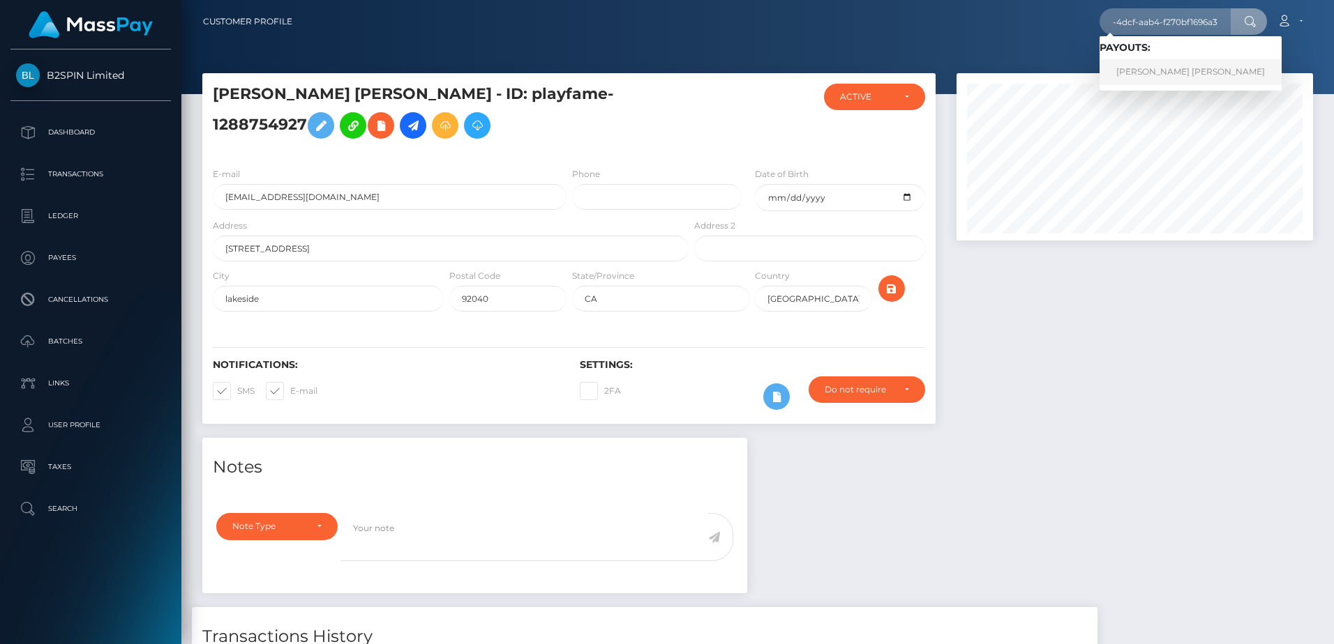
click at [1140, 75] on link "JULIO CESAR JR ACEVES" at bounding box center [1190, 72] width 182 height 26
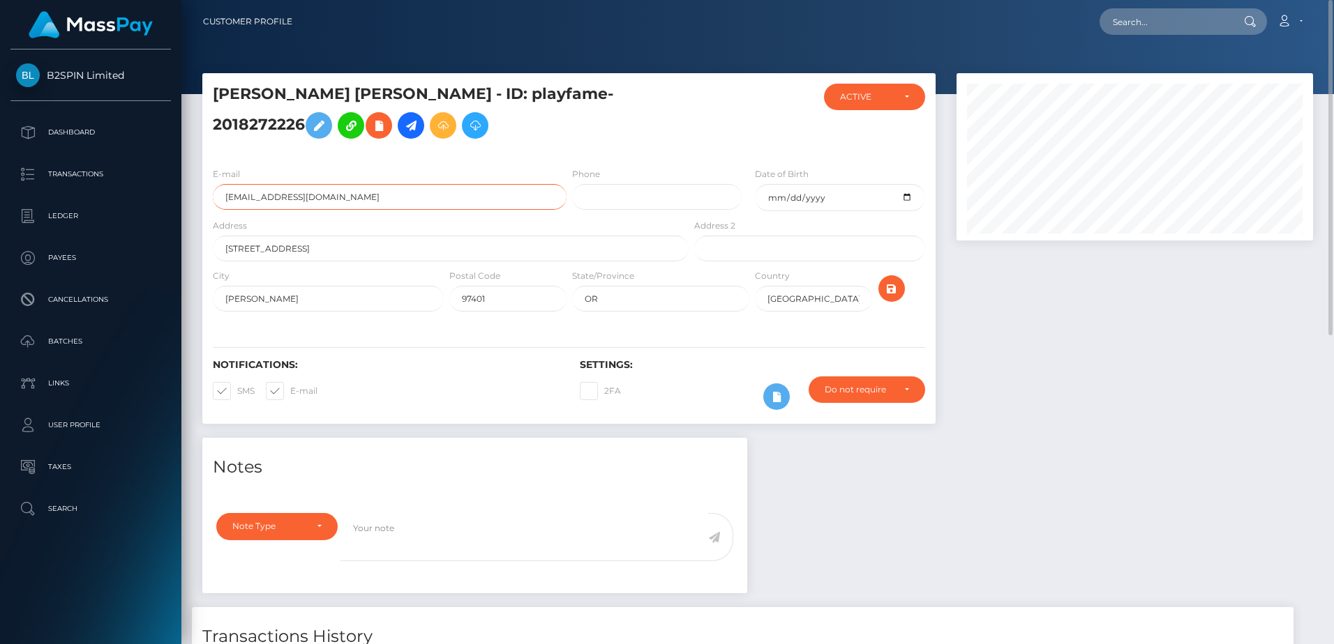
drag, startPoint x: 345, startPoint y: 215, endPoint x: 183, endPoint y: 215, distance: 162.5
click at [183, 215] on div "[PERSON_NAME] [PERSON_NAME] - ID: playfame-2018272226 CLOSED" at bounding box center [757, 623] width 1152 height 1101
drag, startPoint x: 452, startPoint y: 103, endPoint x: 626, endPoint y: 105, distance: 174.4
click at [626, 105] on h5 "[PERSON_NAME] [PERSON_NAME] - ID: playfame-2018272226" at bounding box center [447, 115] width 468 height 62
click at [621, 109] on h5 "[PERSON_NAME] [PERSON_NAME] - ID: playfame-2018272226" at bounding box center [447, 115] width 468 height 62
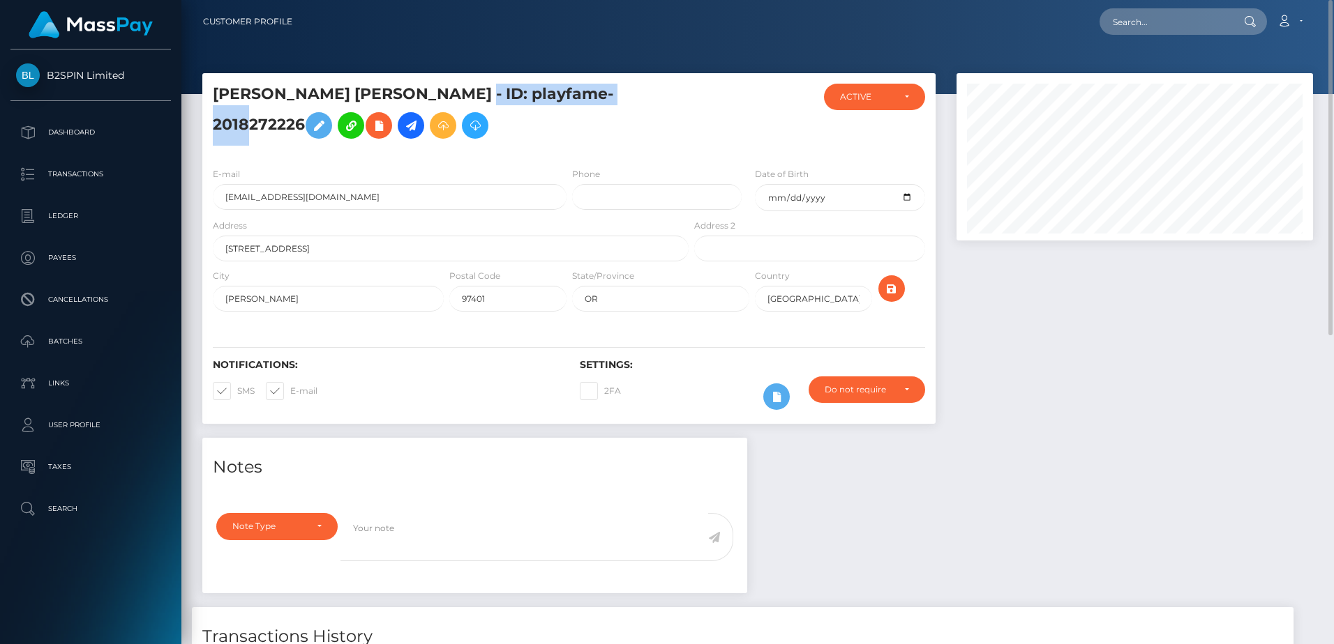
copy h5 "playfame-2018272226"
drag, startPoint x: 407, startPoint y: 105, endPoint x: 216, endPoint y: 106, distance: 191.1
click at [216, 106] on h5 "JULIO CESAR JR ACEVES - ID: playfame-2018272226" at bounding box center [447, 115] width 468 height 62
copy h5 "JULIO CESAR JR ACEVES"
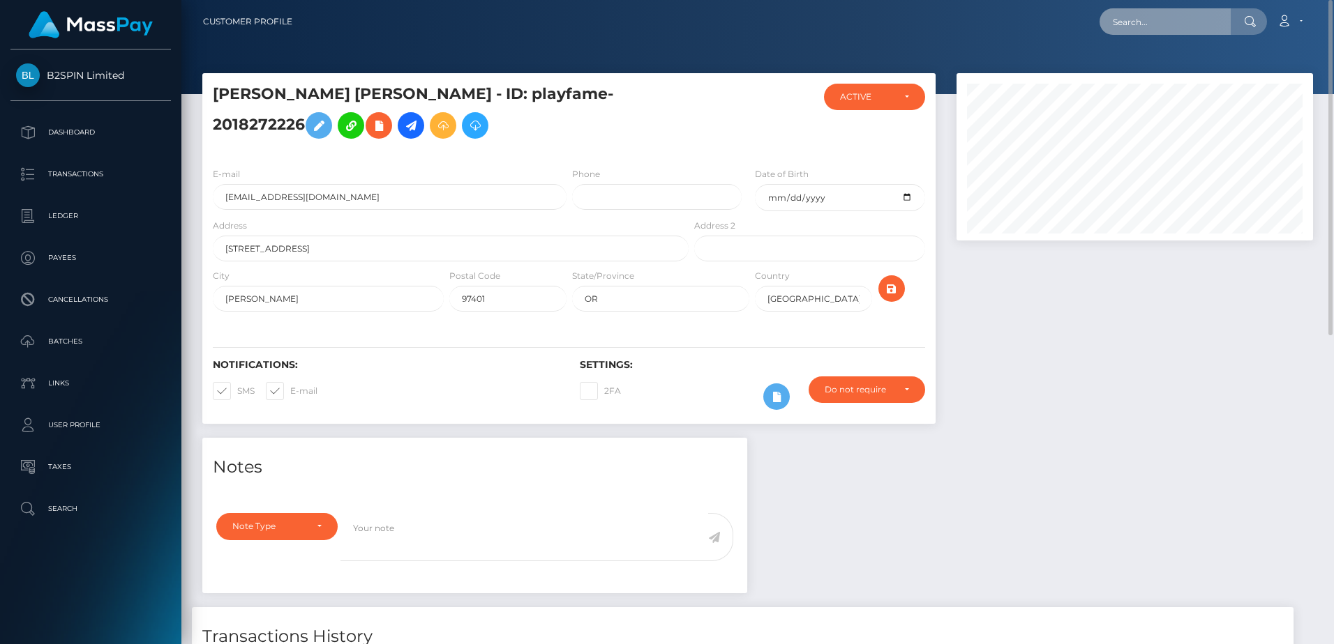
paste input "b0f3c1bc-158b-4f04-a0a0-34889f9ba7b8"
click at [1166, 22] on input "b0f3c1bc-158b-4f04-a0a0-34889f9ba7b8" at bounding box center [1164, 21] width 131 height 27
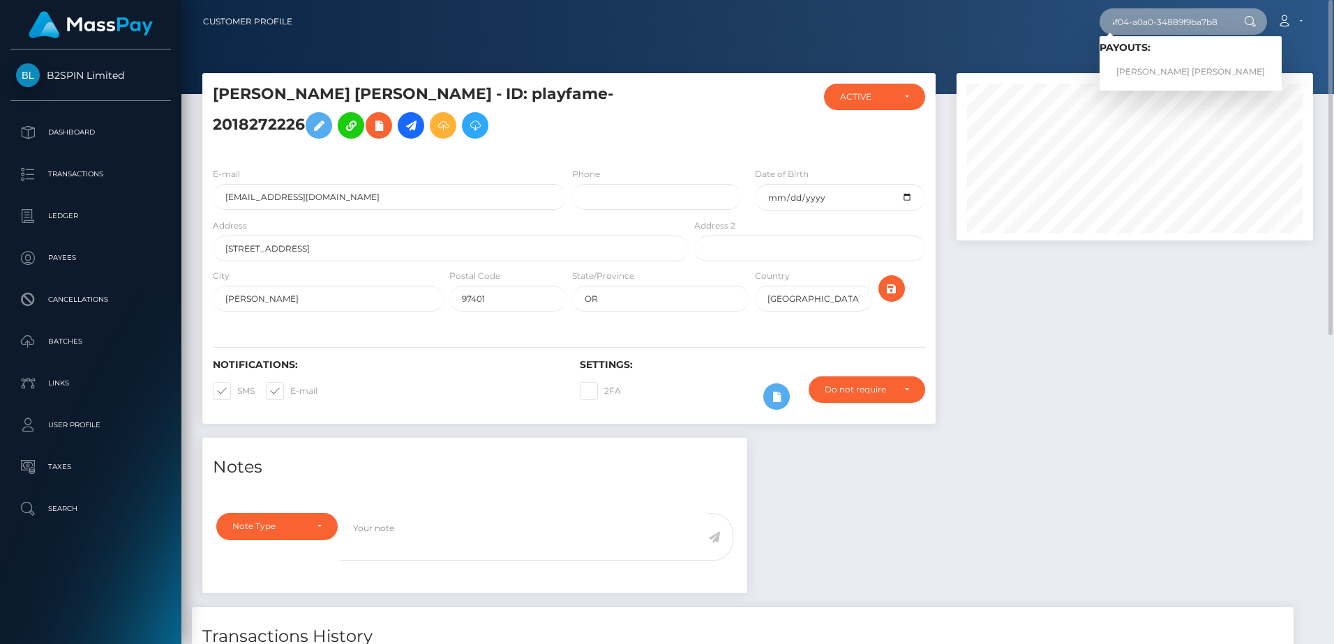
click at [1161, 15] on input "b0f3c1bc-158b-4f04-a0a0-34889f9ba7b8" at bounding box center [1164, 21] width 131 height 27
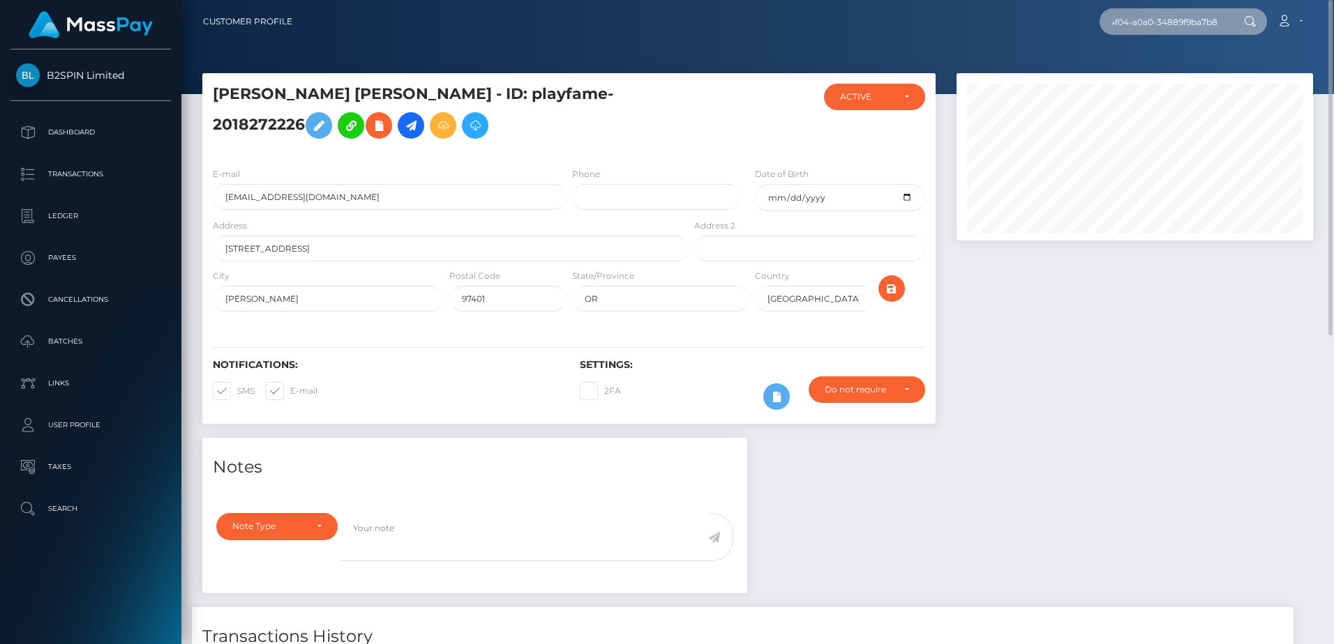
paste input "text"
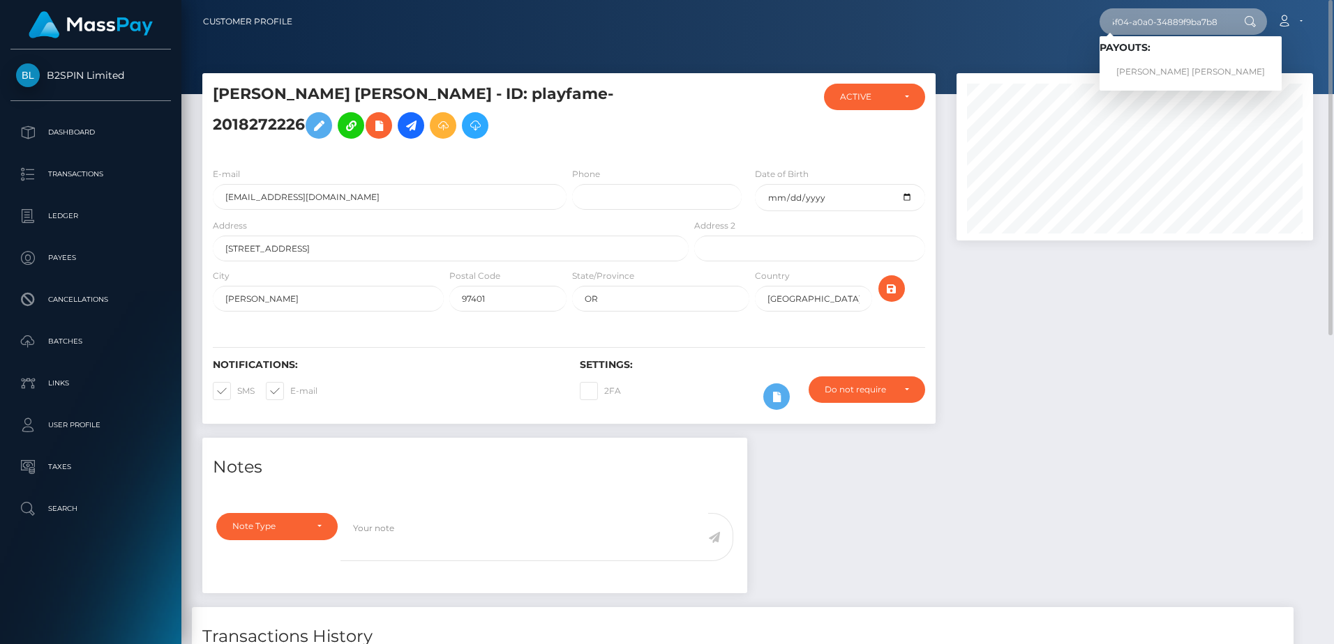
type input "b0f3c1bc-158b-4f04-a0a0-34889f9ba7b8"
click at [1149, 63] on link "[PERSON_NAME] [PERSON_NAME]" at bounding box center [1190, 72] width 182 height 26
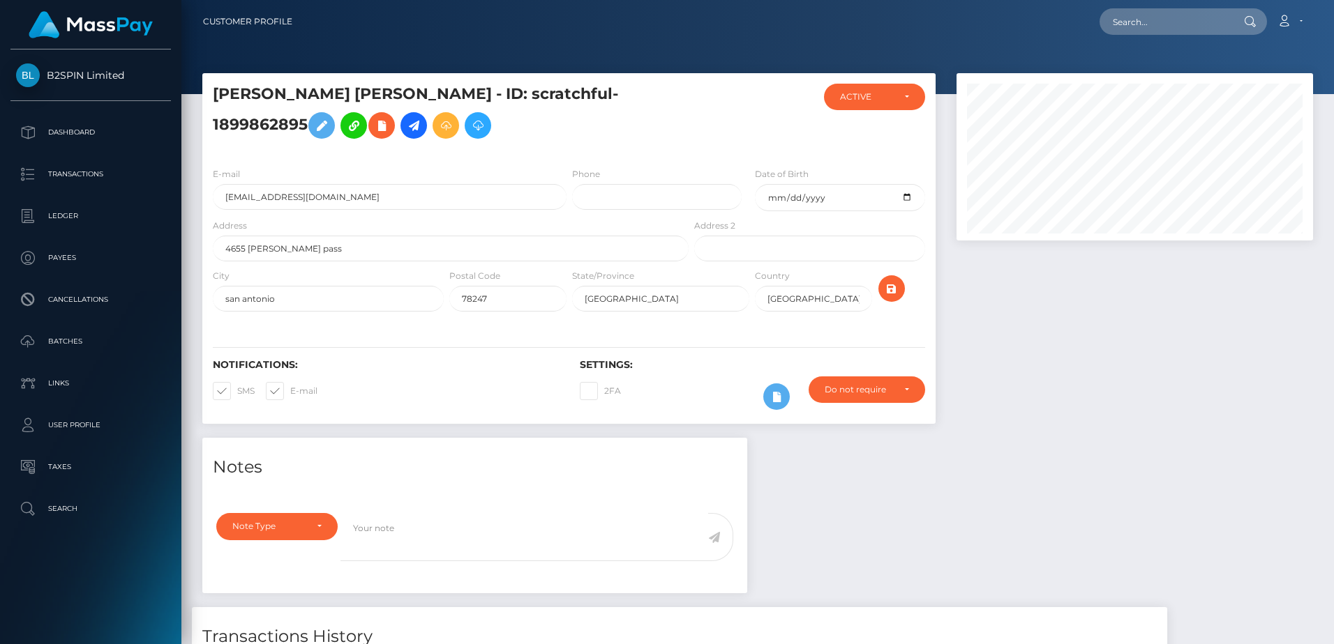
scroll to position [167, 356]
drag, startPoint x: 411, startPoint y: 101, endPoint x: 189, endPoint y: 96, distance: 221.9
click at [189, 96] on div "[PERSON_NAME] [PERSON_NAME] - ID: scratchful-1899862895 CLOSED" at bounding box center [757, 470] width 1152 height 794
copy h5 "[PERSON_NAME] [PERSON_NAME]"
drag, startPoint x: 455, startPoint y: 107, endPoint x: 633, endPoint y: 110, distance: 177.9
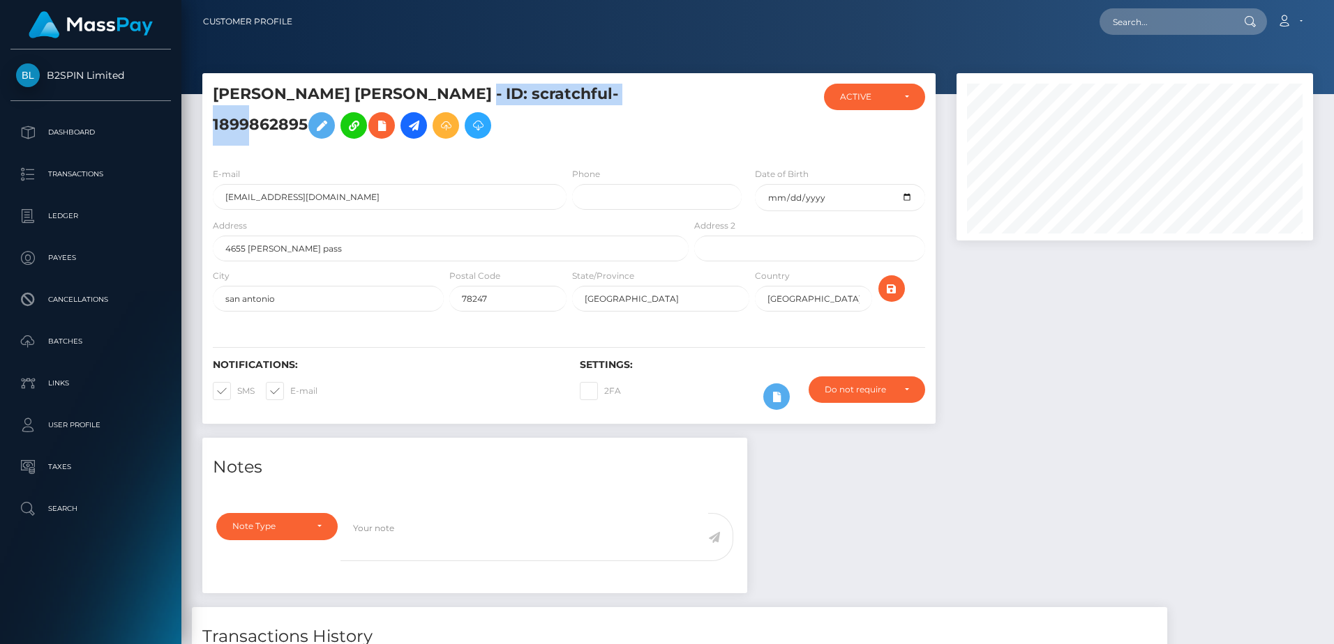
click at [633, 110] on h5 "[PERSON_NAME] [PERSON_NAME] - ID: scratchful-1899862895" at bounding box center [447, 115] width 468 height 62
copy h5 "scratchful-1899862895"
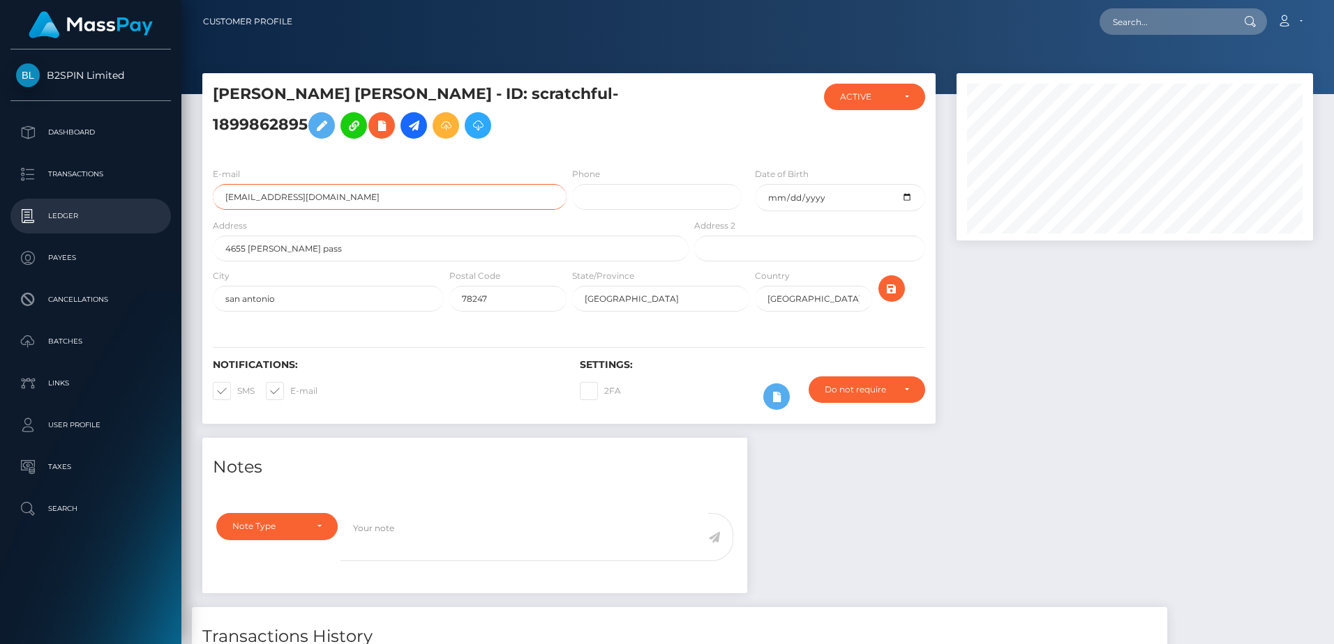
drag, startPoint x: 289, startPoint y: 225, endPoint x: 181, endPoint y: 225, distance: 108.1
click at [181, 225] on div "B2SPIN Limited Dashboard Transactions Ledger Payees Cancellations" at bounding box center [667, 322] width 1334 height 644
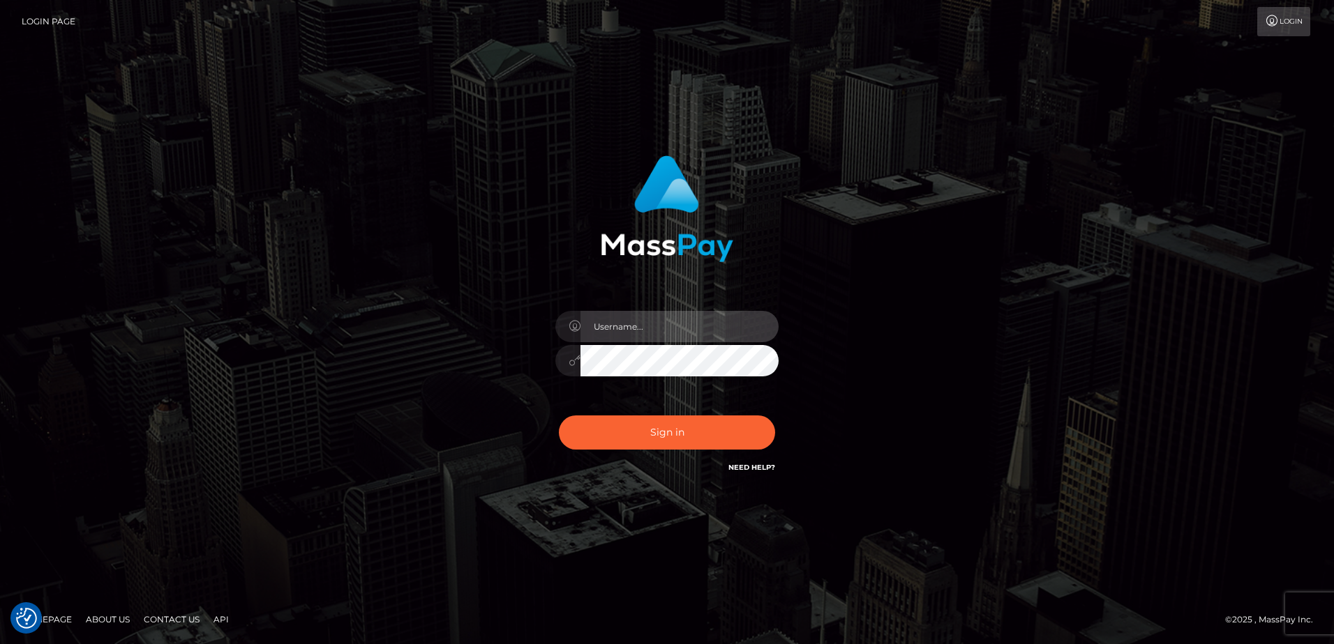
type input "[PERSON_NAME]"
drag, startPoint x: 933, startPoint y: 257, endPoint x: 1090, endPoint y: 4, distance: 297.9
click at [937, 253] on div "[PERSON_NAME] Sign in" at bounding box center [666, 322] width 795 height 355
